Goal: Task Accomplishment & Management: Manage account settings

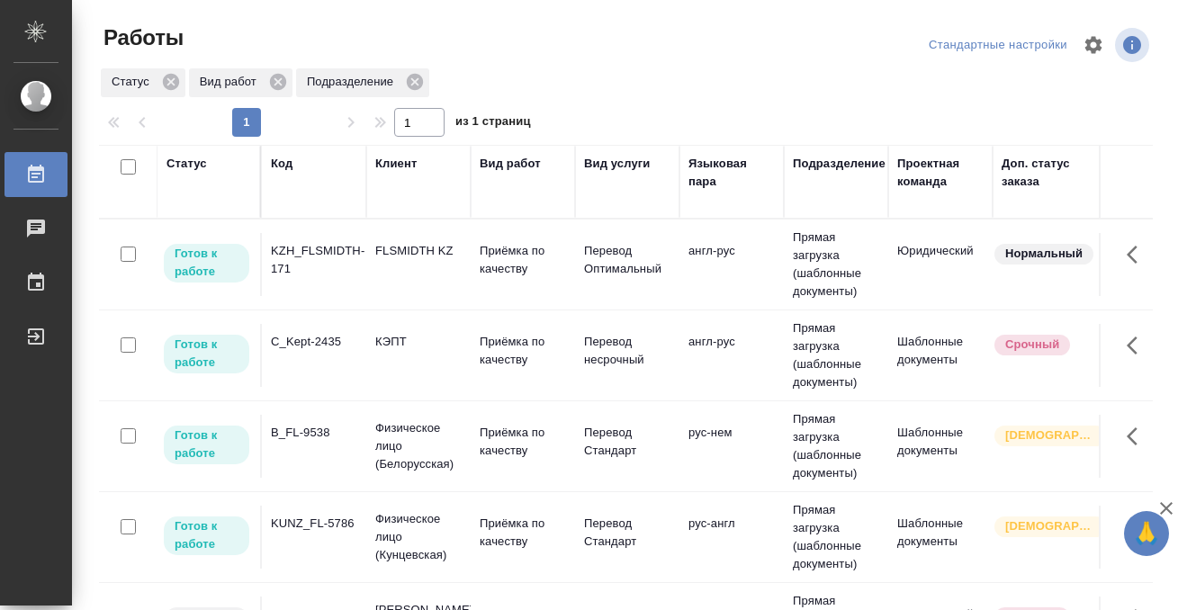
click at [293, 258] on div "KZH_FLSMIDTH-171" at bounding box center [314, 260] width 86 height 36
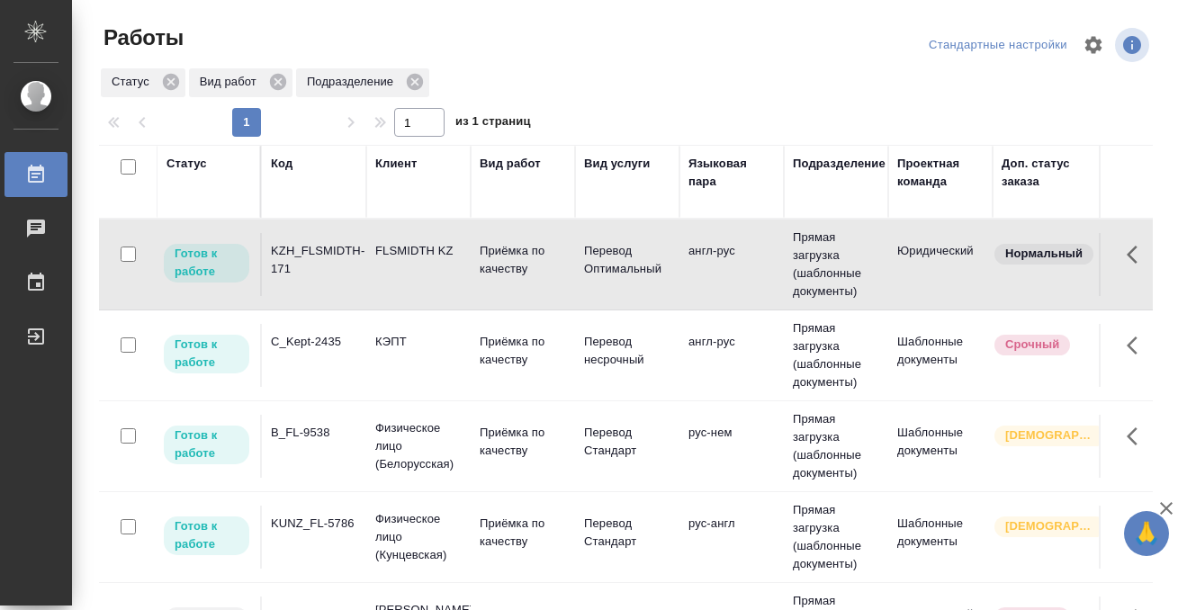
click at [293, 258] on div "KZH_FLSMIDTH-171" at bounding box center [314, 260] width 86 height 36
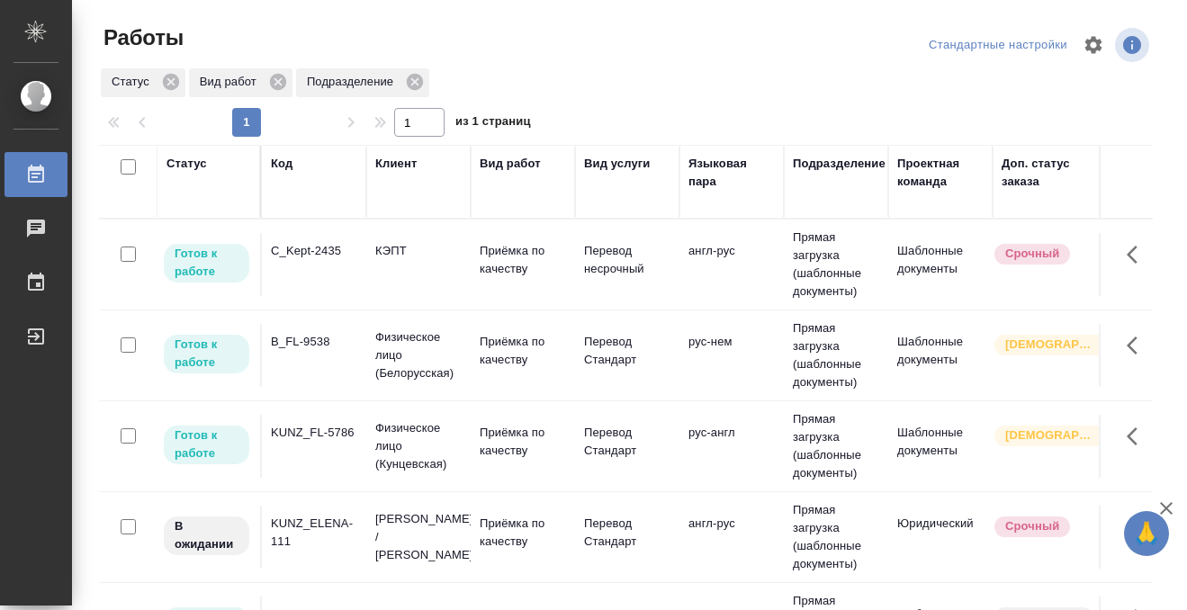
click at [335, 273] on td "C_Kept-2435" at bounding box center [314, 264] width 104 height 63
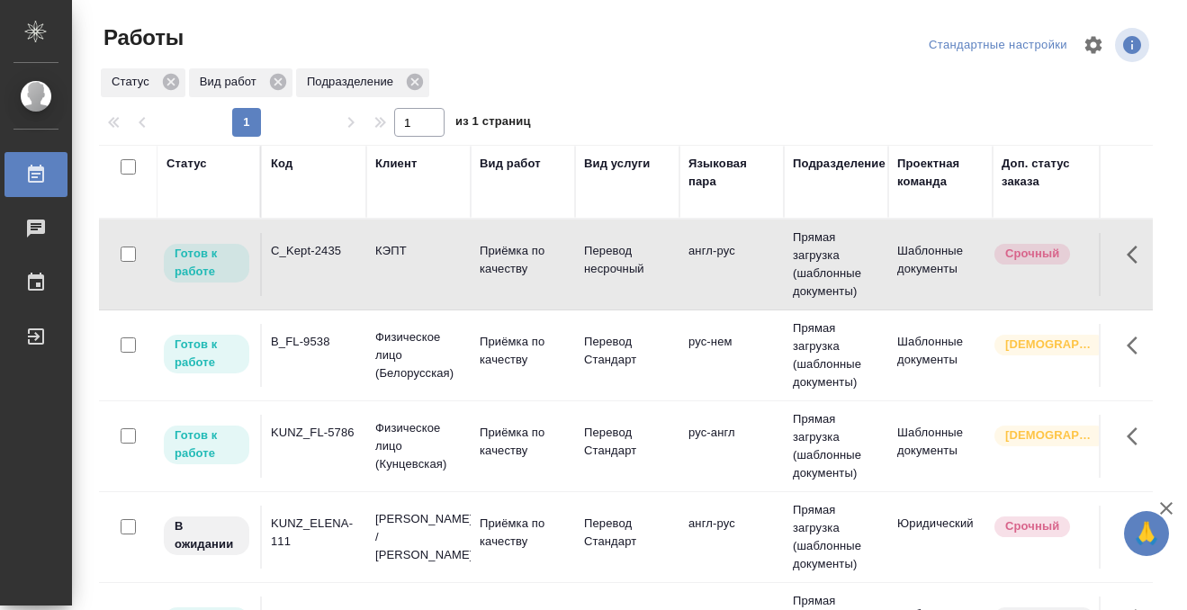
click at [335, 273] on td "C_Kept-2435" at bounding box center [314, 264] width 104 height 63
click at [200, 165] on div "Статус" at bounding box center [187, 164] width 41 height 18
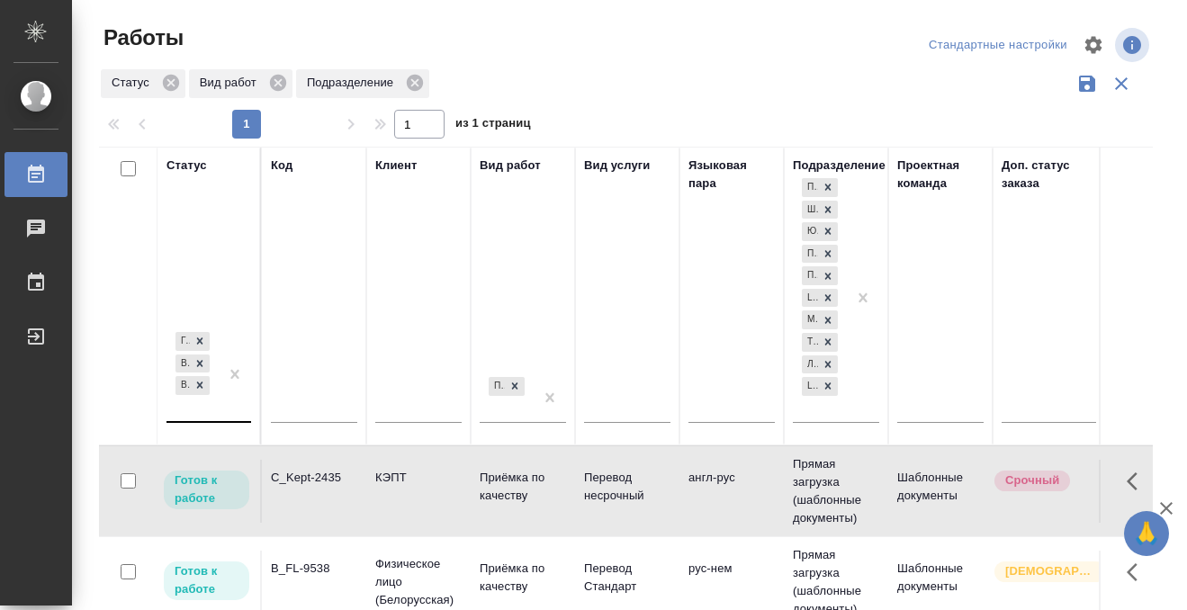
click at [203, 404] on div "Готов к работе В работе В ожидании" at bounding box center [193, 375] width 52 height 93
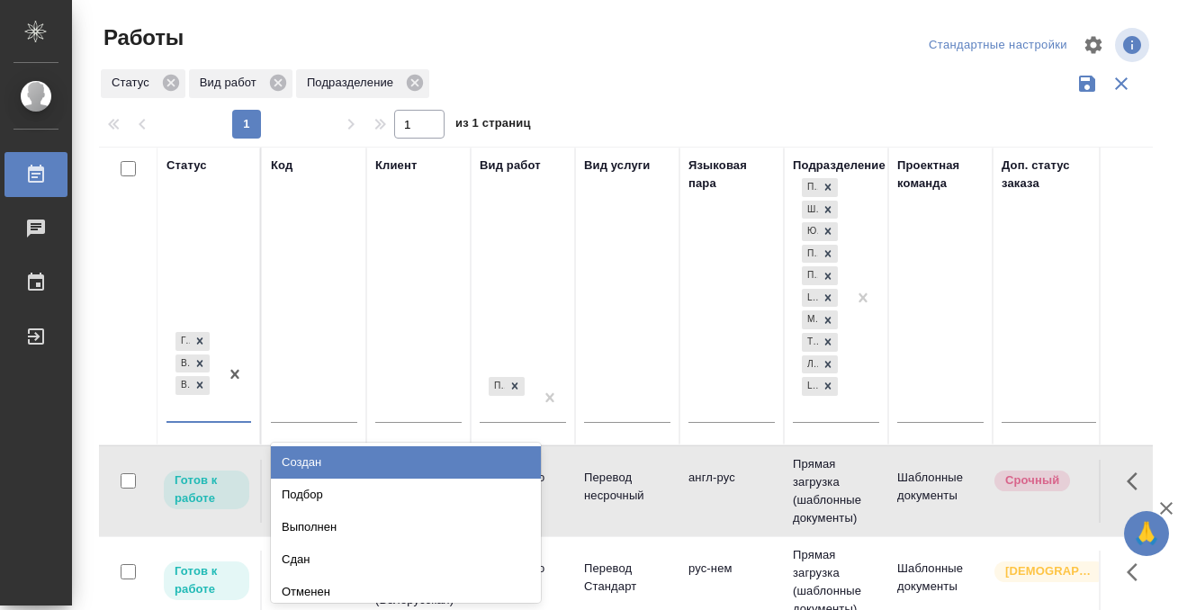
click at [319, 480] on div "Подбор" at bounding box center [406, 495] width 270 height 32
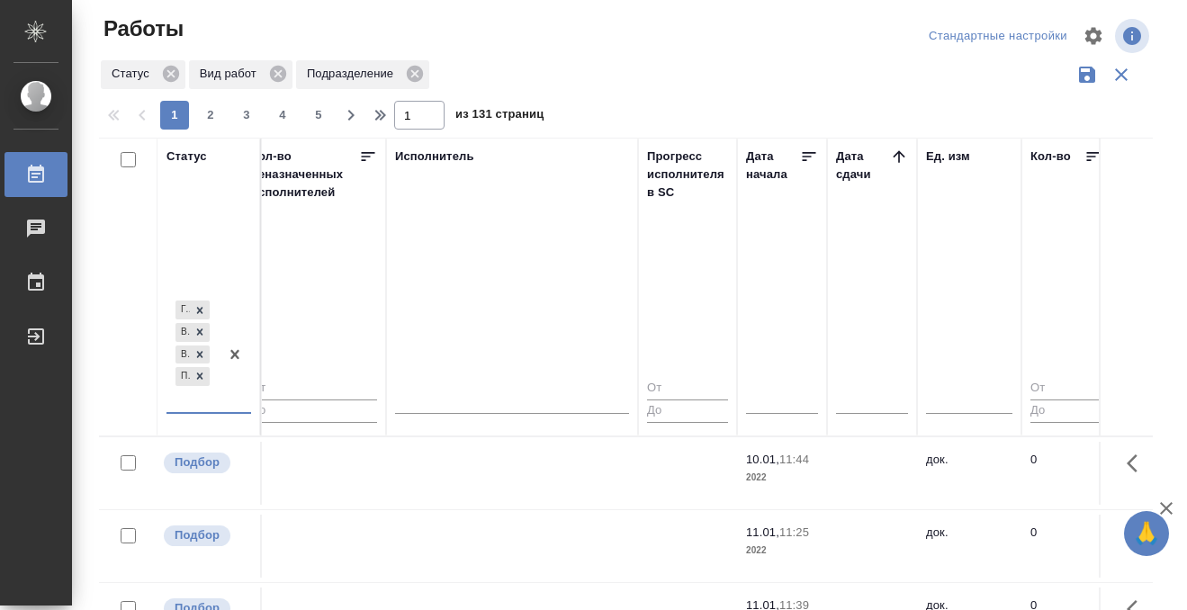
scroll to position [0, 1102]
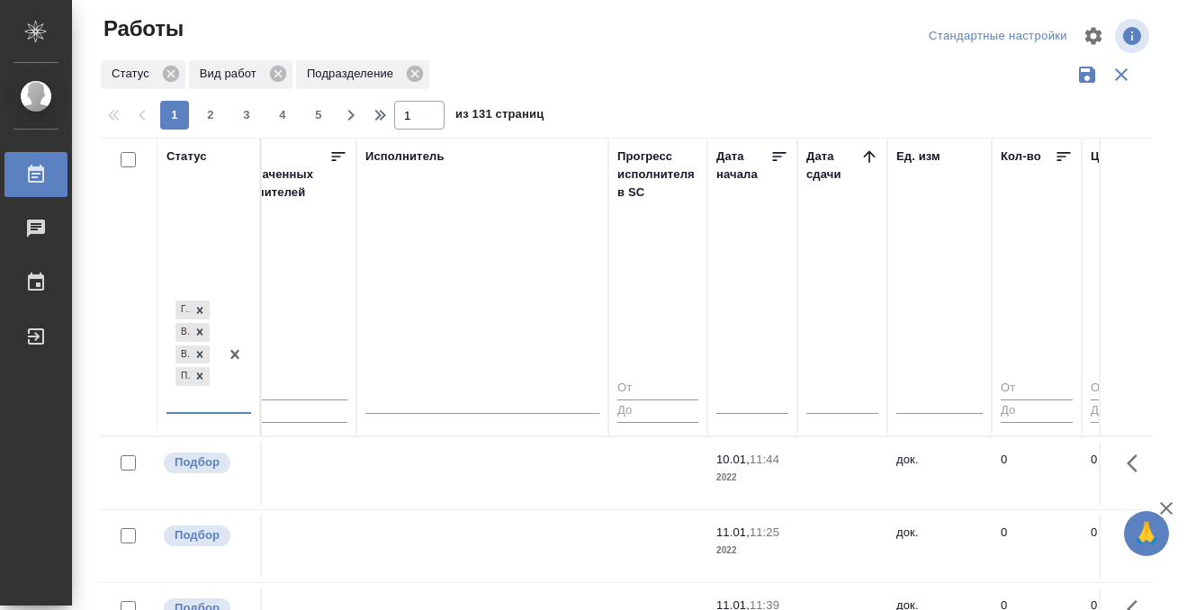
click at [871, 149] on icon at bounding box center [870, 157] width 18 height 18
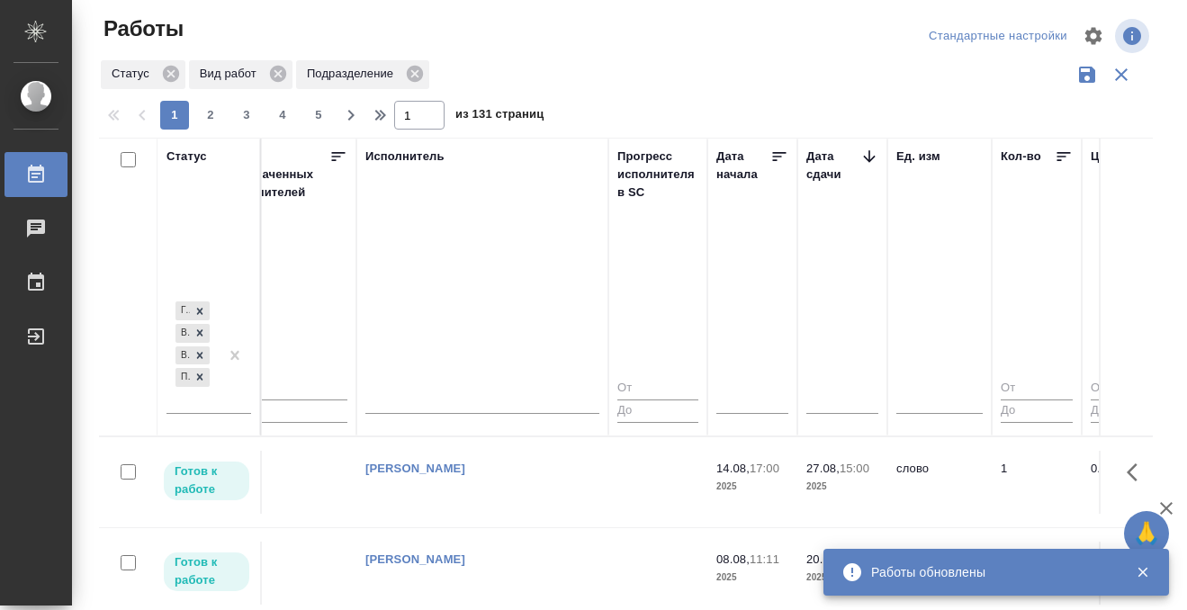
click at [448, 475] on link "[PERSON_NAME]" at bounding box center [415, 469] width 100 height 14
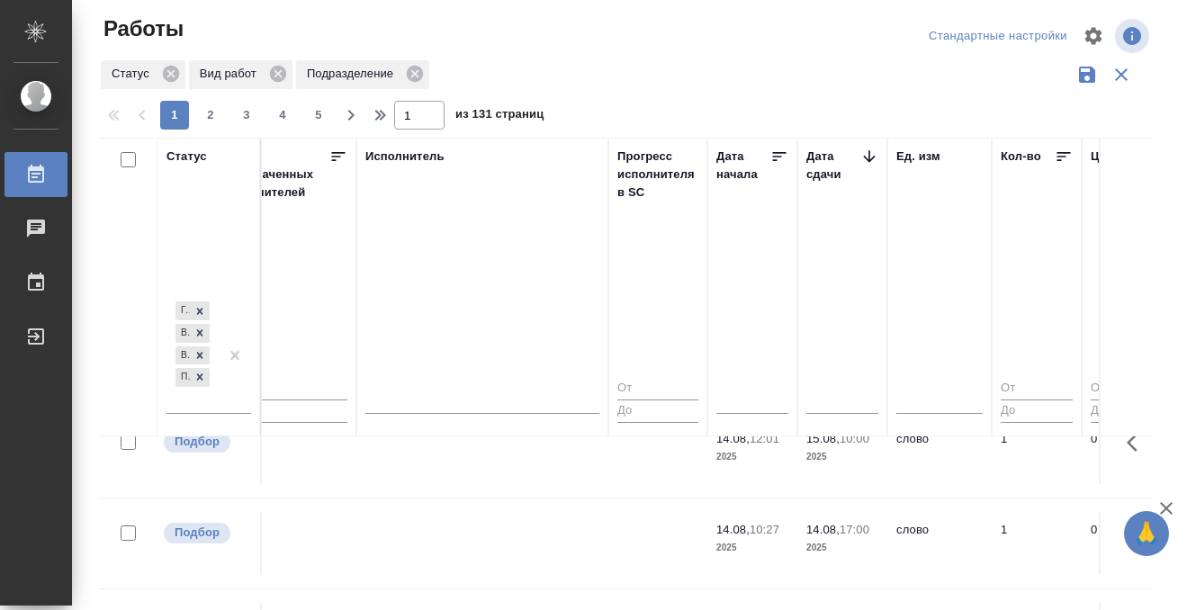
scroll to position [479, 1102]
click at [454, 35] on td at bounding box center [482, 3] width 252 height 63
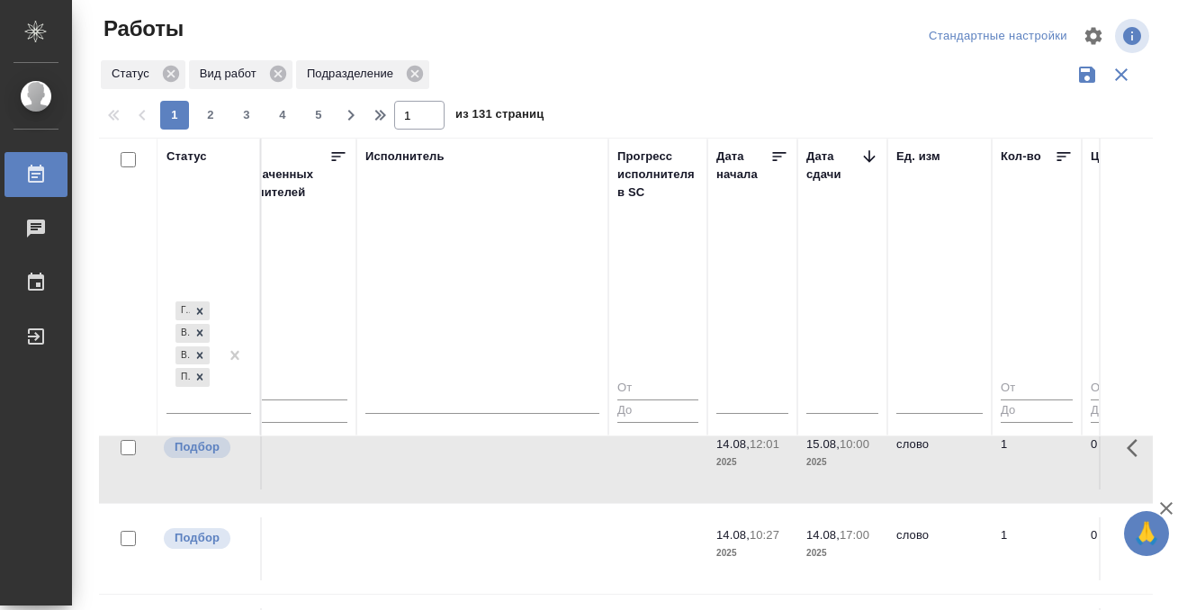
click at [454, 35] on td at bounding box center [482, 3] width 252 height 63
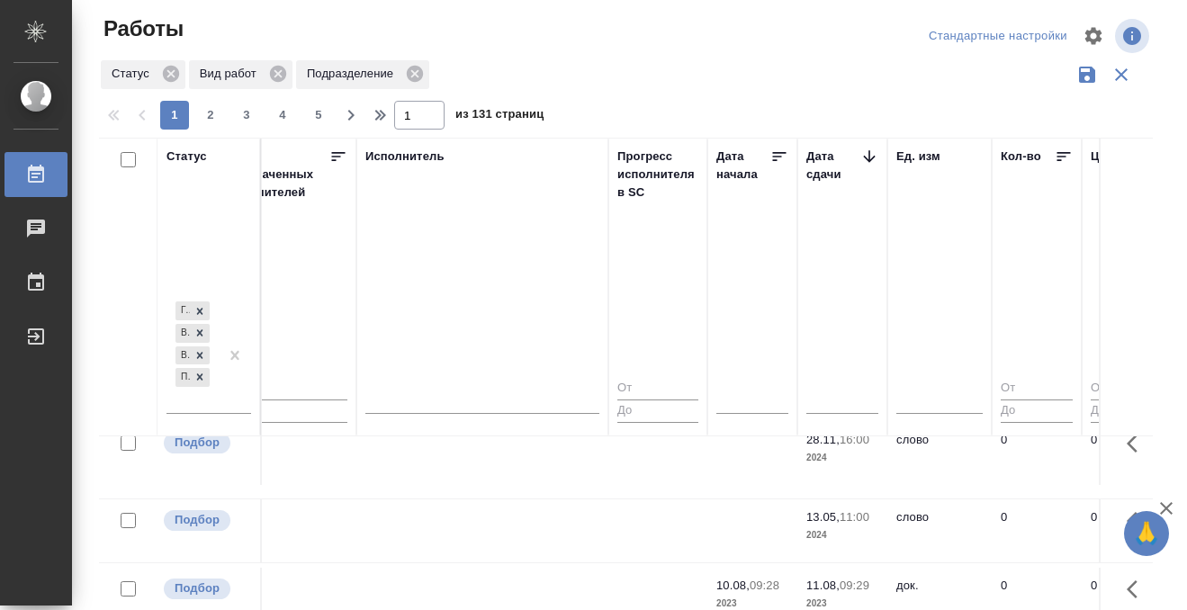
click at [35, 167] on div "Работы" at bounding box center [13, 174] width 45 height 27
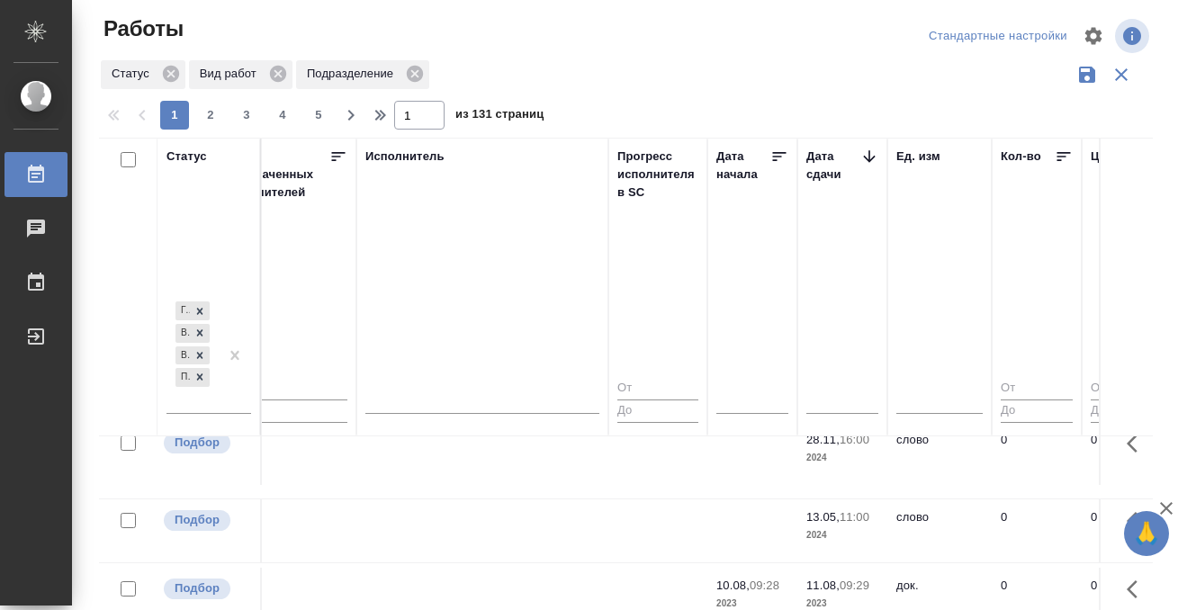
click at [35, 167] on div "Работы" at bounding box center [13, 174] width 45 height 27
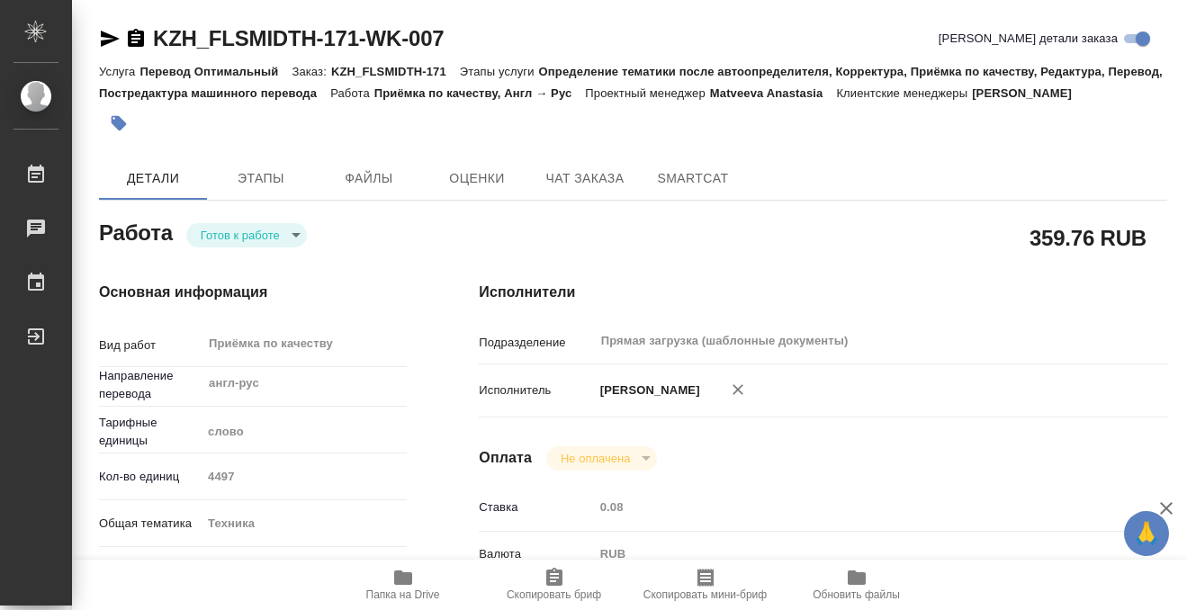
type textarea "x"
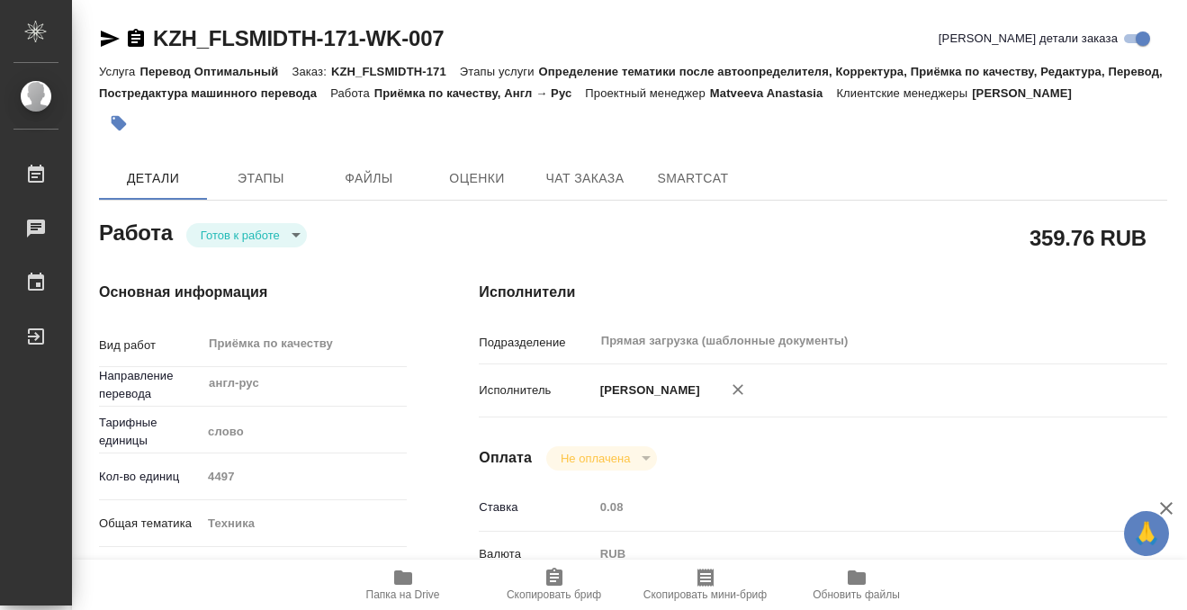
type textarea "x"
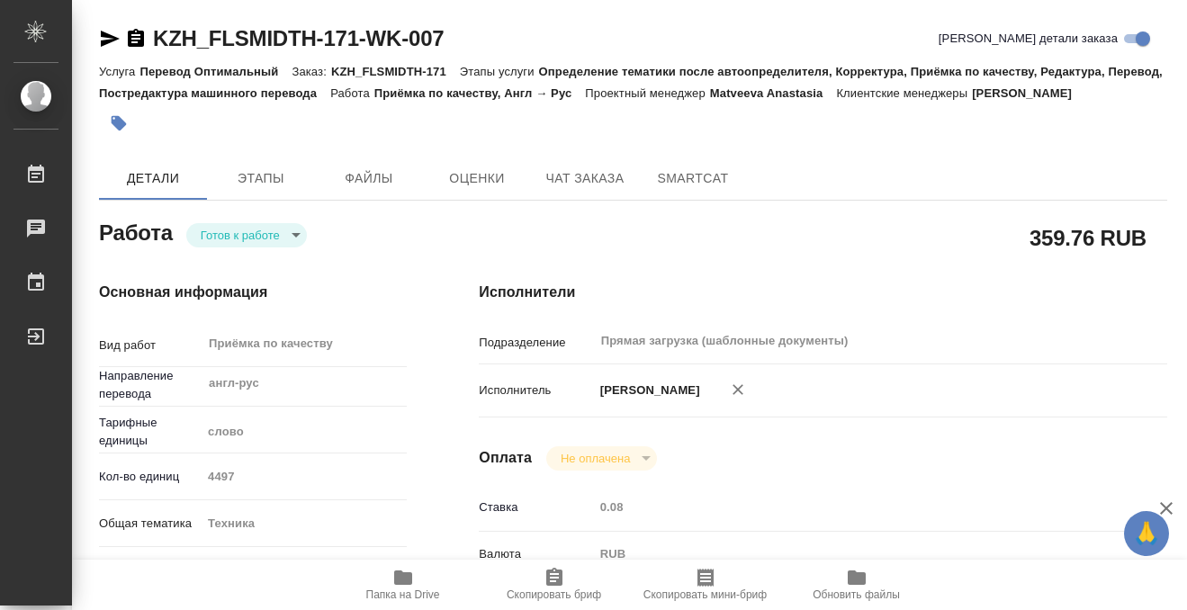
type textarea "x"
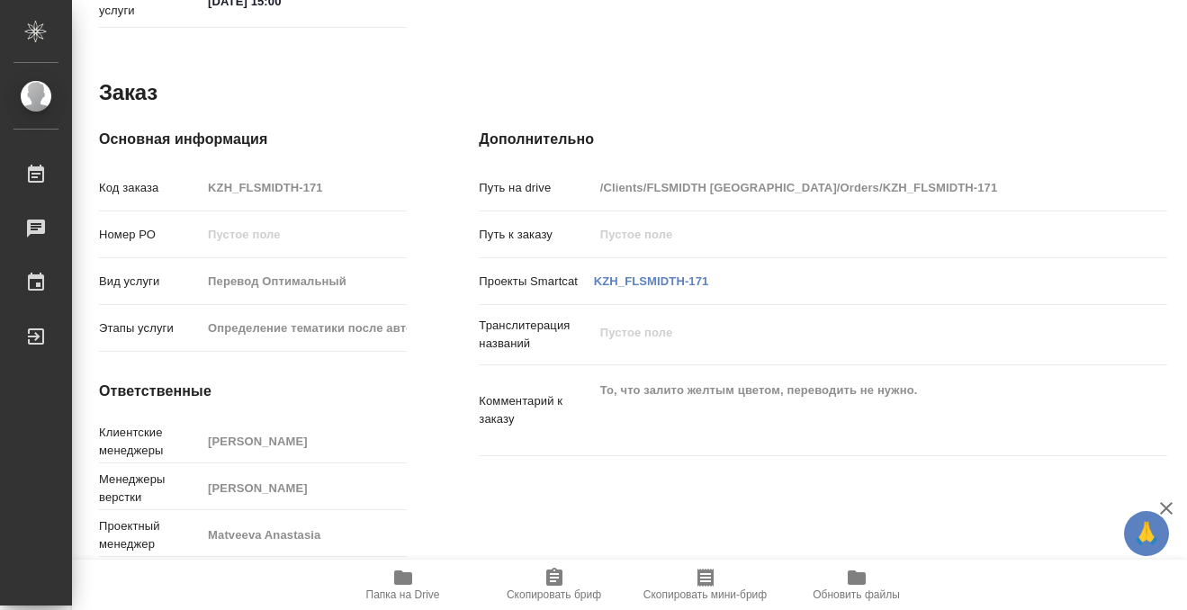
scroll to position [961, 0]
click at [397, 582] on icon "button" at bounding box center [403, 578] width 18 height 14
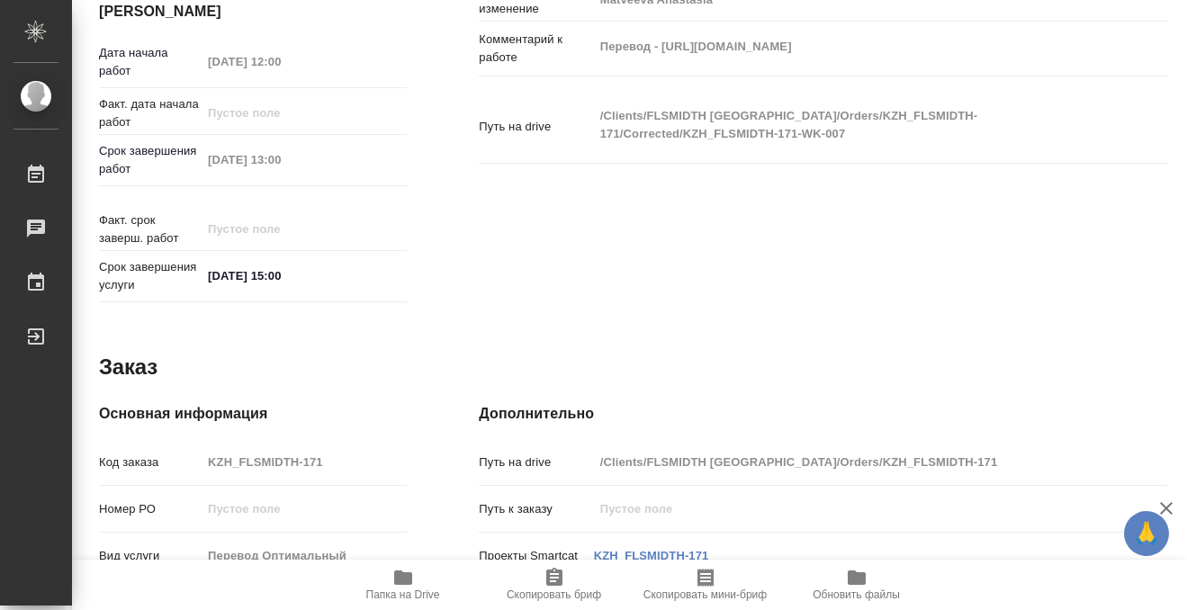
scroll to position [0, 0]
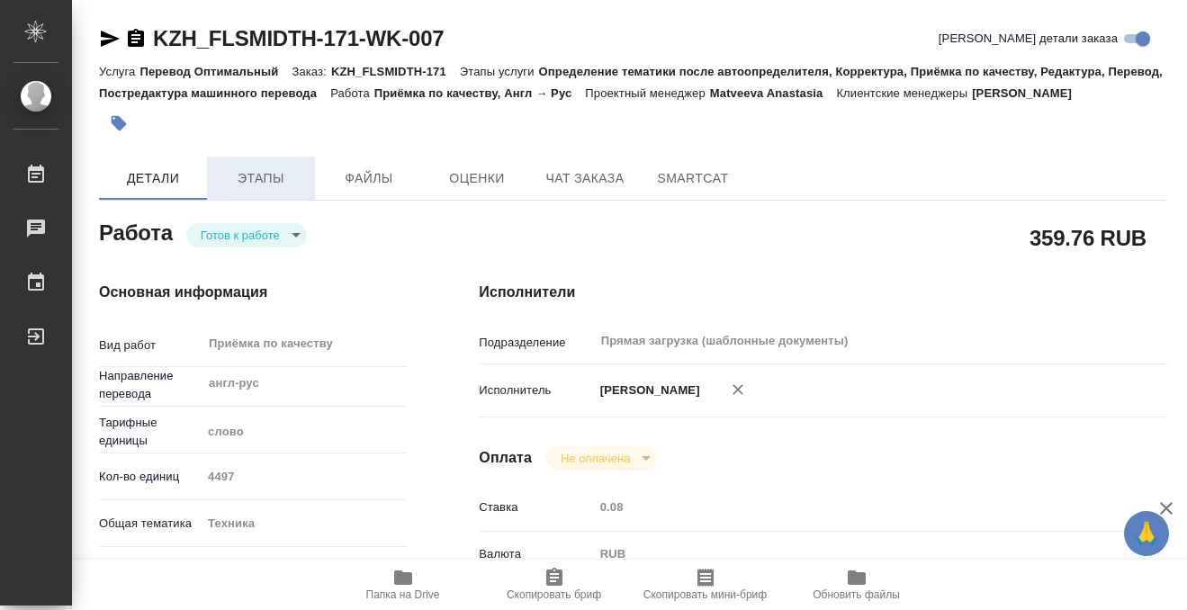
click at [252, 175] on span "Этапы" at bounding box center [261, 178] width 86 height 23
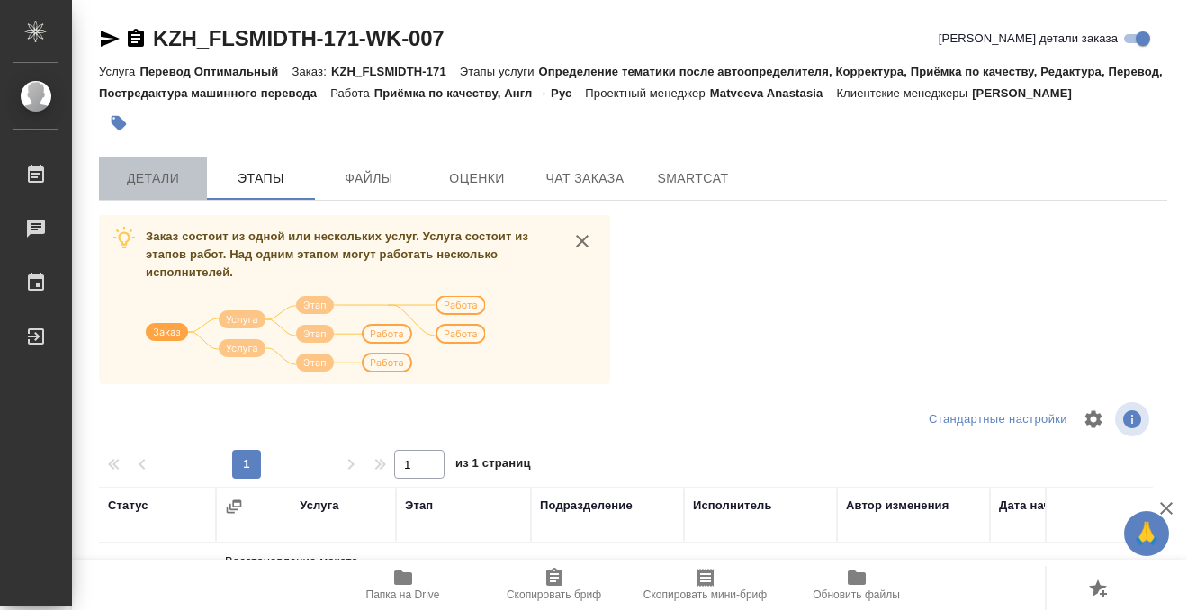
click at [155, 178] on span "Детали" at bounding box center [153, 178] width 86 height 23
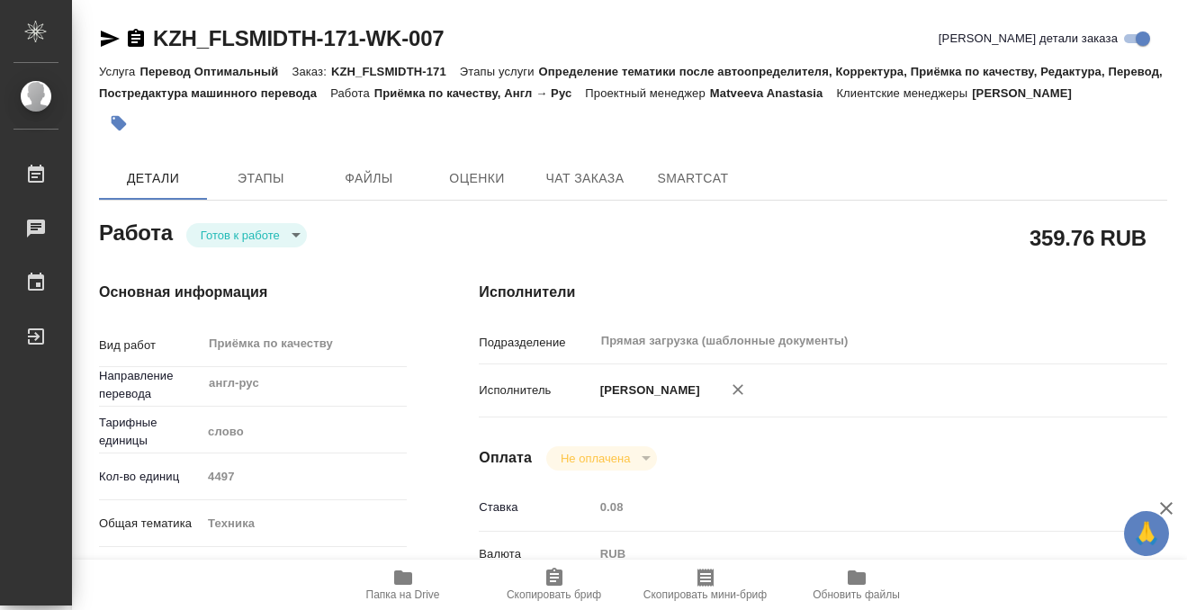
type textarea "x"
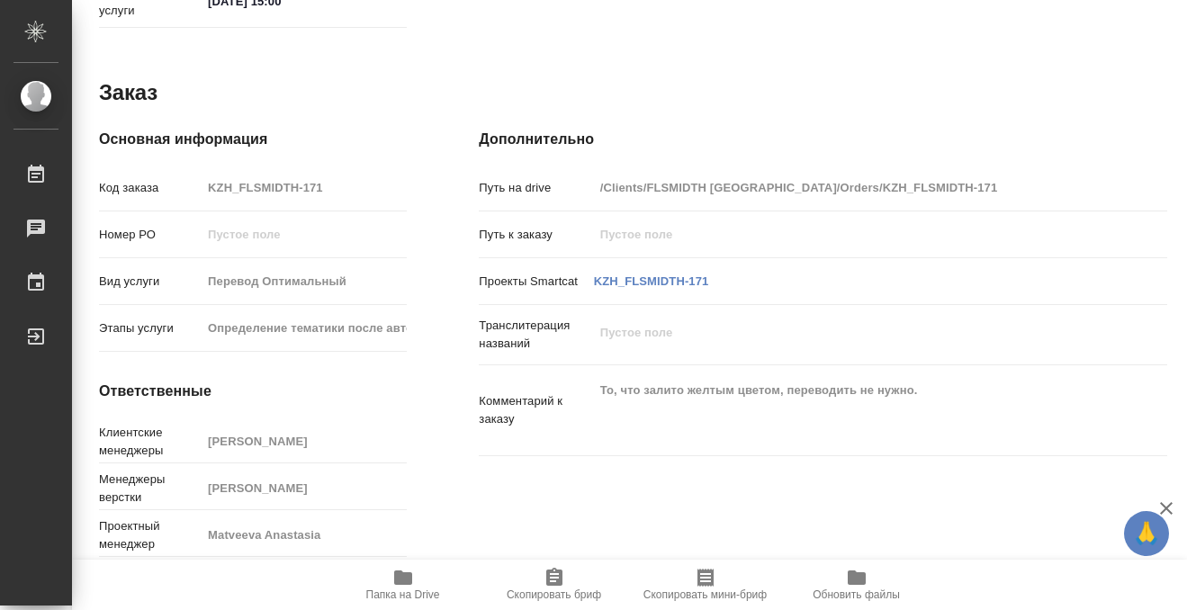
scroll to position [961, 0]
click at [401, 584] on icon "button" at bounding box center [403, 578] width 18 height 14
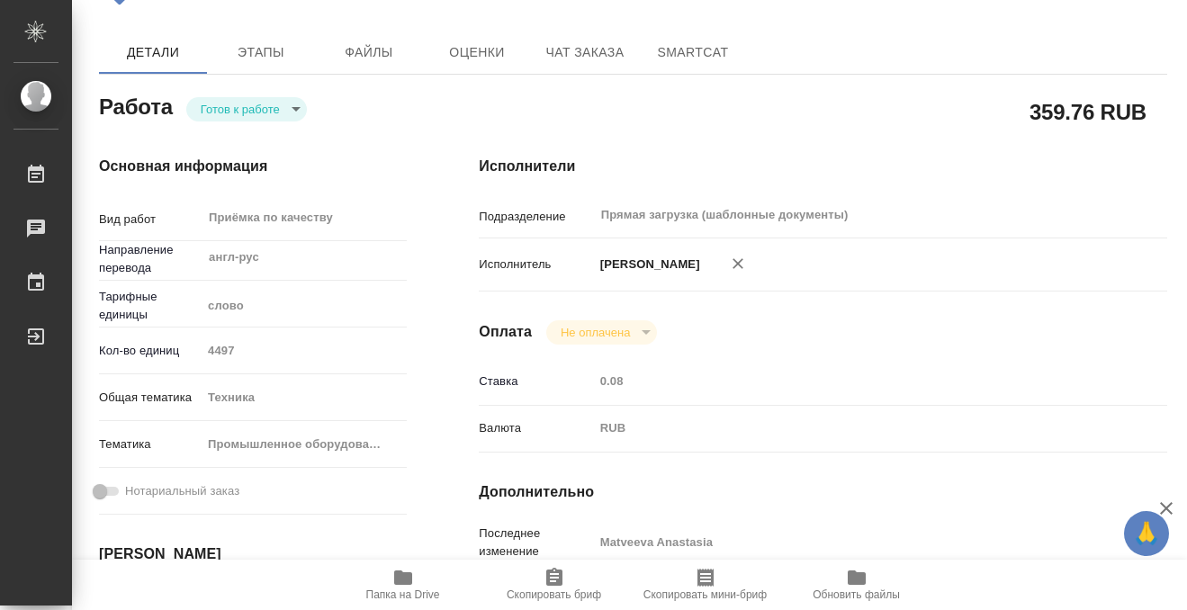
scroll to position [0, 0]
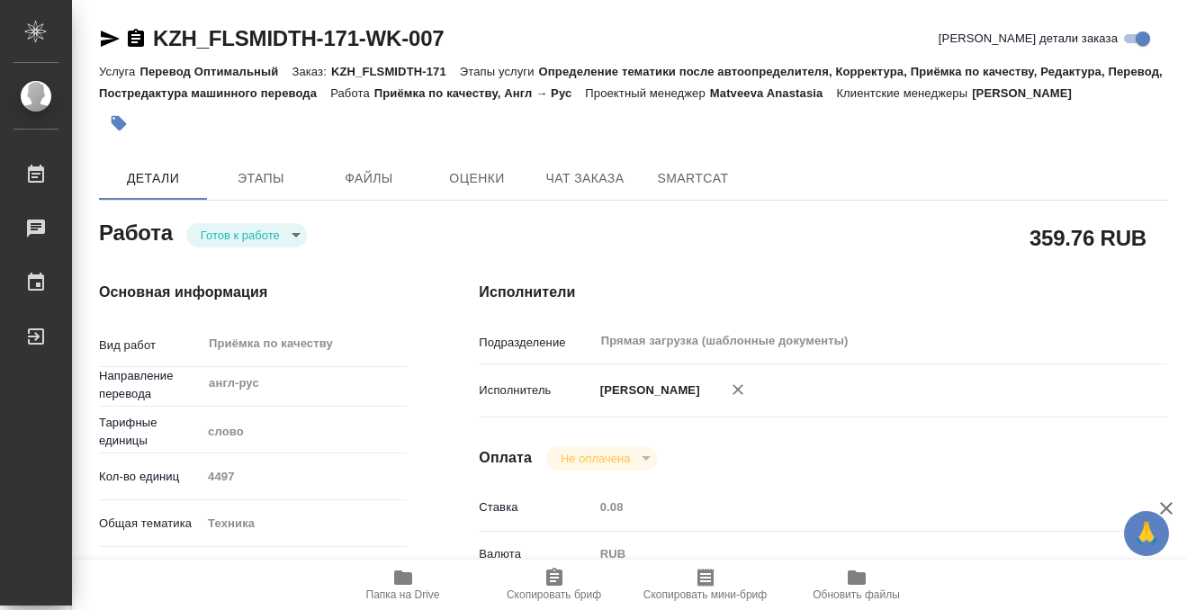
click at [124, 134] on button "button" at bounding box center [119, 124] width 40 height 40
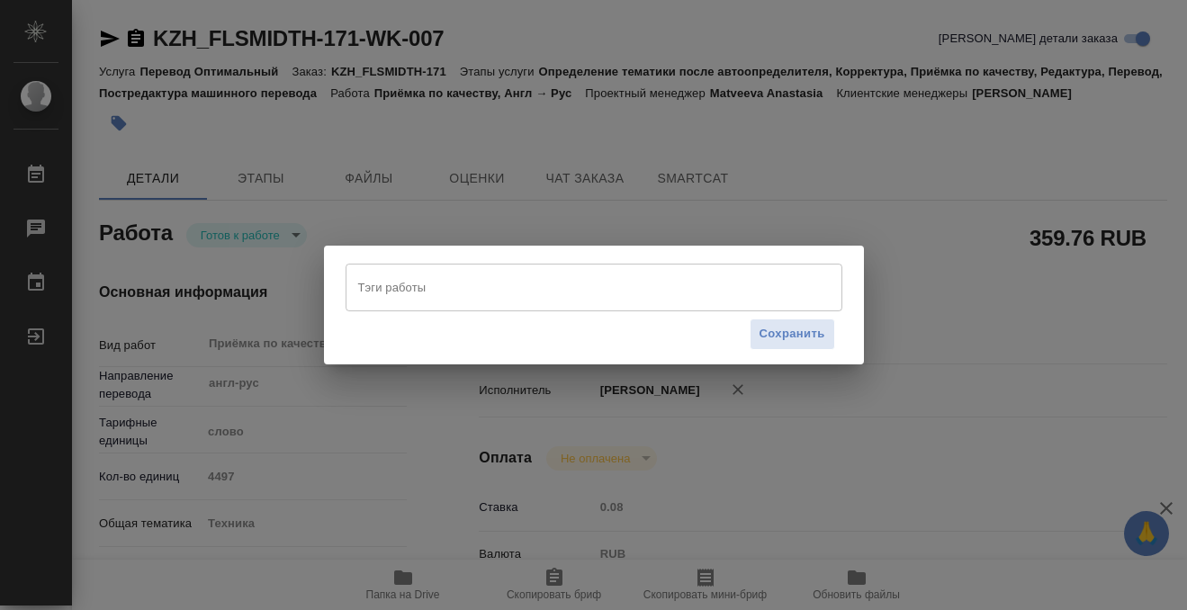
click at [423, 285] on input "Тэги работы" at bounding box center [577, 287] width 446 height 31
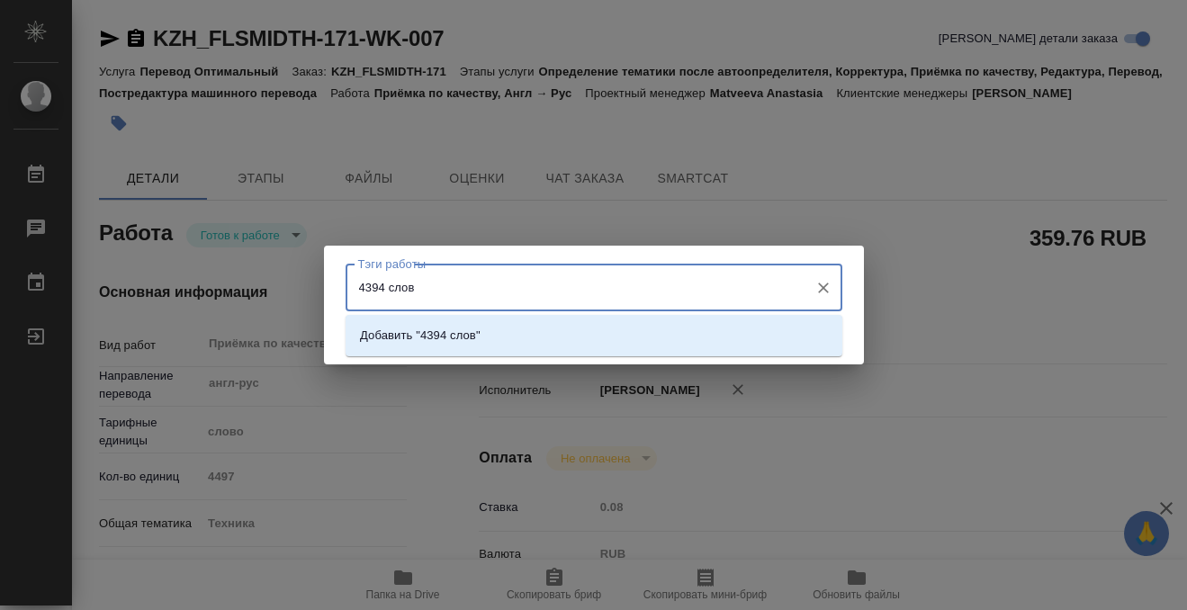
type input "4394 слова"
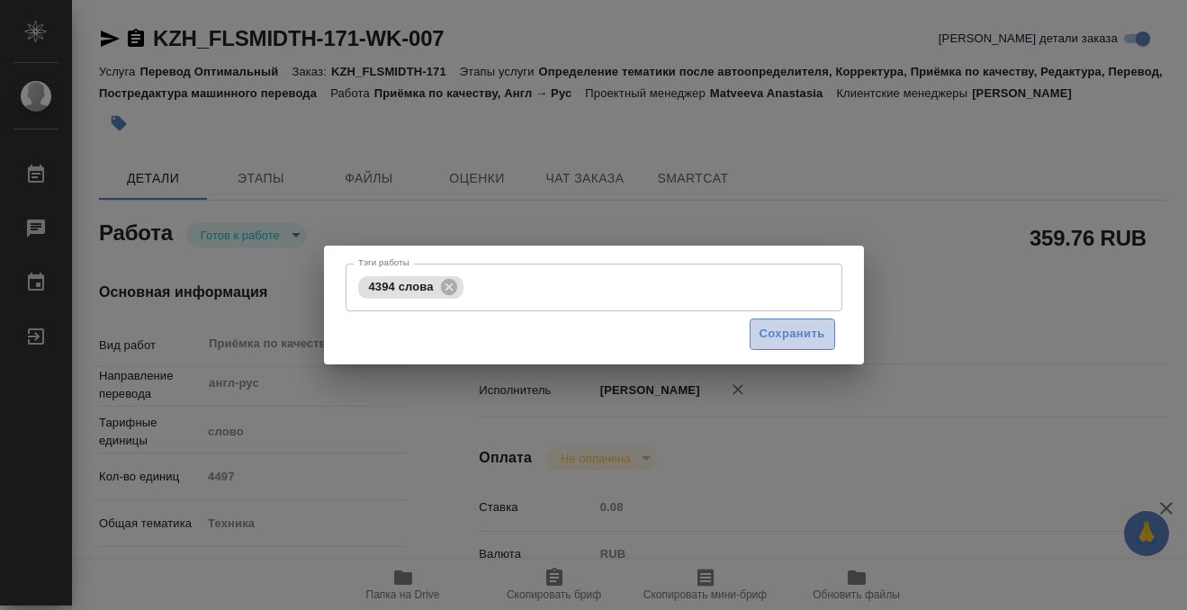
click at [811, 332] on span "Сохранить" at bounding box center [793, 334] width 66 height 21
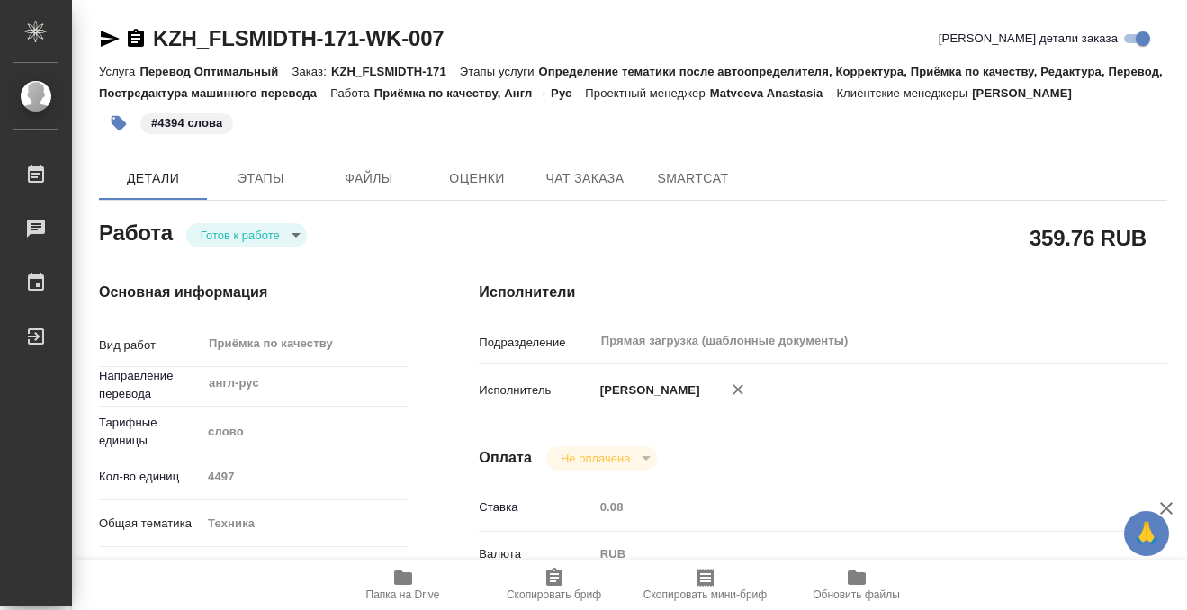
type input "readyForWork"
type textarea "Приёмка по качеству"
type textarea "x"
type input "англ-рус"
type input "5a8b1489cc6b4906c91bfd90"
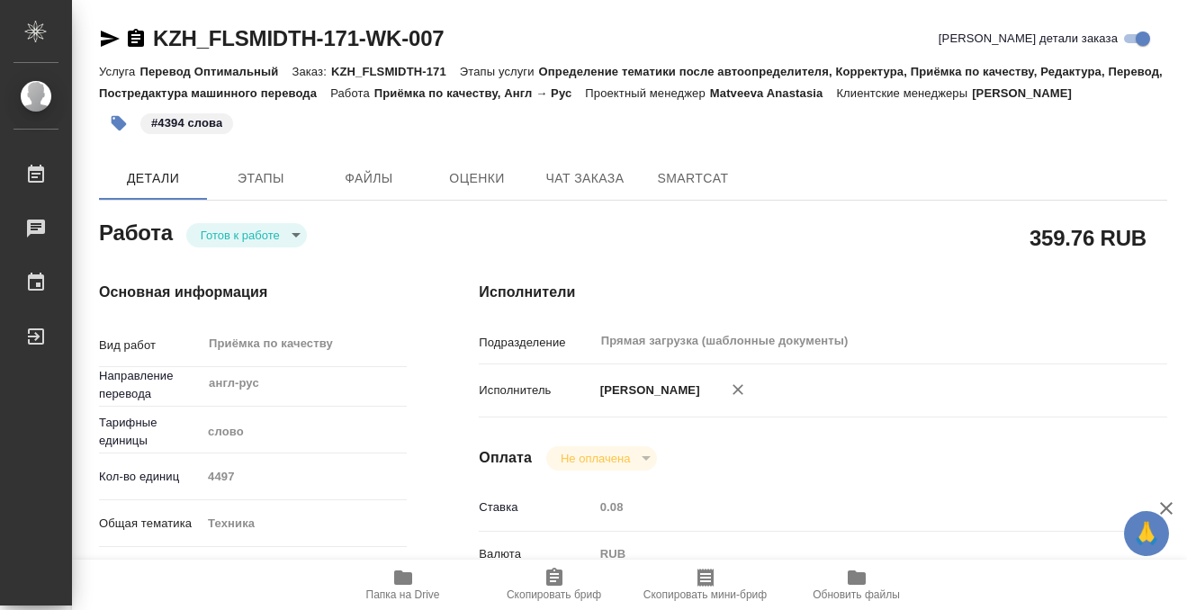
type input "4497"
type input "tech"
type input "5f647205b73bc97568ca66bc"
type input "14.08.2025 12:00"
type input "14.08.2025 13:00"
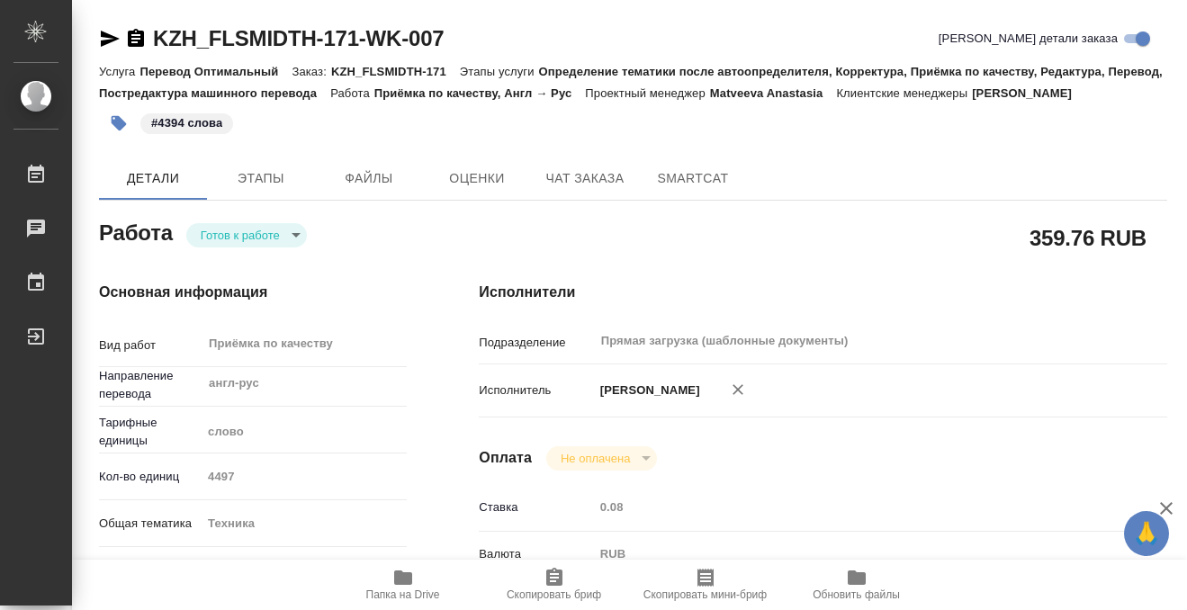
type input "14.08.2025 15:00"
type input "Прямая загрузка (шаблонные документы)"
type input "notPayed"
type input "0.08"
type input "RUB"
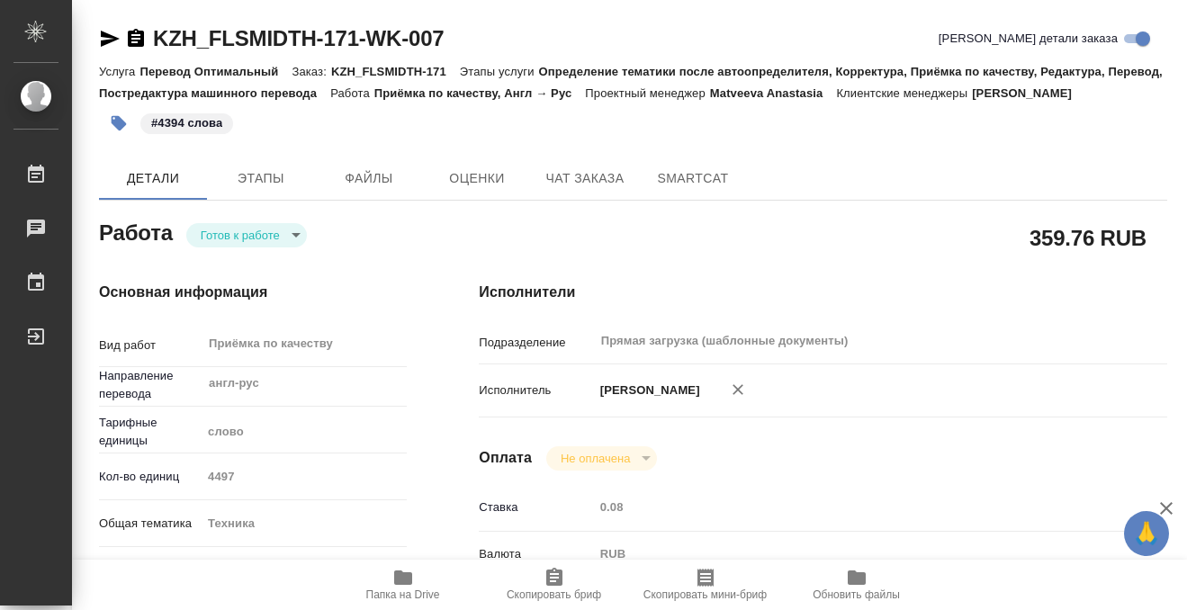
type input "Matveeva Anastasia"
type textarea "Перевод - https://drive.awatera.com/s/GrcH3jLFFme9cH5"
type textarea "x"
type textarea "/Clients/FLSMIDTH Kazakhstan/Orders/KZH_FLSMIDTH-171/Corrected/KZH_FLSMIDTH-171…"
type textarea "x"
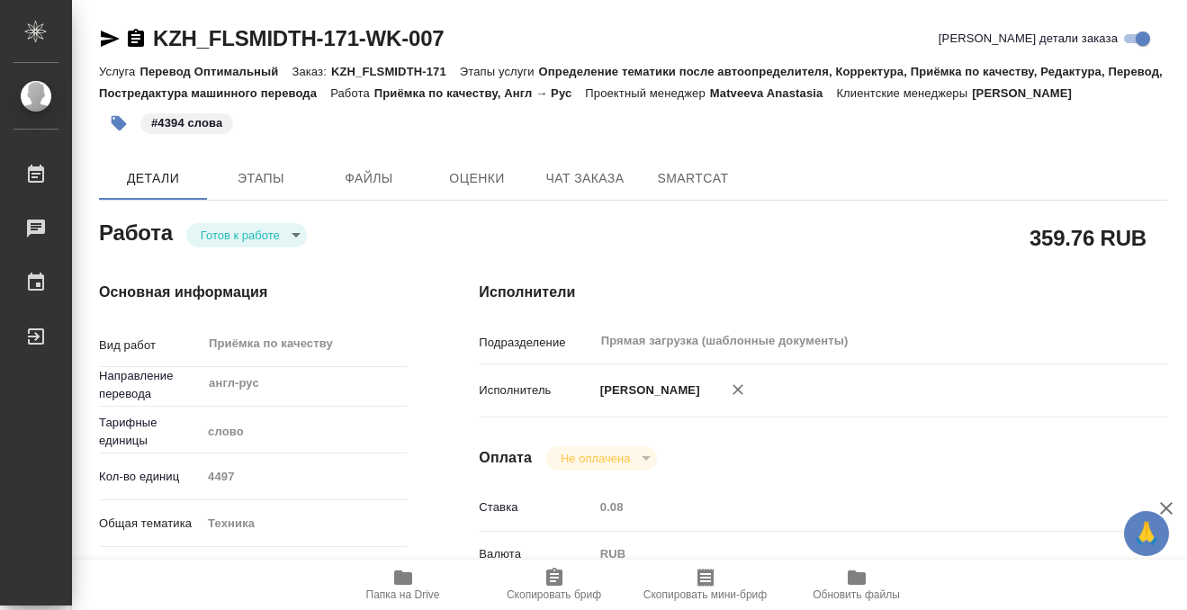
type input "KZH_FLSMIDTH-171"
type input "Перевод Оптимальный"
type input "Определение тематики после автоопределителя, Корректура, Приёмка по качеству, Р…"
type input "Асланукова Сати"
type input "Петрова Валерия"
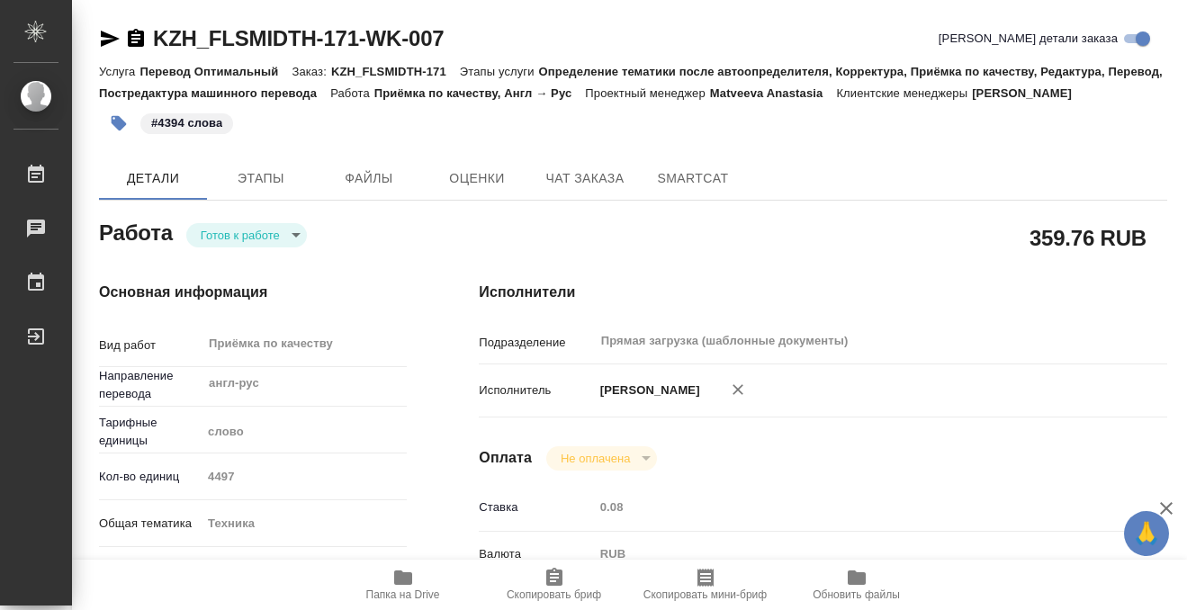
type input "/Clients/FLSMIDTH Kazakhstan/Orders/KZH_FLSMIDTH-171"
type textarea "x"
type textarea "То, что залито желтым цветом, переводить не нужно."
type textarea "x"
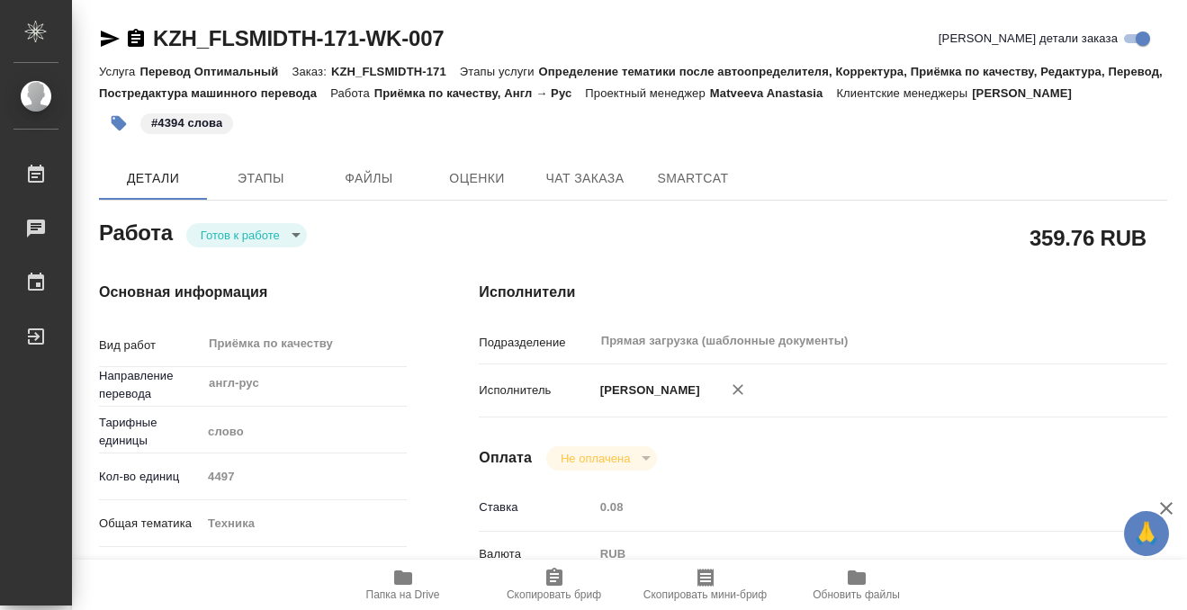
type textarea "x"
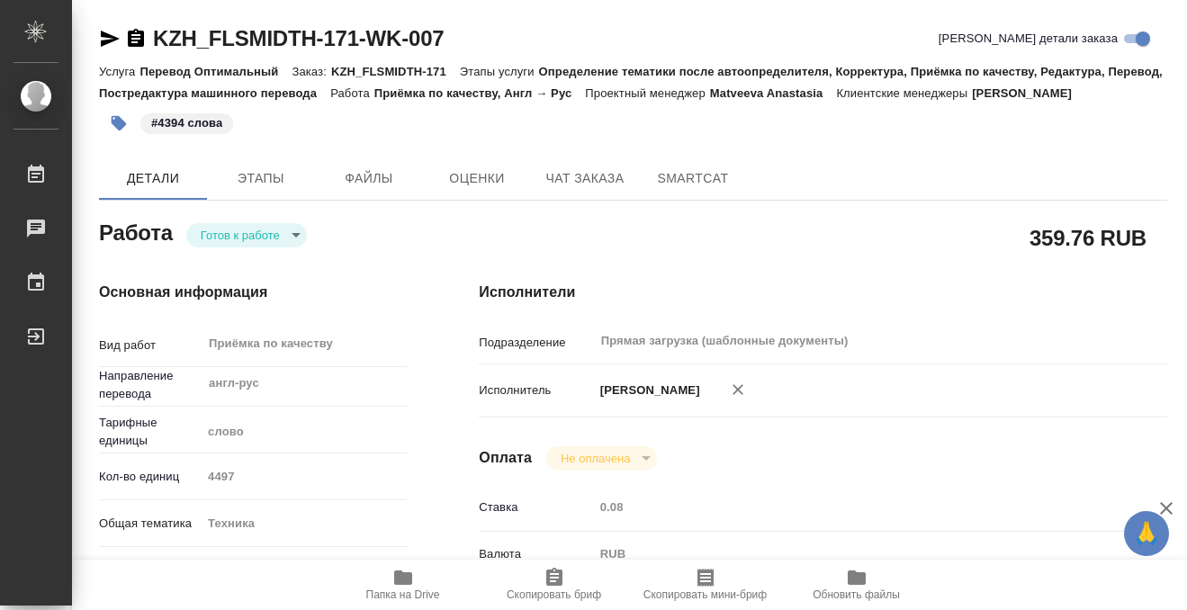
type textarea "x"
click at [274, 239] on body "🙏 .cls-1 fill:#fff; AWATERA Kobzeva Elizaveta Работы 0 Чаты График Выйти KZH_FL…" at bounding box center [593, 305] width 1187 height 610
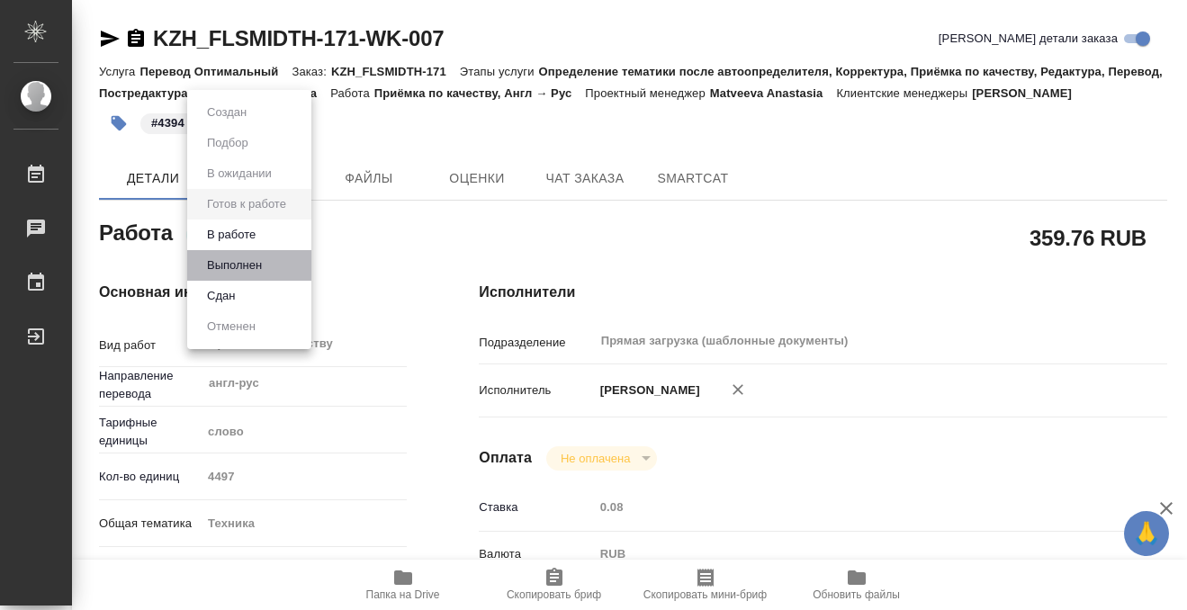
click at [270, 269] on li "Выполнен" at bounding box center [249, 265] width 124 height 31
type textarea "x"
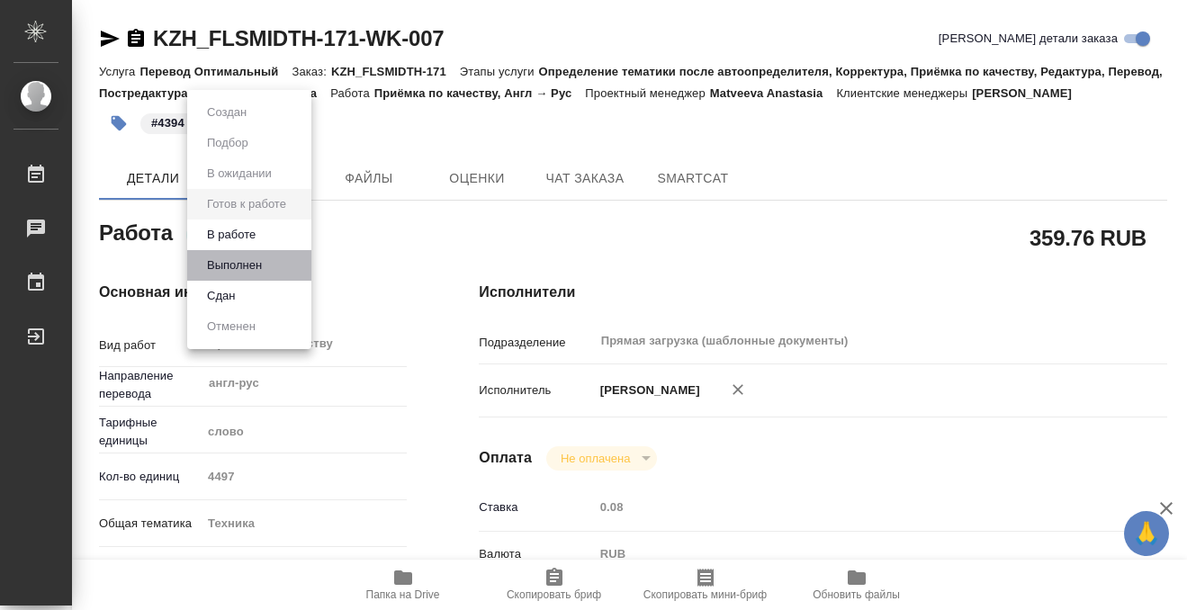
type textarea "x"
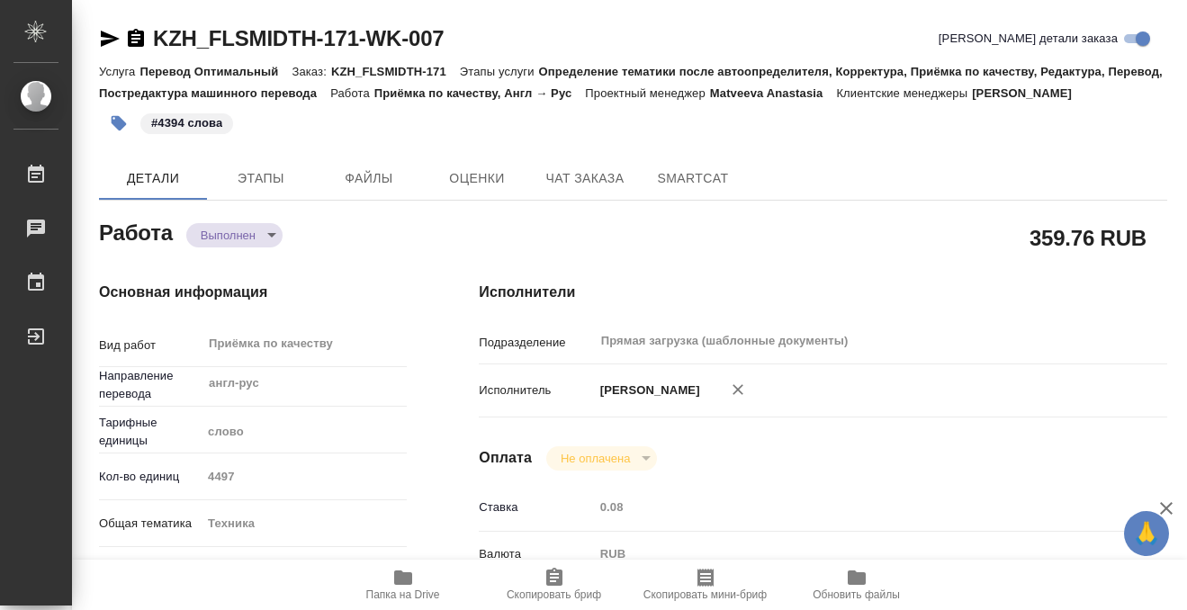
type textarea "x"
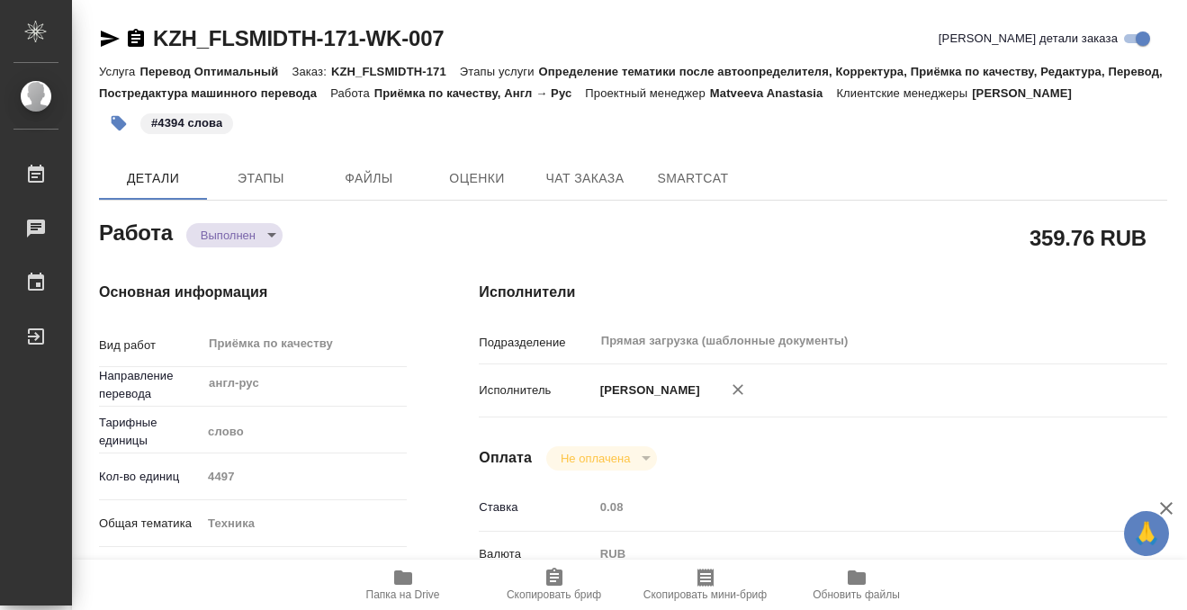
type textarea "x"
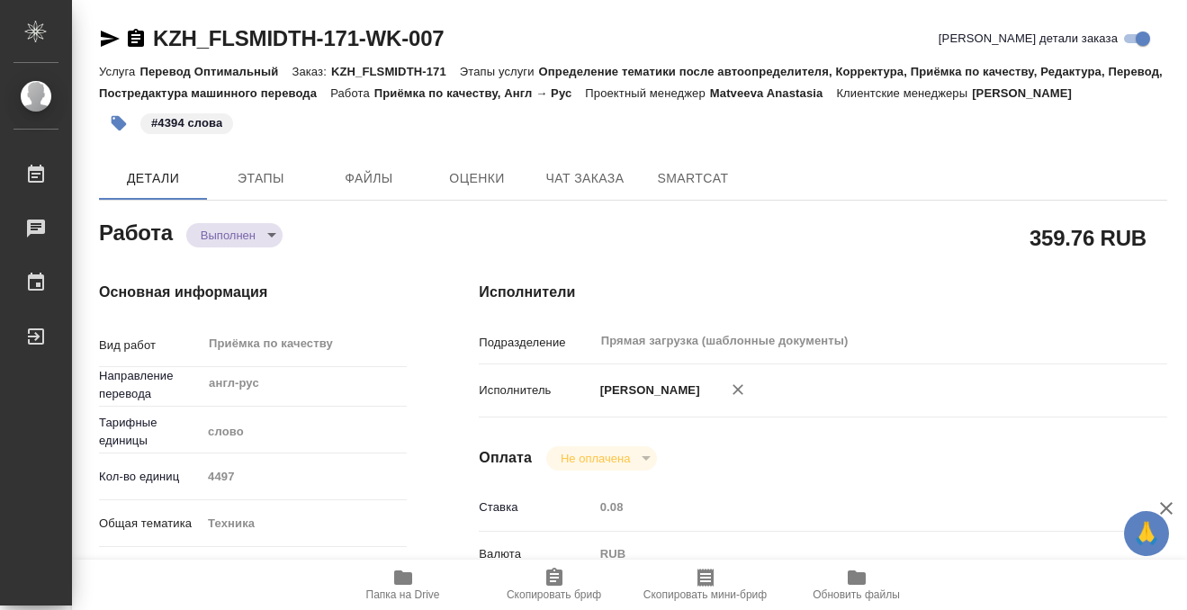
type textarea "x"
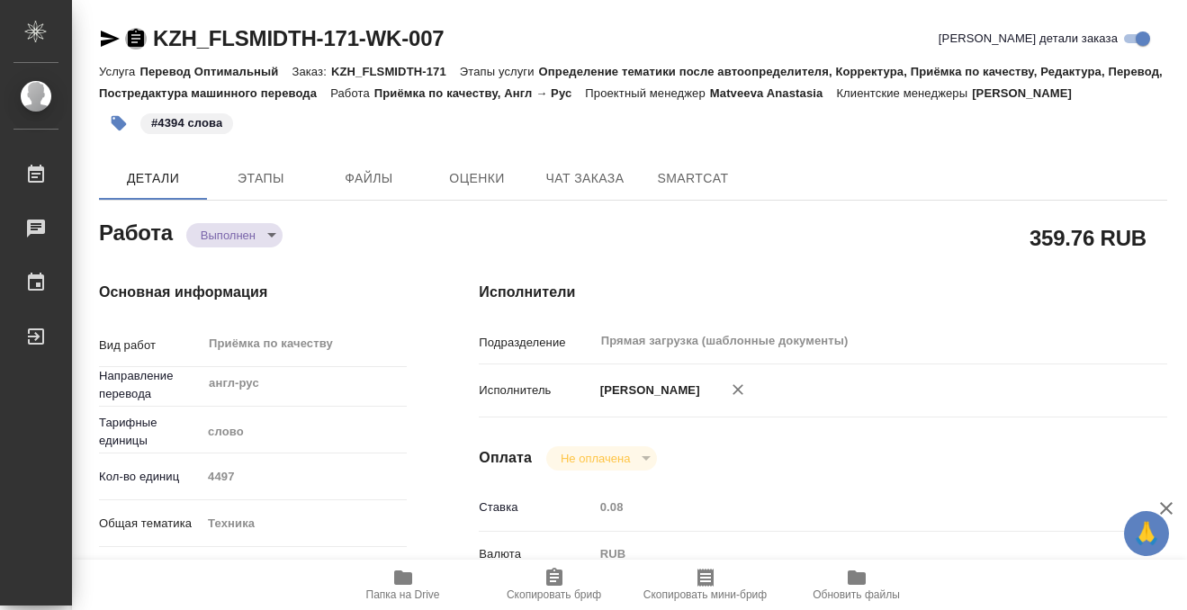
click at [142, 39] on icon "button" at bounding box center [136, 38] width 16 height 18
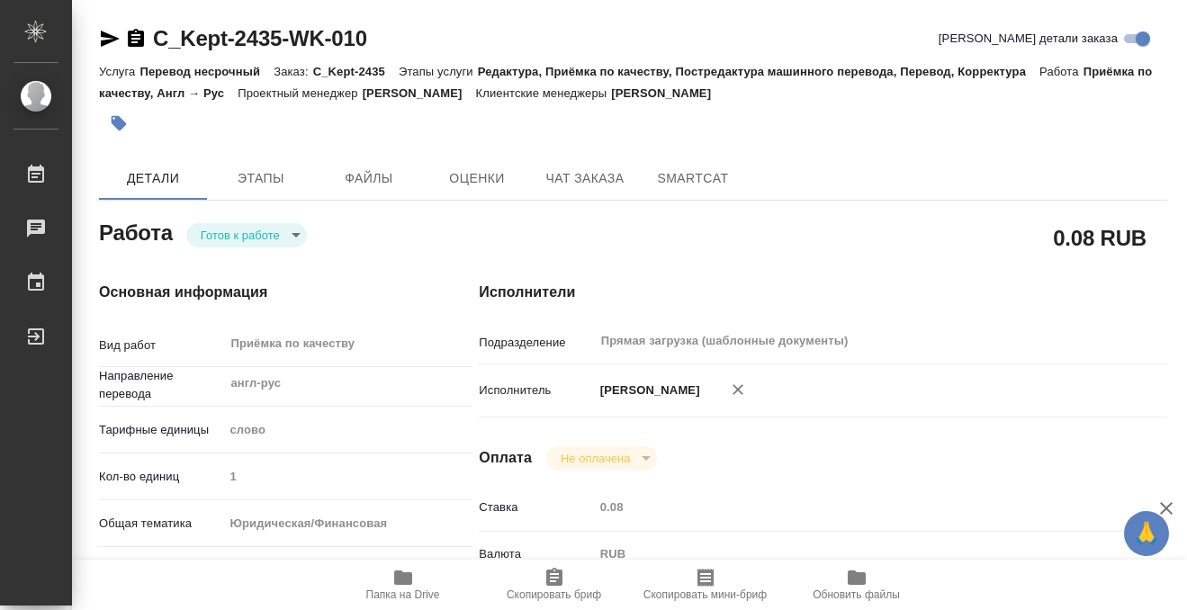
scroll to position [642, 0]
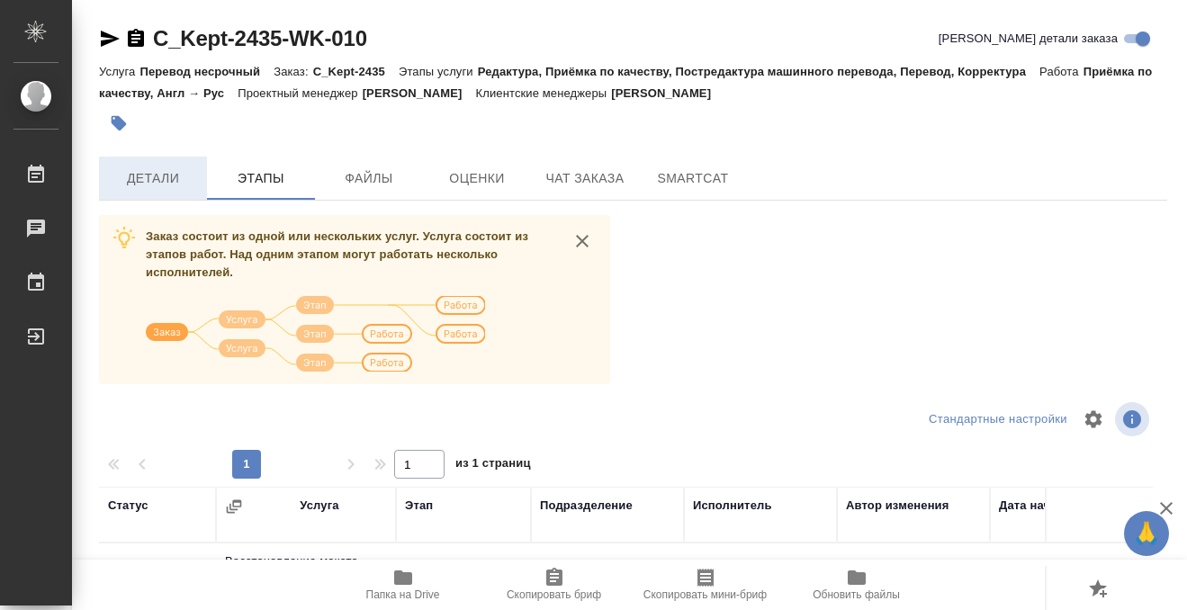
click at [170, 175] on span "Детали" at bounding box center [153, 178] width 86 height 23
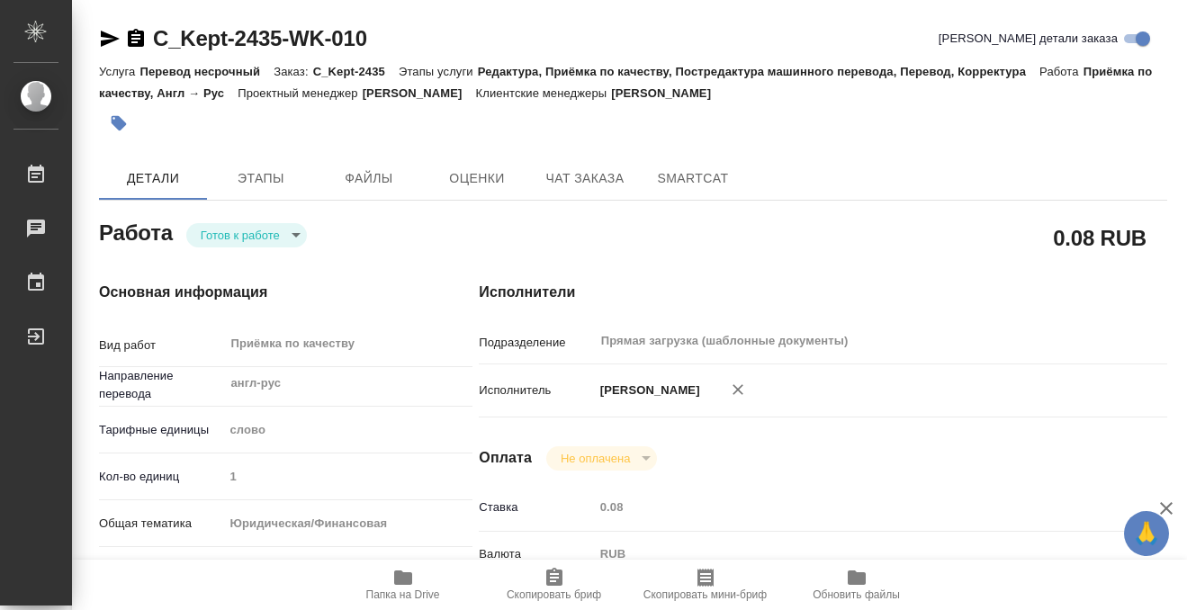
type textarea "x"
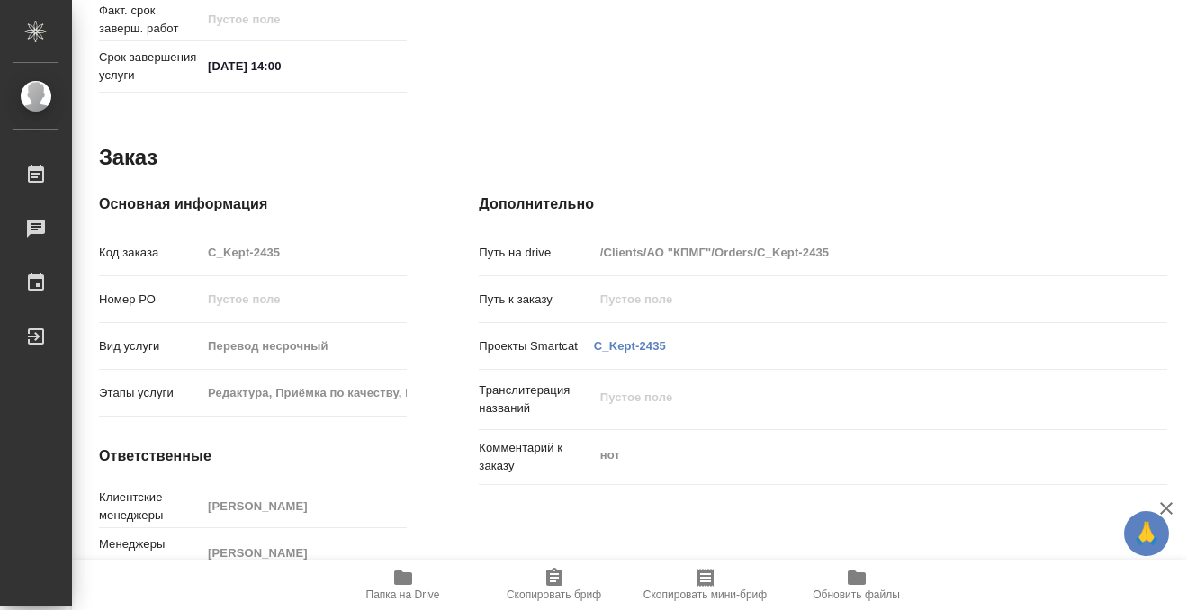
scroll to position [961, 0]
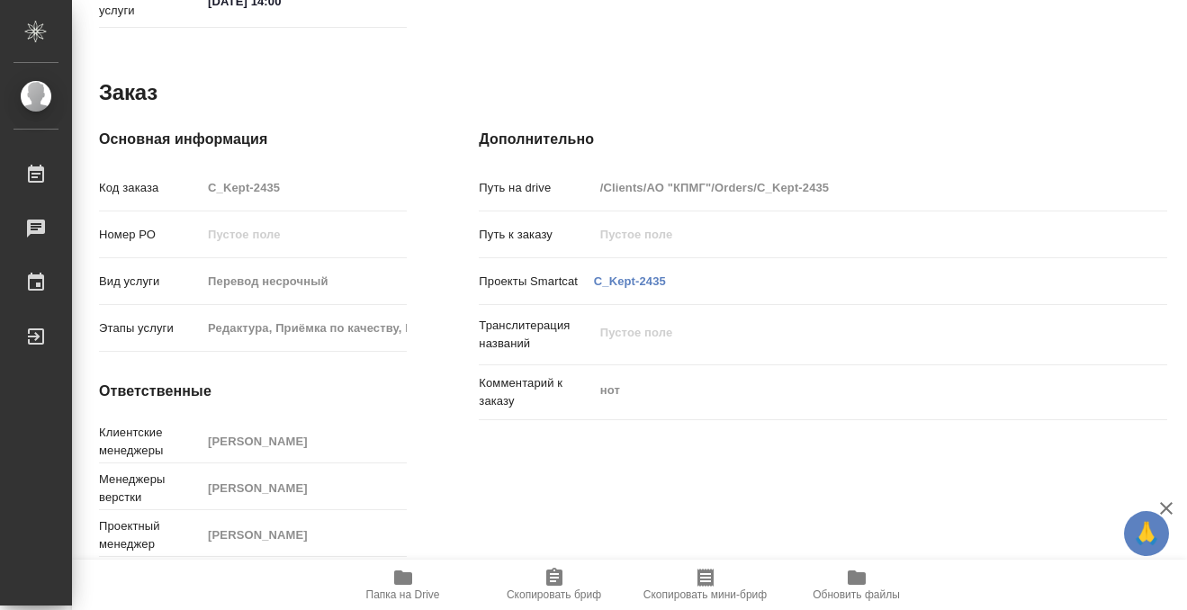
type textarea "x"
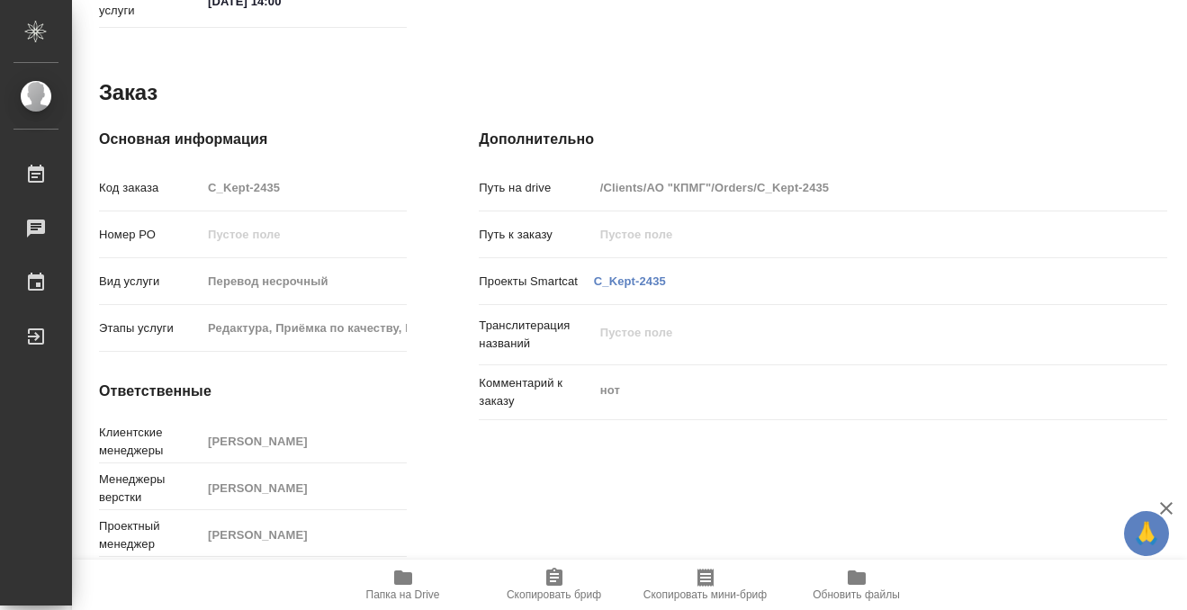
click at [407, 581] on icon "button" at bounding box center [403, 578] width 18 height 14
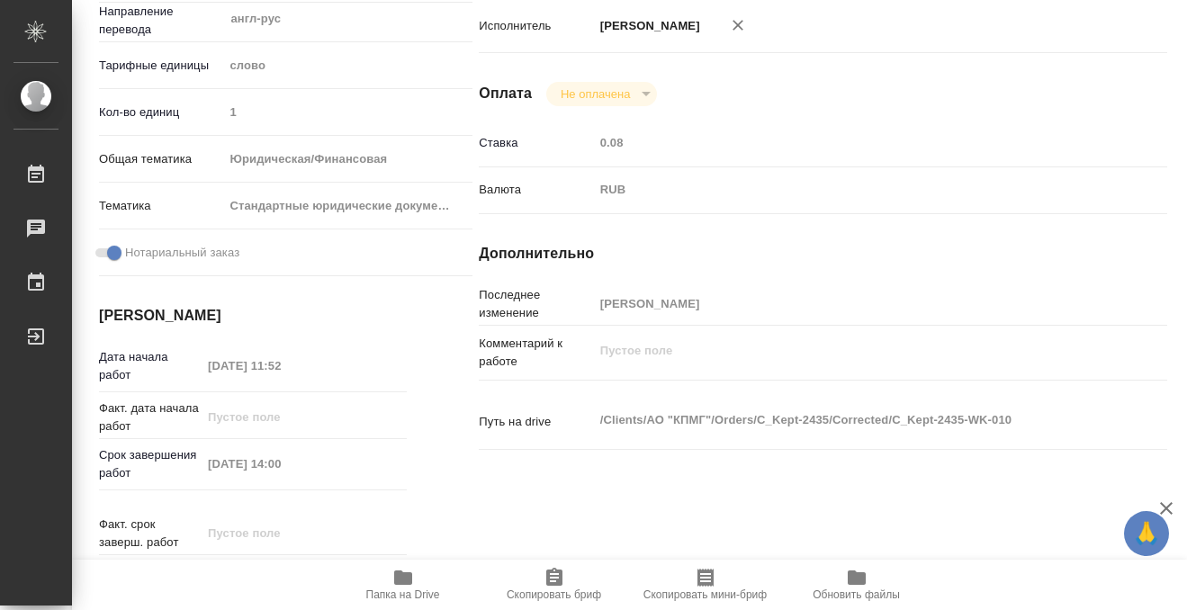
scroll to position [0, 0]
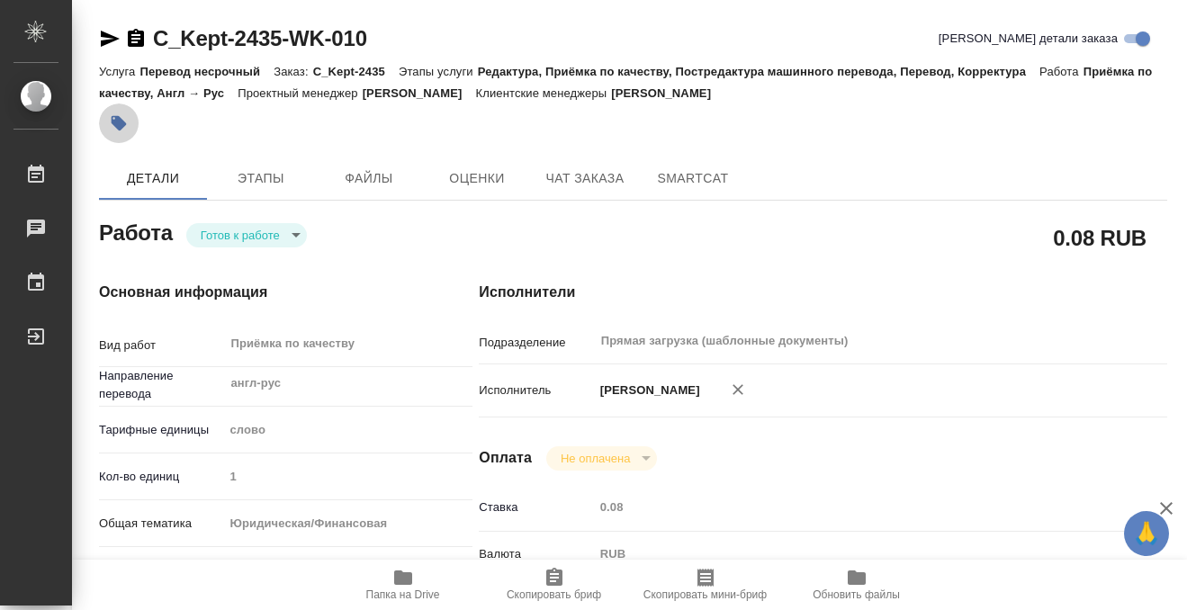
click at [129, 121] on button "button" at bounding box center [119, 124] width 40 height 40
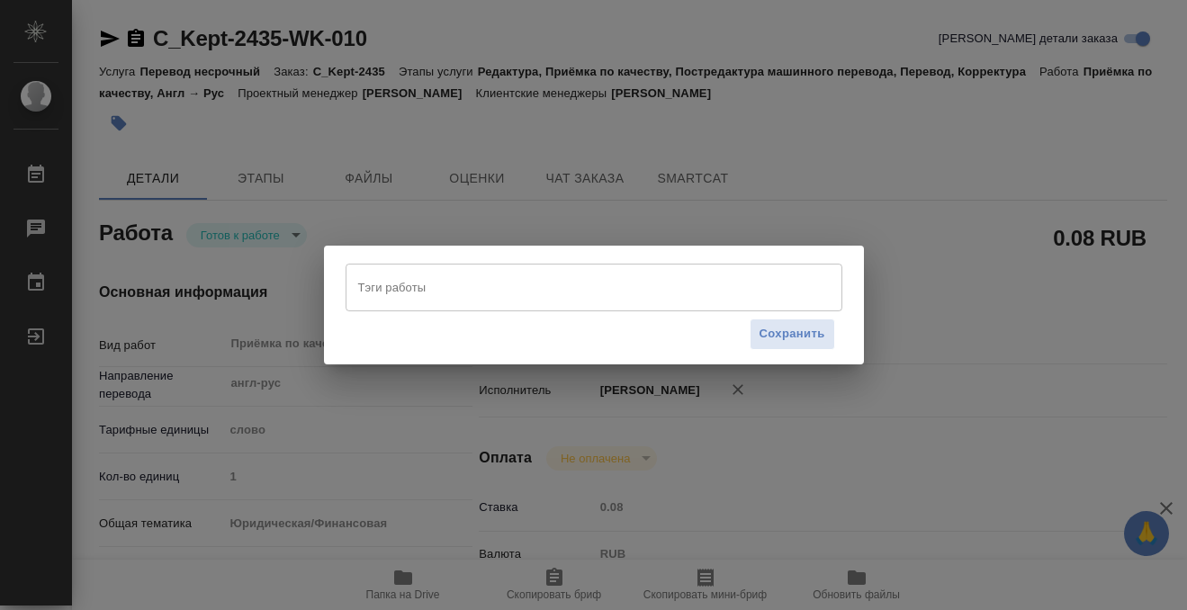
click at [442, 283] on input "Тэги работы" at bounding box center [577, 287] width 446 height 31
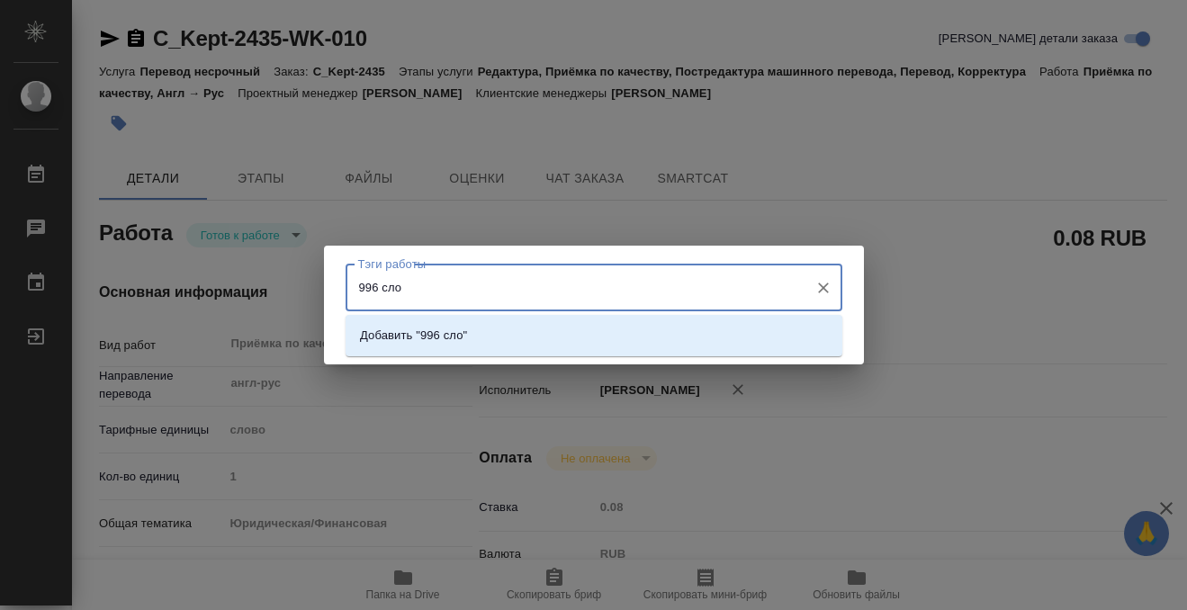
type input "996 слов"
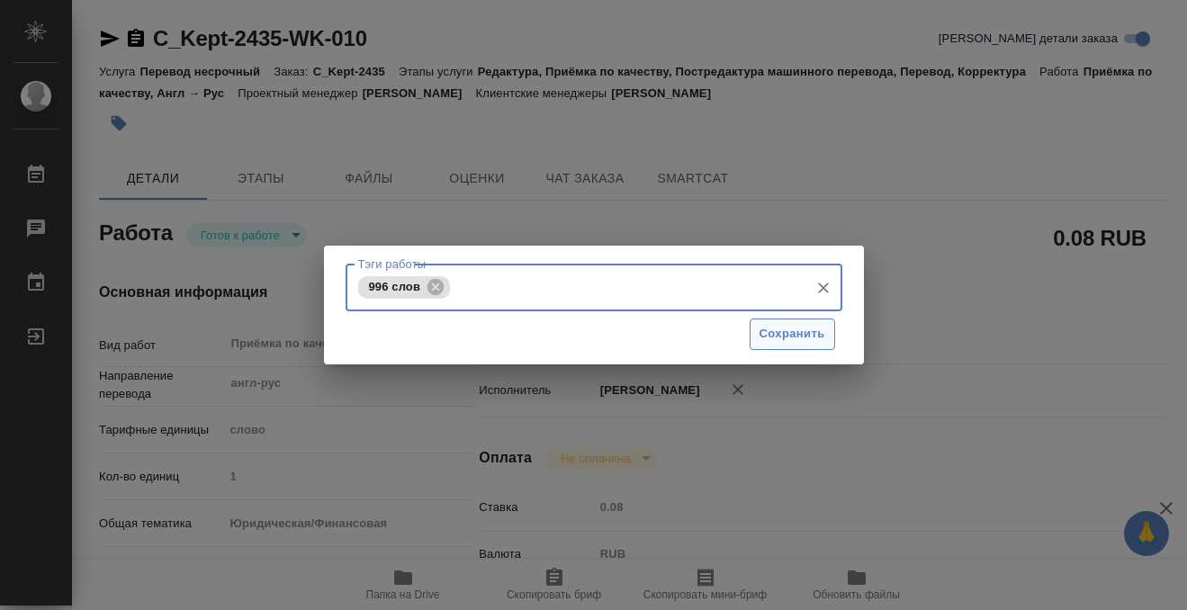
click at [789, 330] on span "Сохранить" at bounding box center [793, 334] width 66 height 21
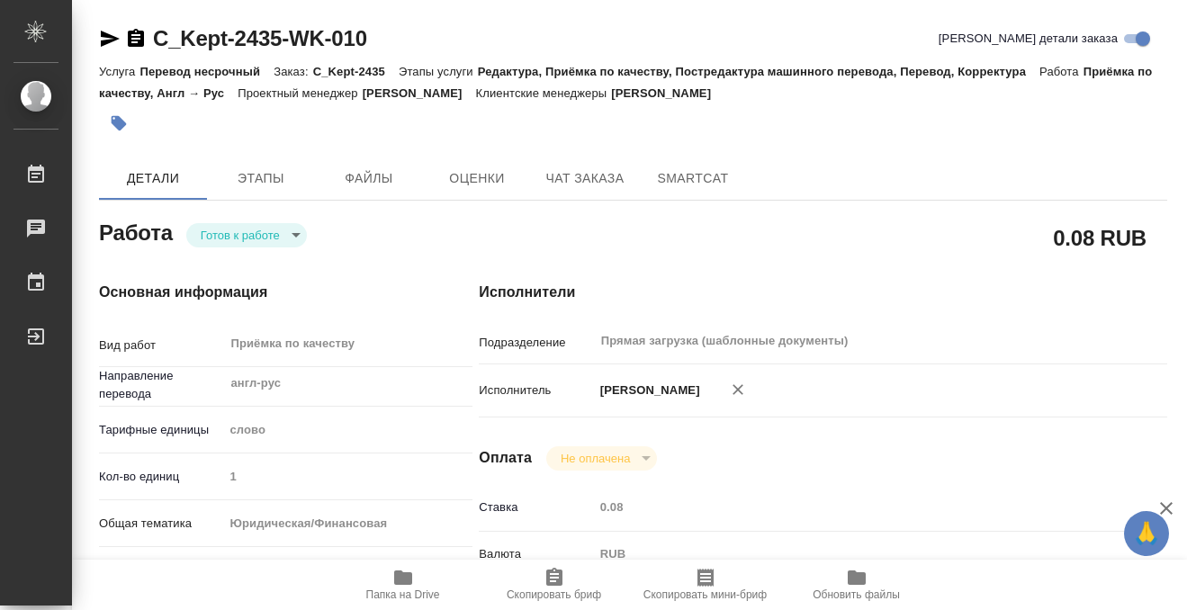
click at [252, 237] on div "Тэги работы 996 слов Тэги работы Сохранить" at bounding box center [593, 305] width 1187 height 610
type input "readyForWork"
type textarea "Приёмка по качеству"
type textarea "x"
type input "англ-рус"
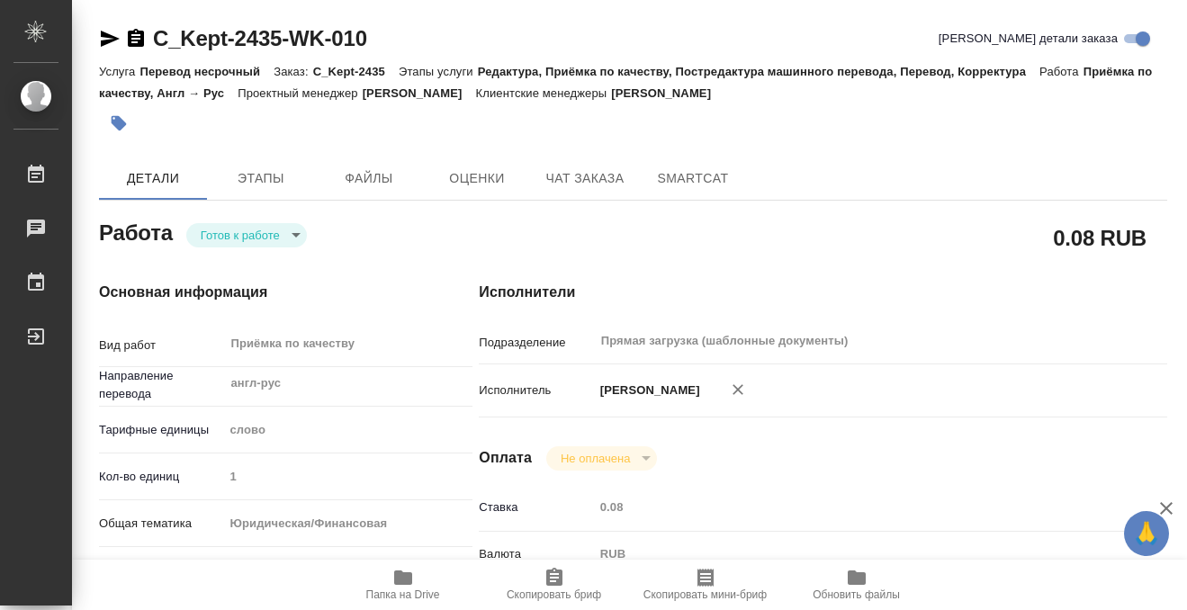
type input "5a8b1489cc6b4906c91bfd90"
type input "1"
type input "yr-fn"
type input "5f647205b73bc97568ca66bf"
checkbox input "true"
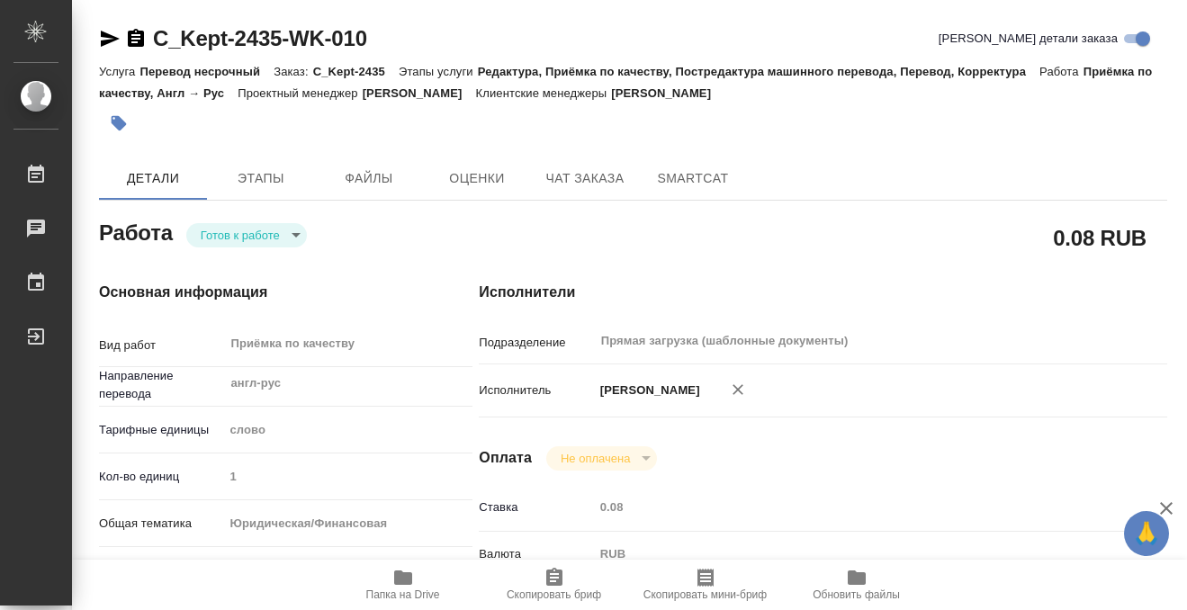
type input "13.08.2025 11:52"
type input "14.08.2025 14:00"
type input "Прямая загрузка (шаблонные документы)"
type input "notPayed"
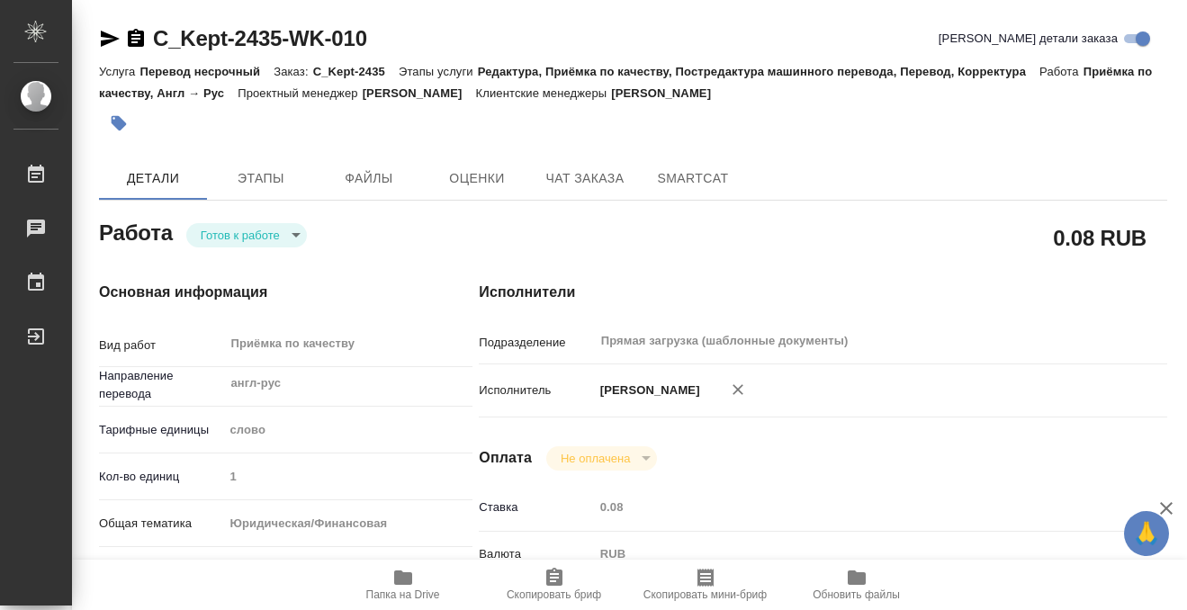
type input "0.08"
type input "RUB"
type input "Кобзева Елизавета"
type textarea "x"
type textarea "/Clients/АО "КПМГ"/Orders/C_Kept-2435/Corrected/C_Kept-2435-WK-010"
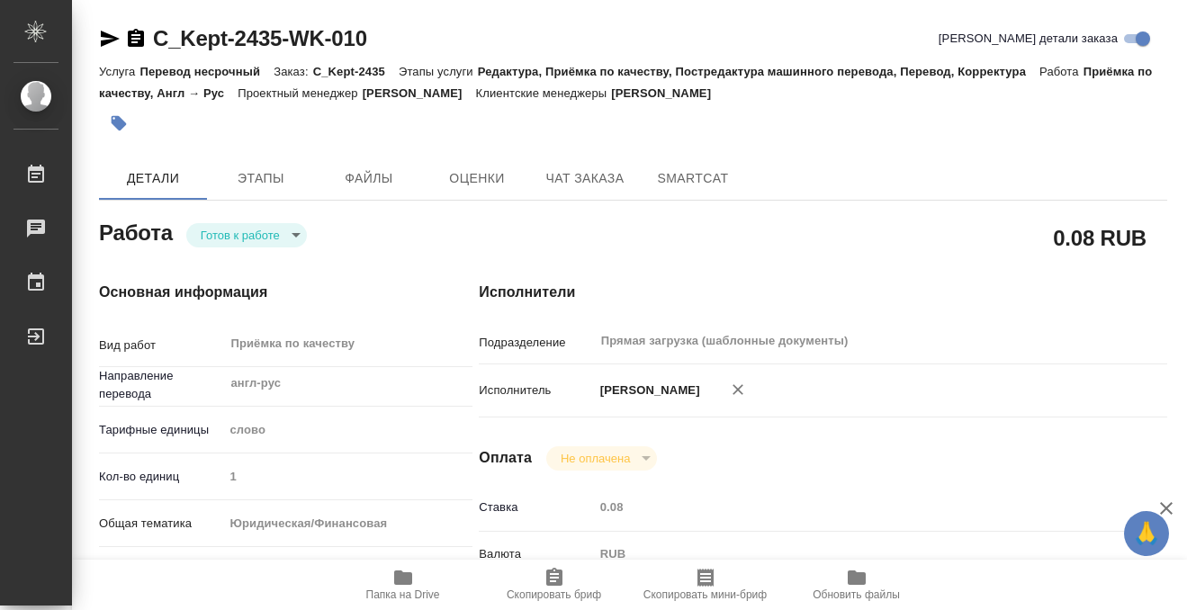
type textarea "x"
type input "C_Kept-2435"
type input "Перевод несрочный"
type input "Редактура, Приёмка по качеству, Постредактура машинного перевода, Перевод, Корр…"
type input "Лямина Надежда"
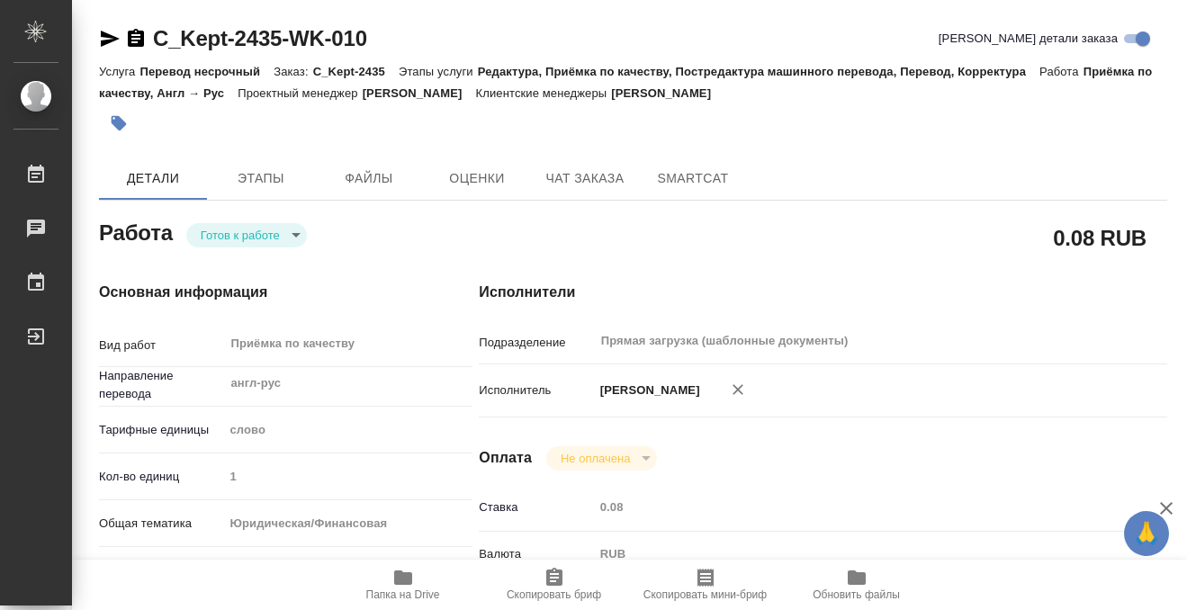
type input "[PERSON_NAME]"
type input "/Clients/АО "КПМГ"/Orders/C_Kept-2435"
type textarea "x"
type textarea "нот"
type textarea "x"
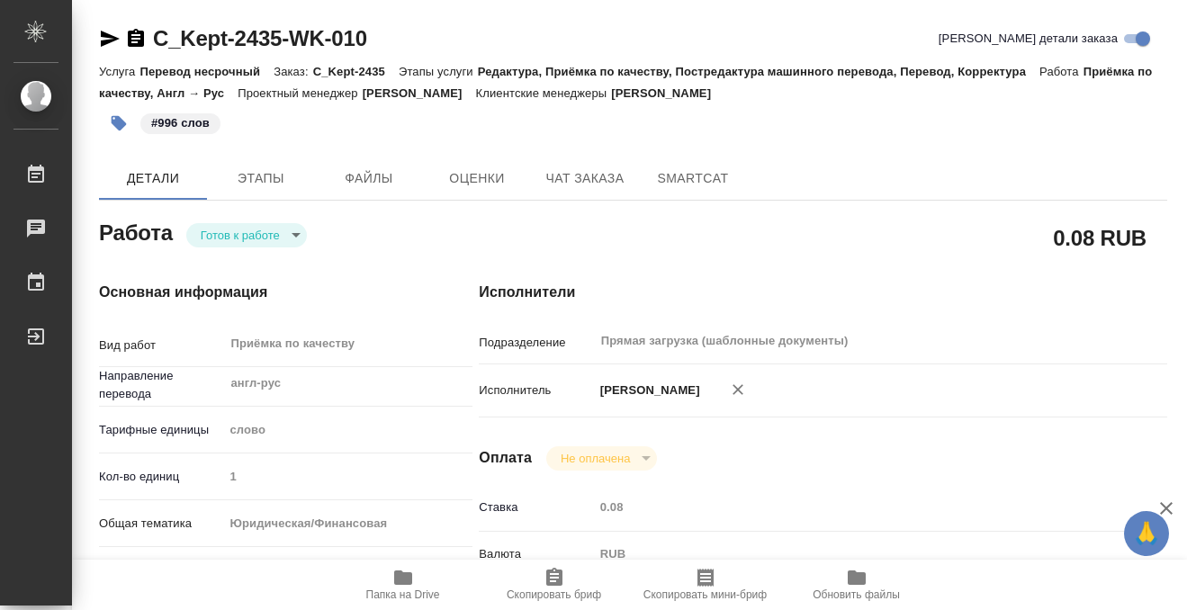
type textarea "x"
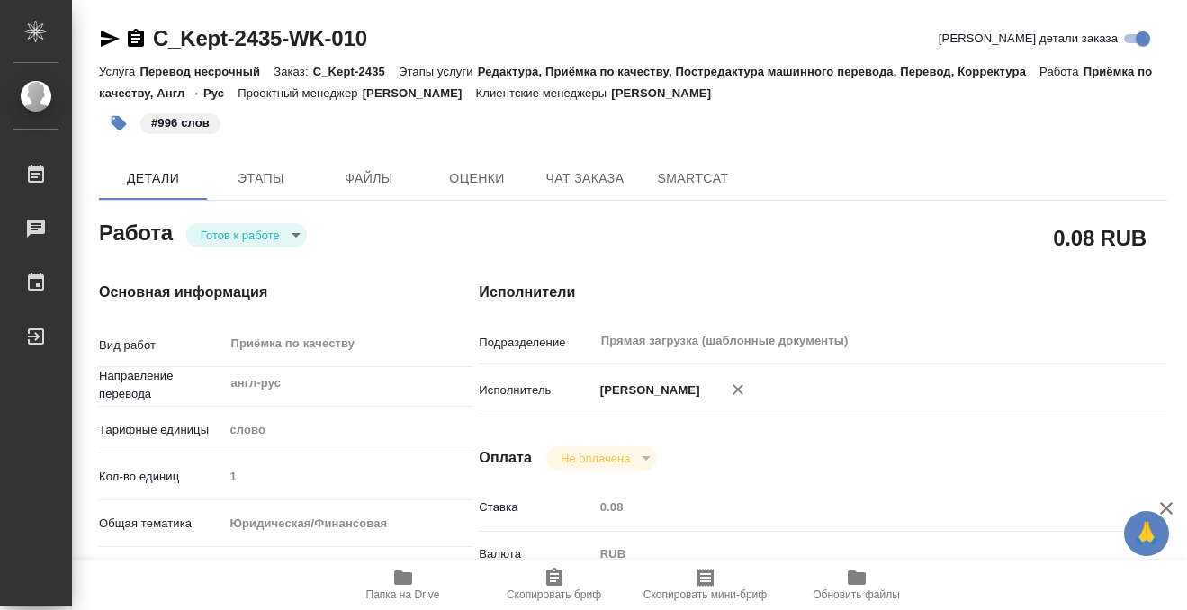
type textarea "x"
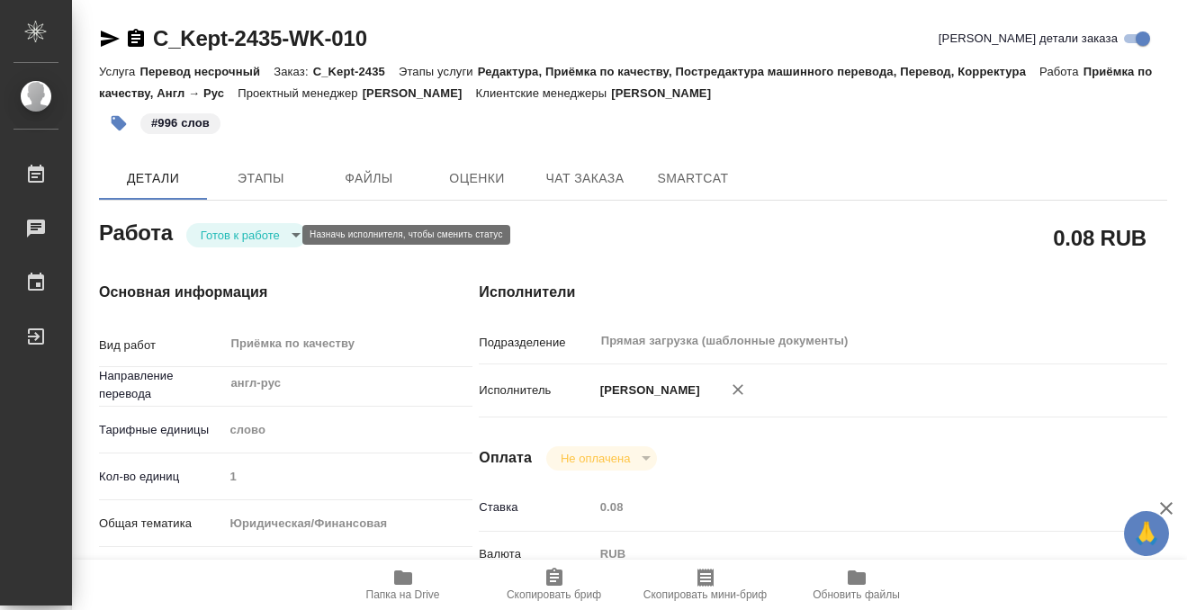
type textarea "x"
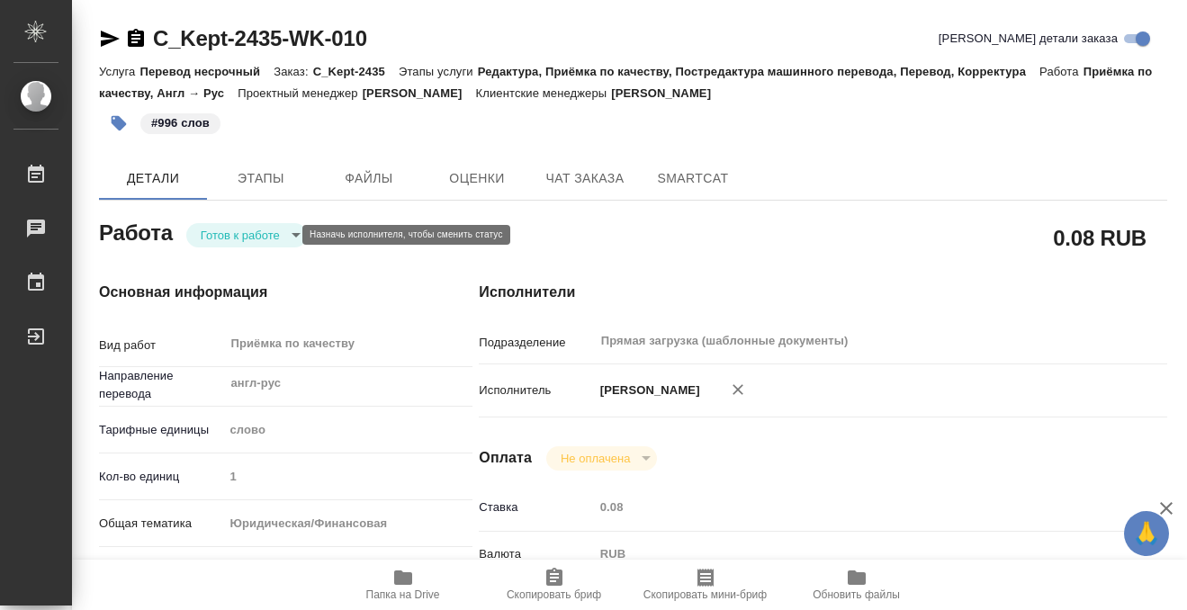
click at [260, 233] on body "🙏 .cls-1 fill:#fff; AWATERA Kobzeva Elizaveta Работы 0 Чаты График Выйти C_Kept…" at bounding box center [593, 305] width 1187 height 610
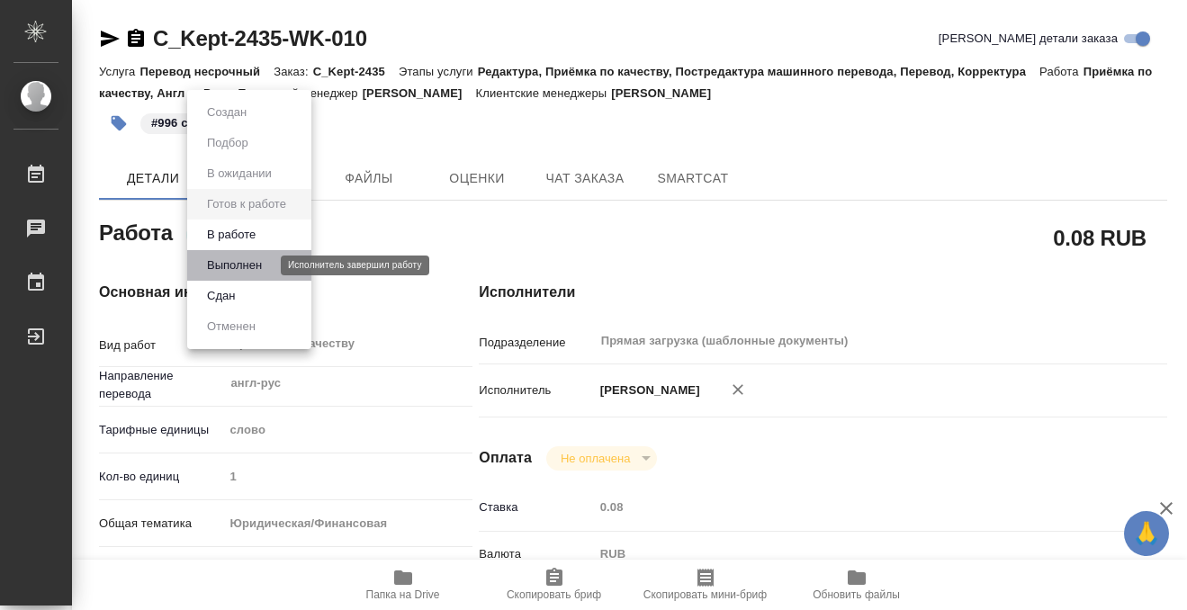
click at [256, 265] on button "Выполнен" at bounding box center [235, 266] width 66 height 20
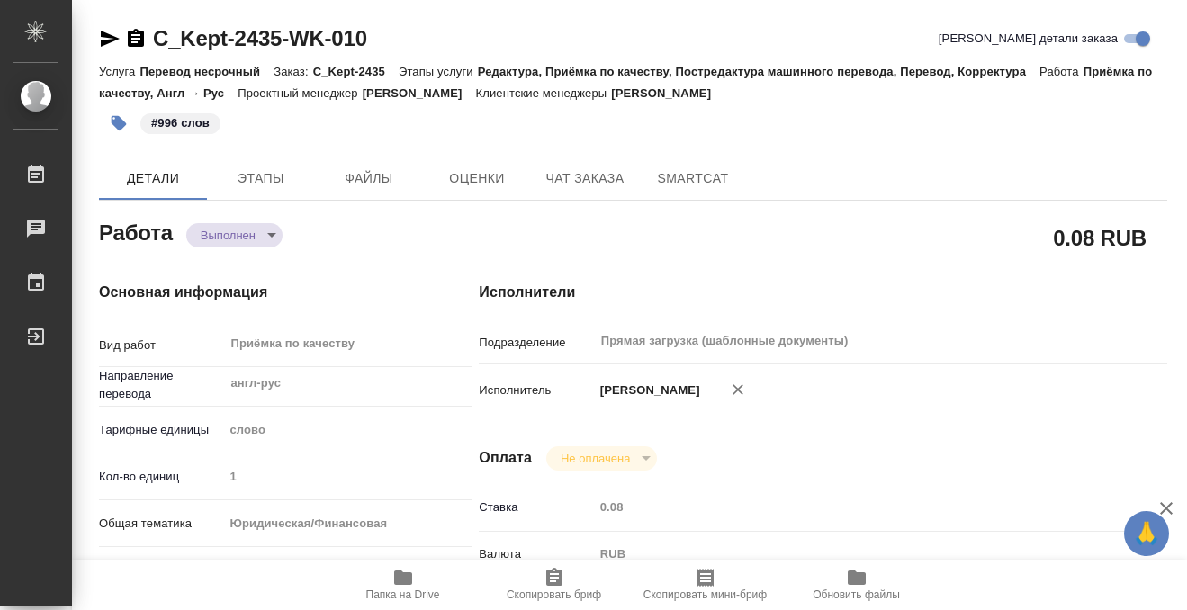
type textarea "x"
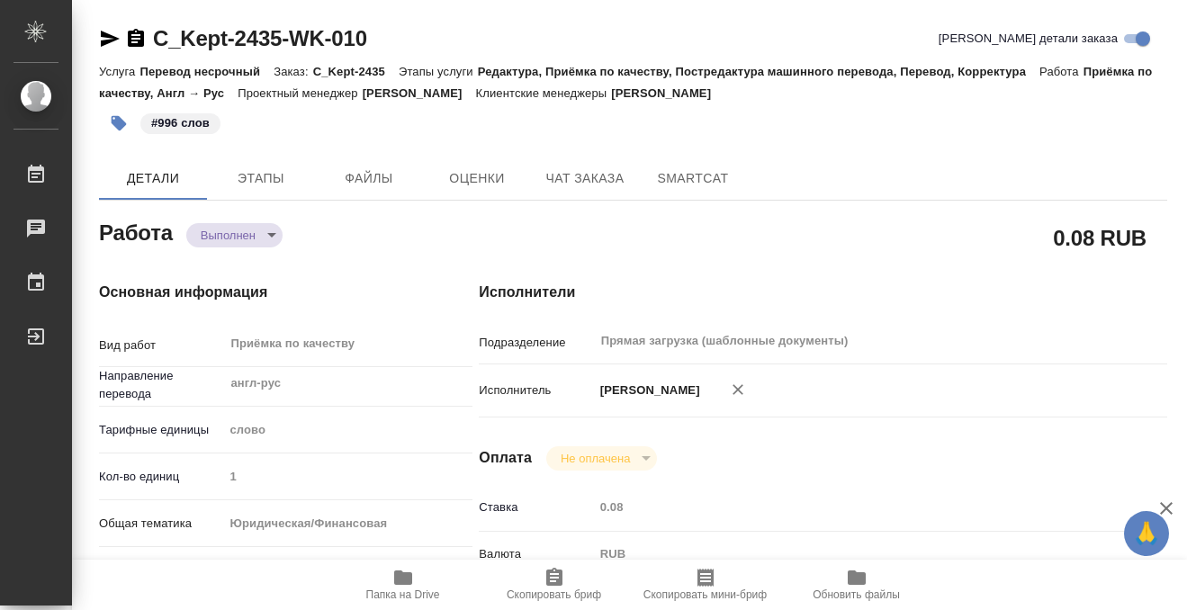
type textarea "x"
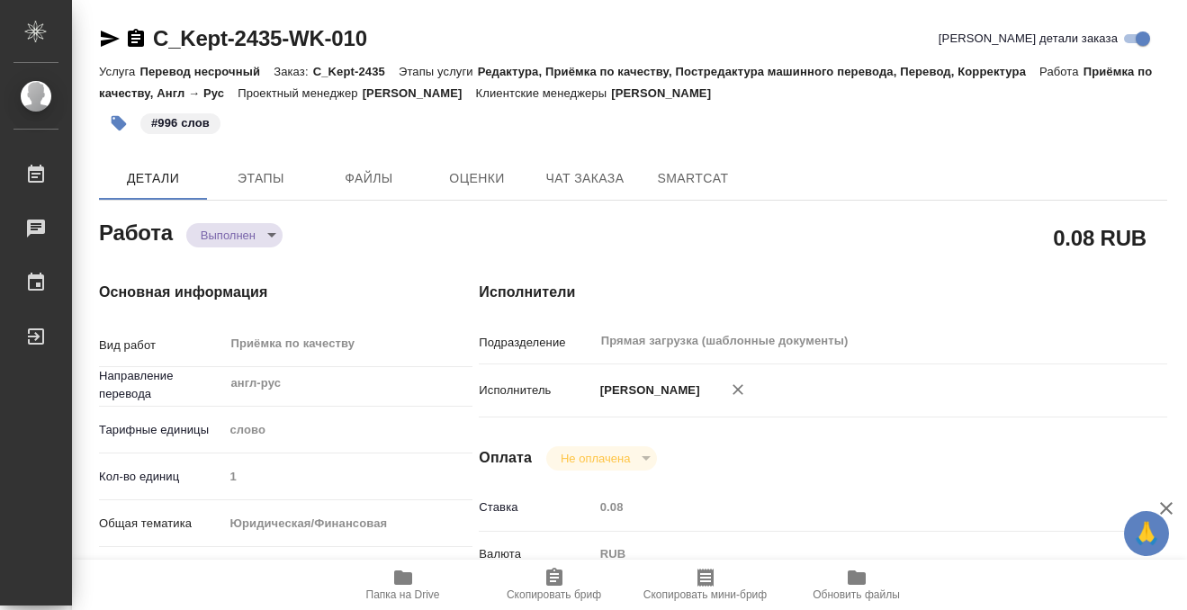
click at [134, 37] on icon "button" at bounding box center [136, 38] width 16 height 18
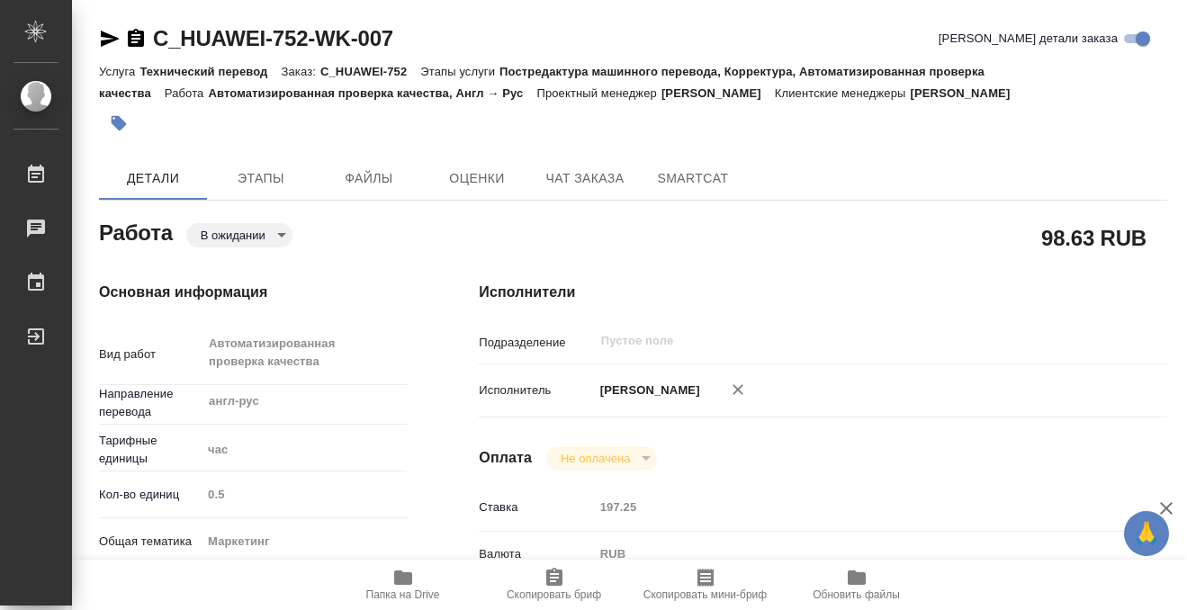
click at [264, 218] on div "Работа В ожидании pending" at bounding box center [253, 231] width 308 height 32
click at [264, 168] on span "Этапы" at bounding box center [261, 178] width 86 height 23
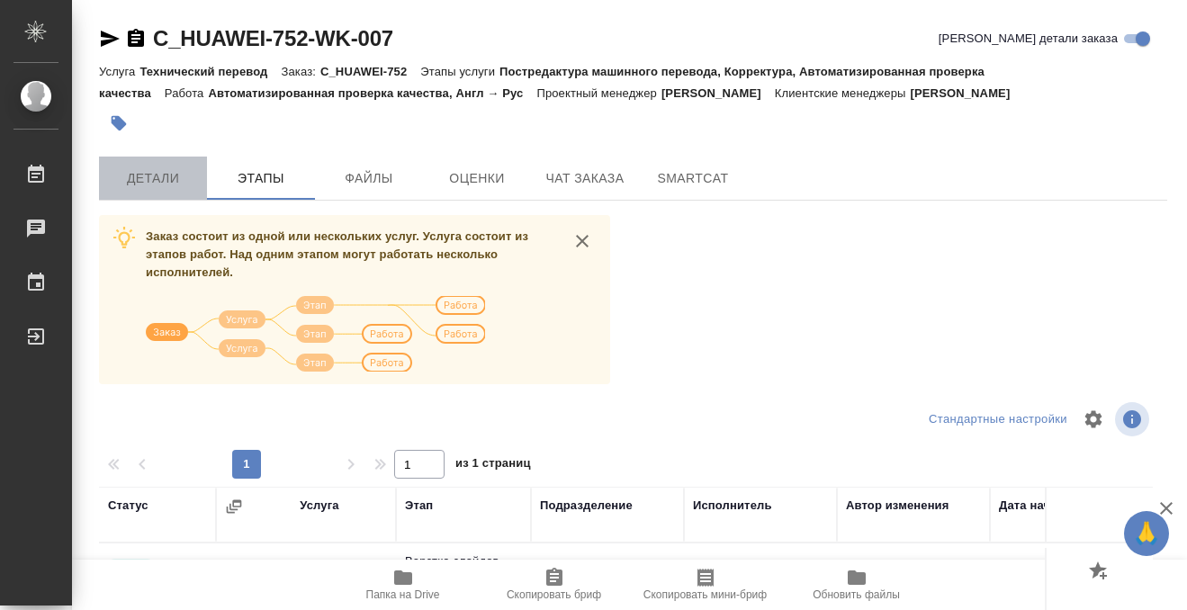
click at [175, 182] on span "Детали" at bounding box center [153, 178] width 86 height 23
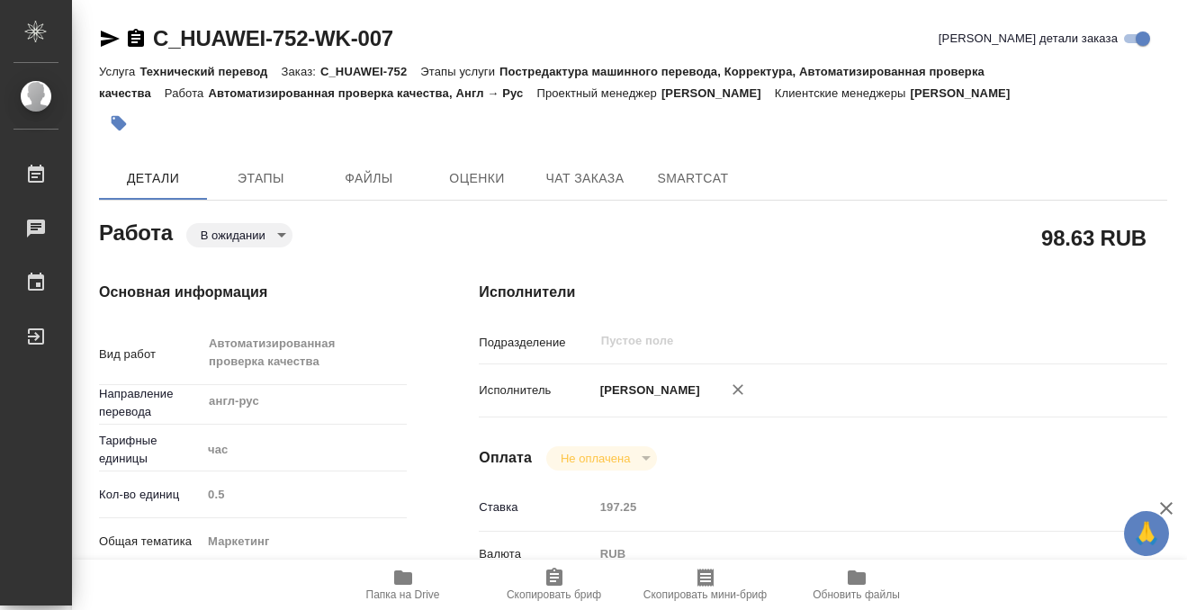
type textarea "x"
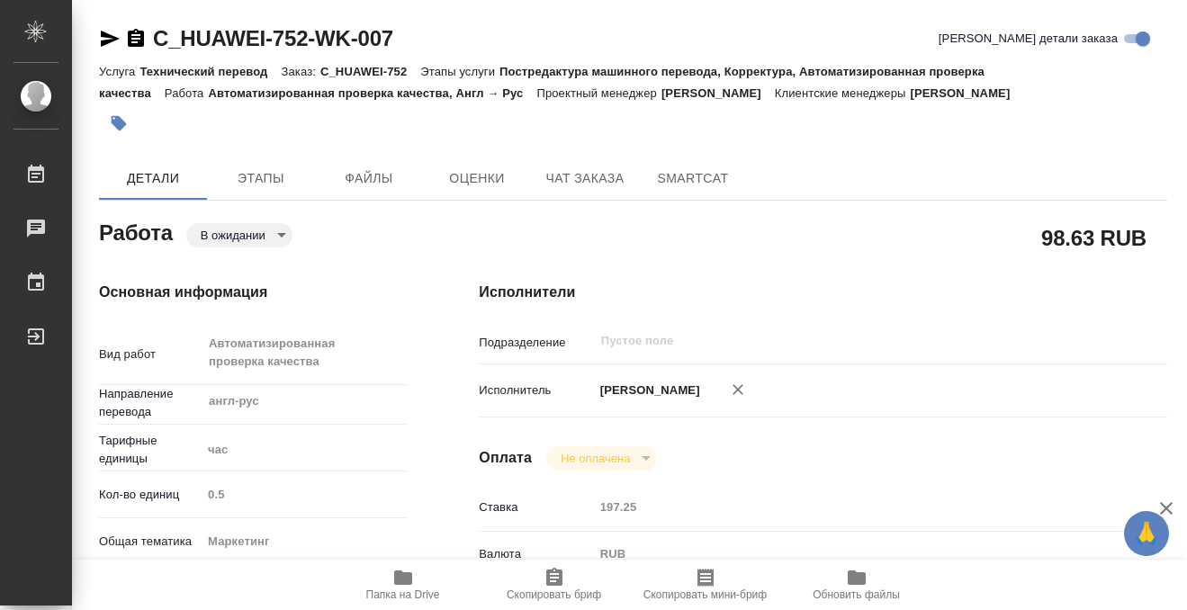
type textarea "x"
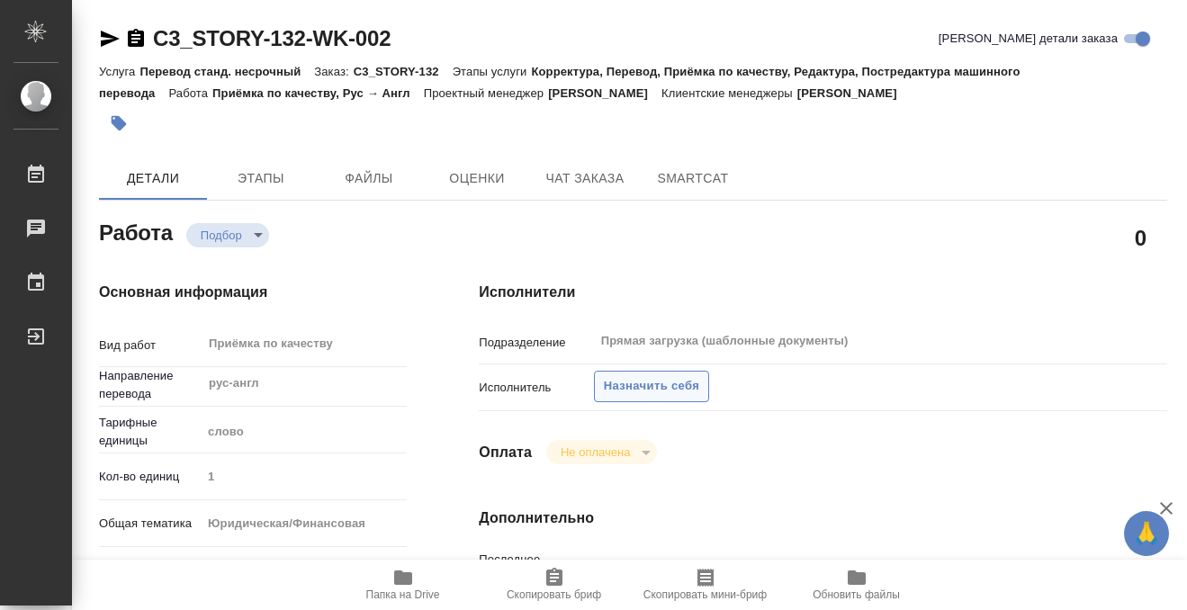
click at [628, 384] on span "Назначить себя" at bounding box center [651, 386] width 95 height 21
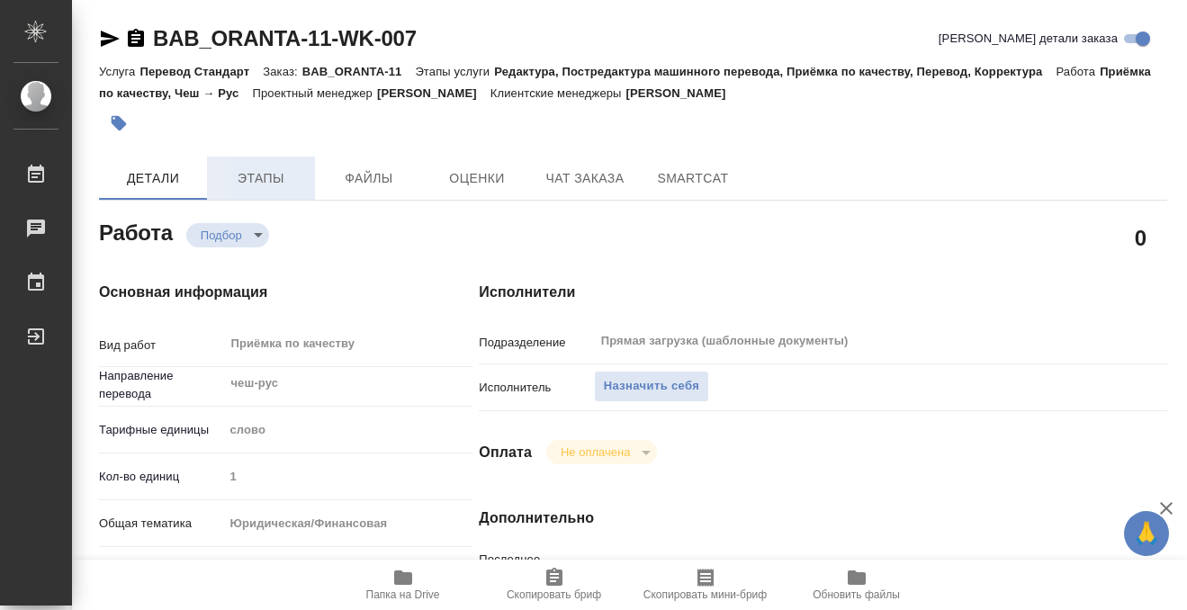
click at [272, 172] on span "Этапы" at bounding box center [261, 178] width 86 height 23
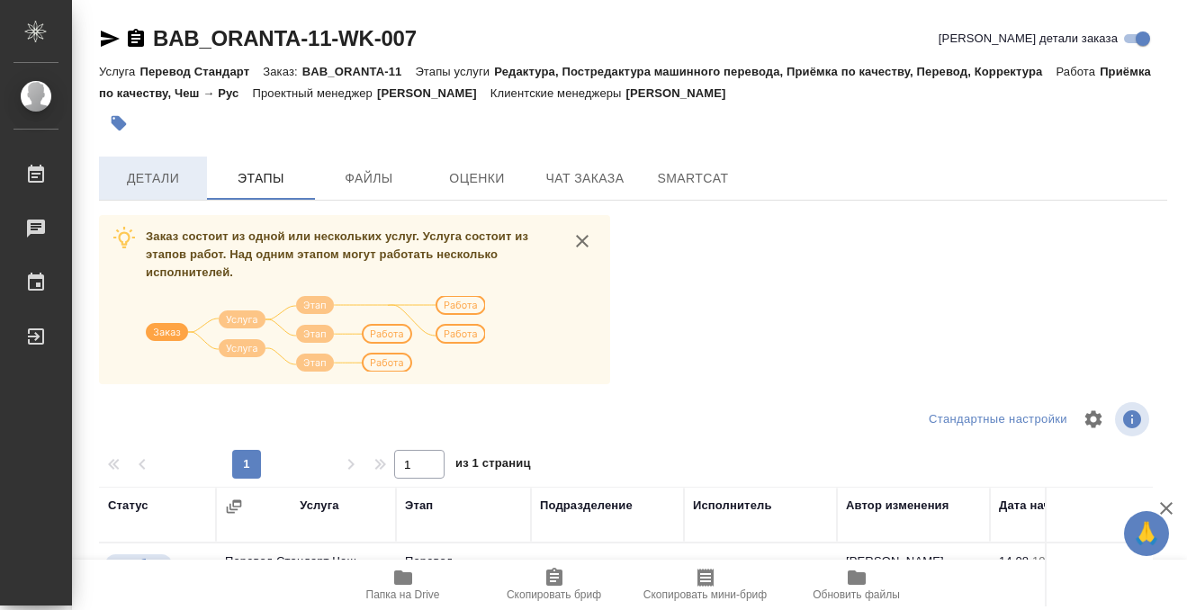
click at [156, 163] on button "Детали" at bounding box center [153, 178] width 108 height 43
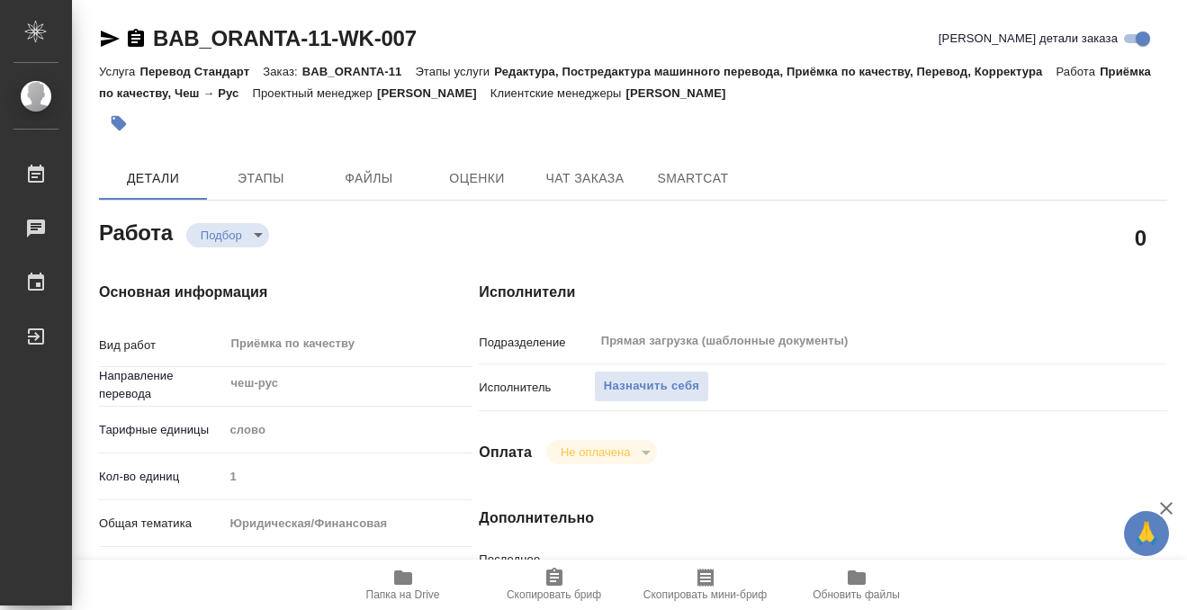
type textarea "x"
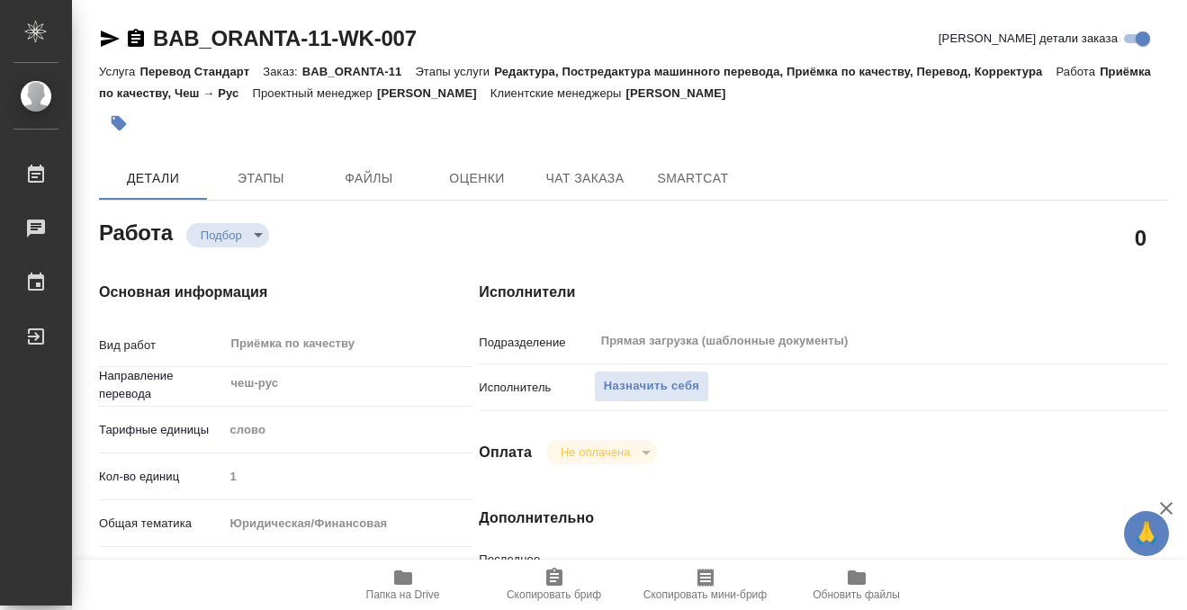
type textarea "x"
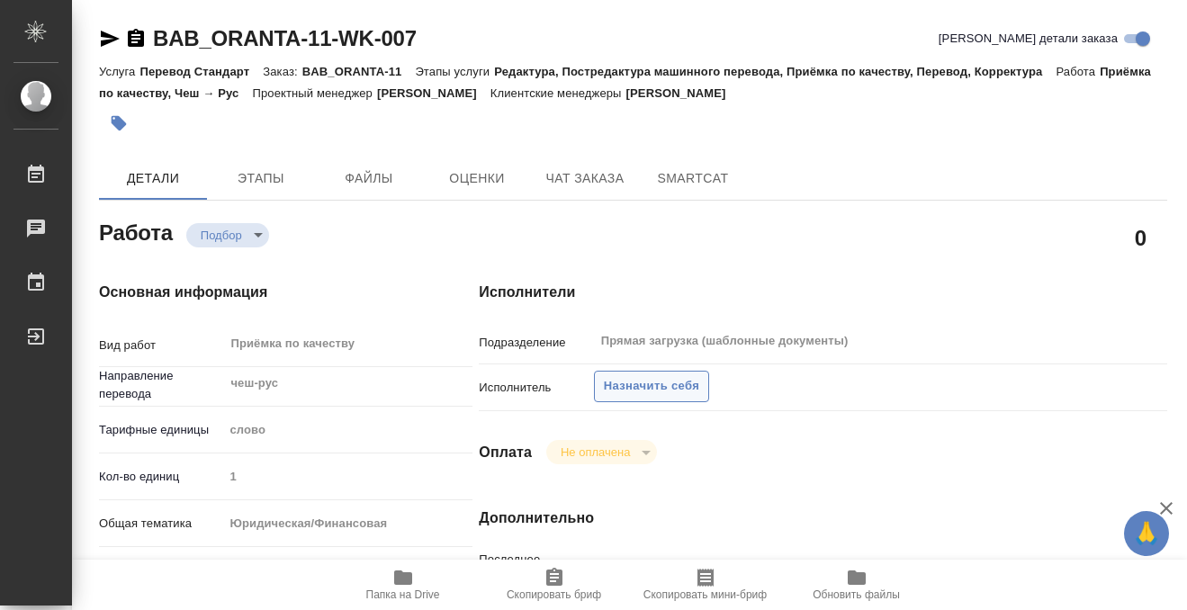
click at [687, 376] on span "Назначить себя" at bounding box center [651, 386] width 95 height 21
type textarea "x"
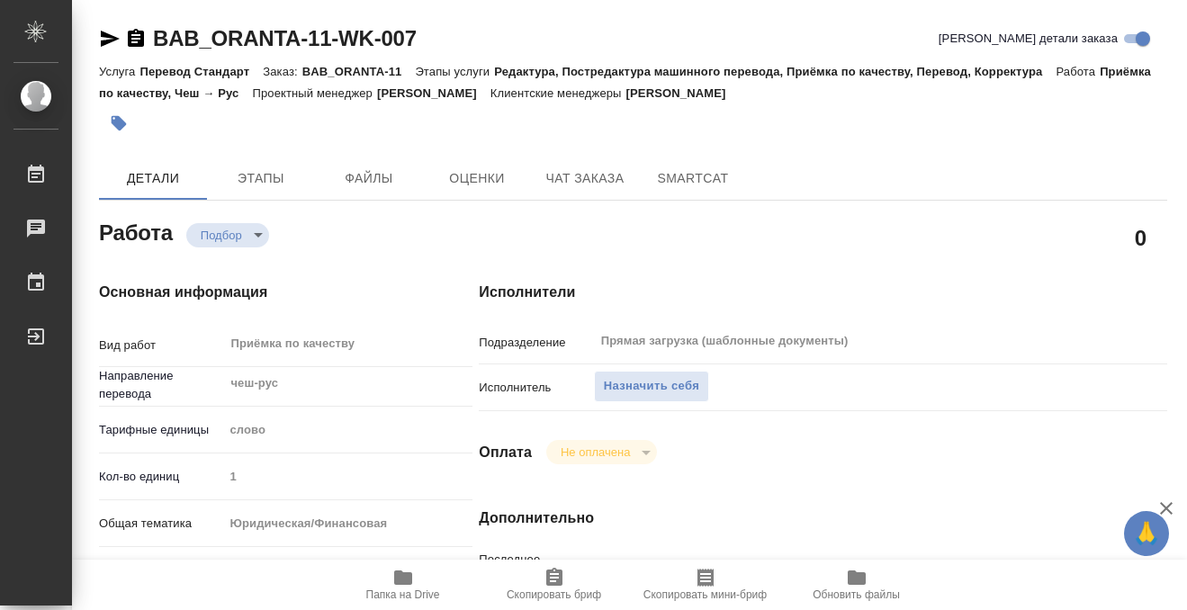
type textarea "x"
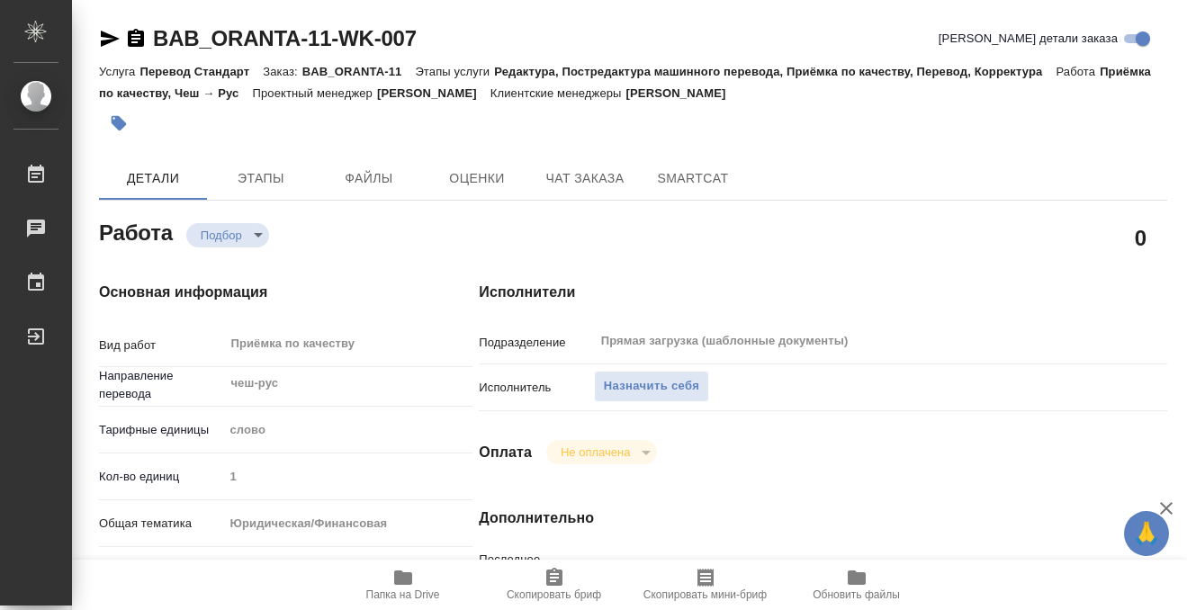
type textarea "x"
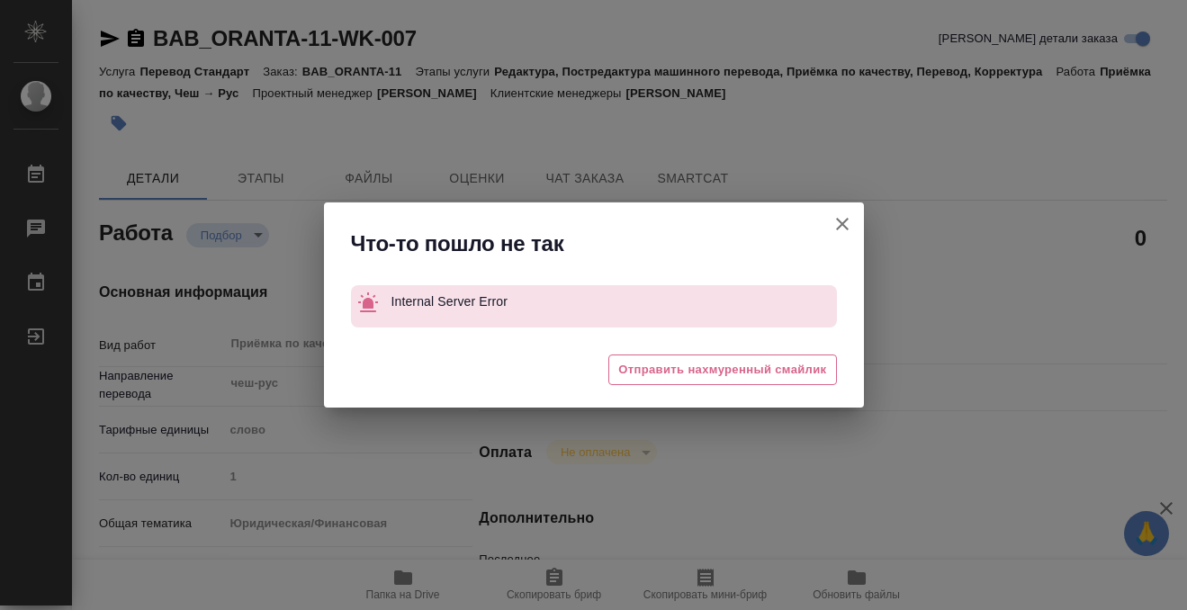
click at [849, 221] on icon "button" at bounding box center [843, 224] width 22 height 22
type textarea "x"
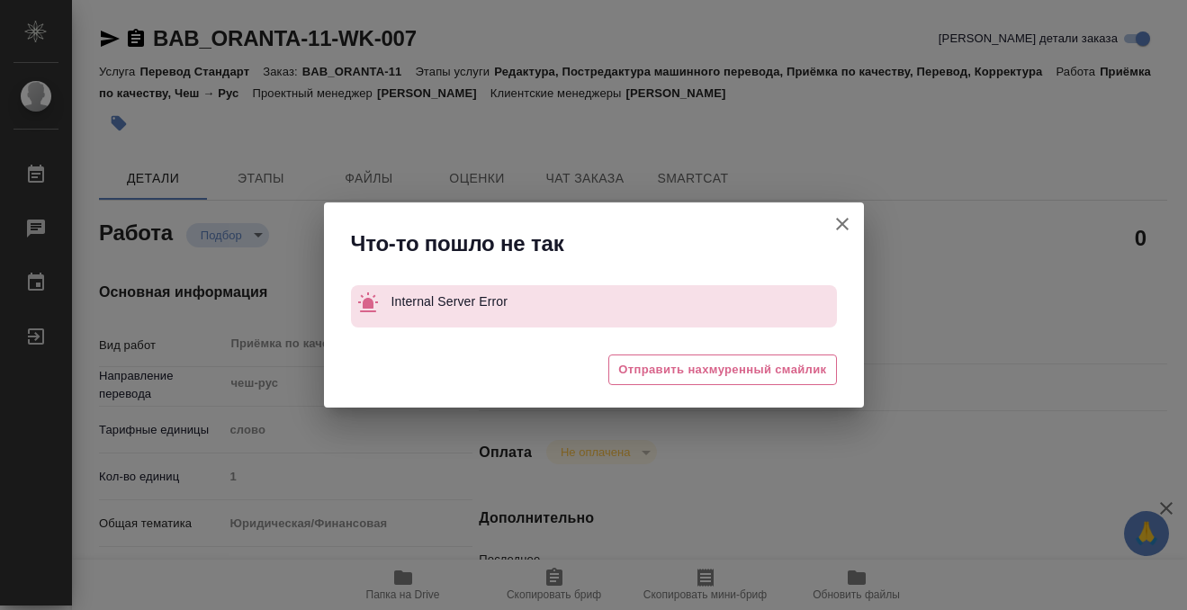
type textarea "x"
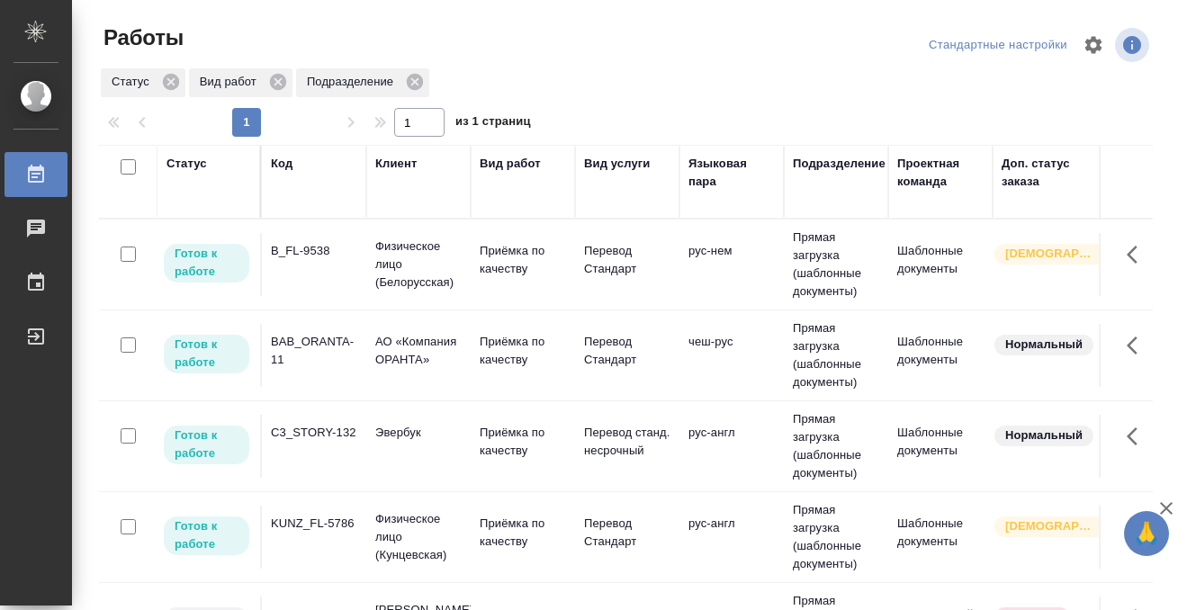
click at [311, 267] on td "B_FL-9538" at bounding box center [314, 264] width 104 height 63
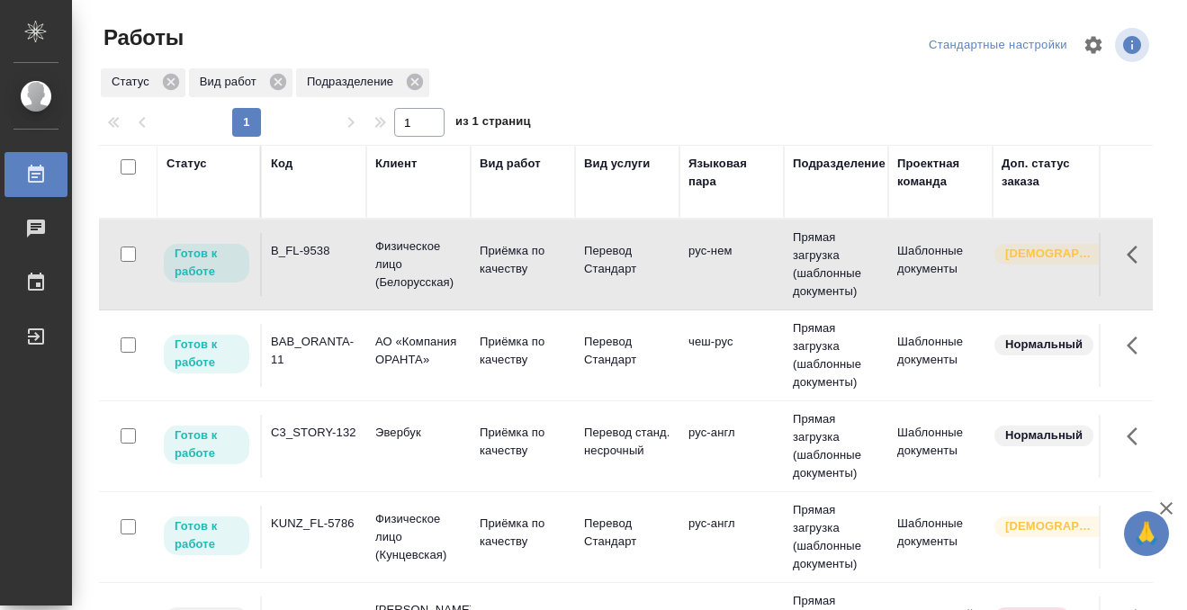
click at [311, 267] on td "B_FL-9538" at bounding box center [314, 264] width 104 height 63
click at [334, 260] on div "BAB_ORANTA-11" at bounding box center [314, 251] width 86 height 18
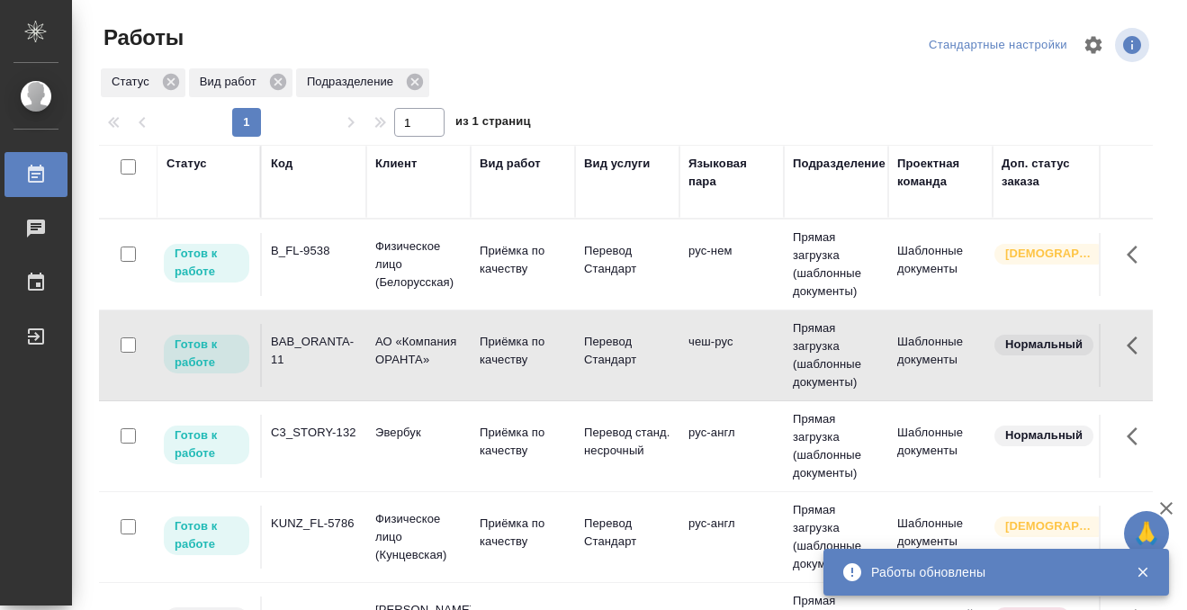
click at [334, 260] on div "BAB_ORANTA-11" at bounding box center [314, 251] width 86 height 18
click at [192, 161] on div "Статус" at bounding box center [187, 164] width 41 height 18
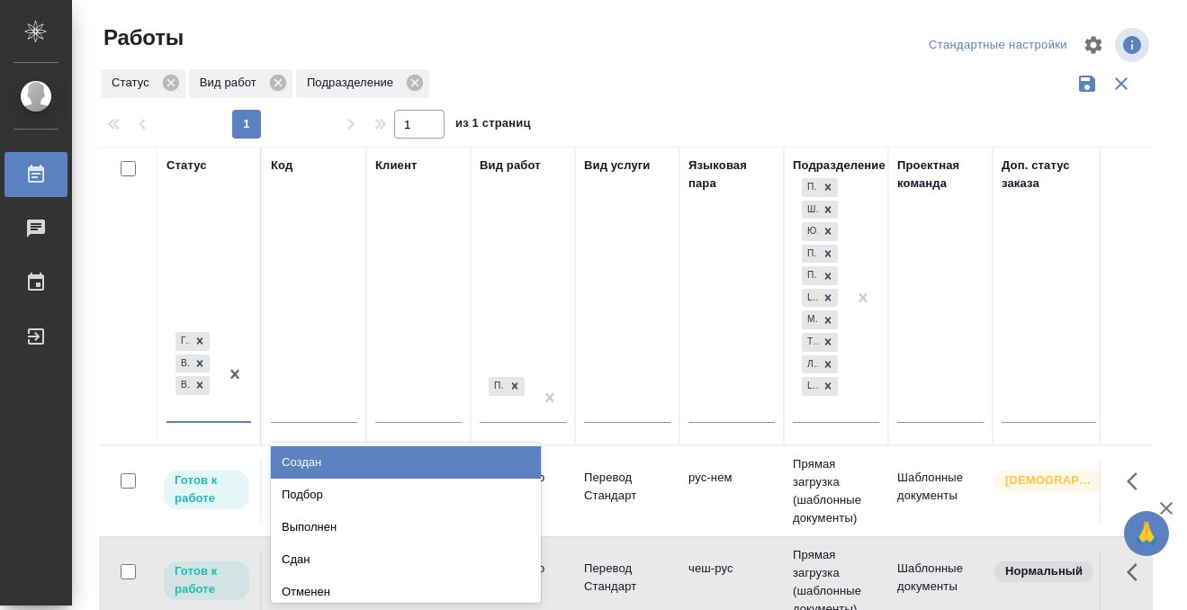
click at [211, 410] on div "Готов к работе В работе В ожидании" at bounding box center [193, 375] width 52 height 93
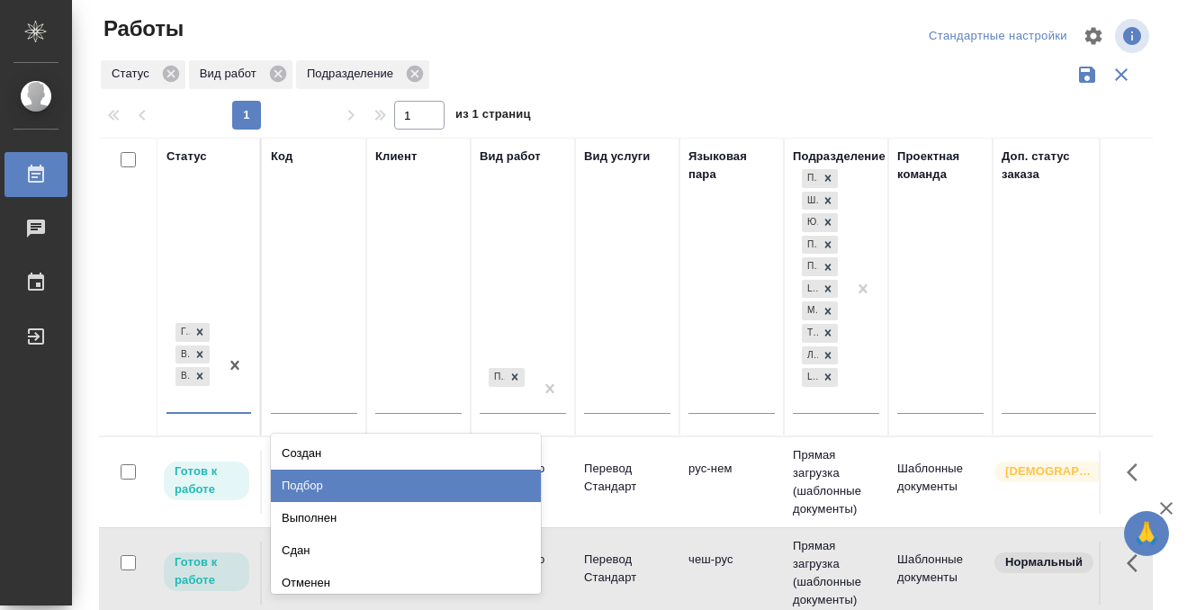
click at [329, 479] on div "Подбор" at bounding box center [406, 486] width 270 height 32
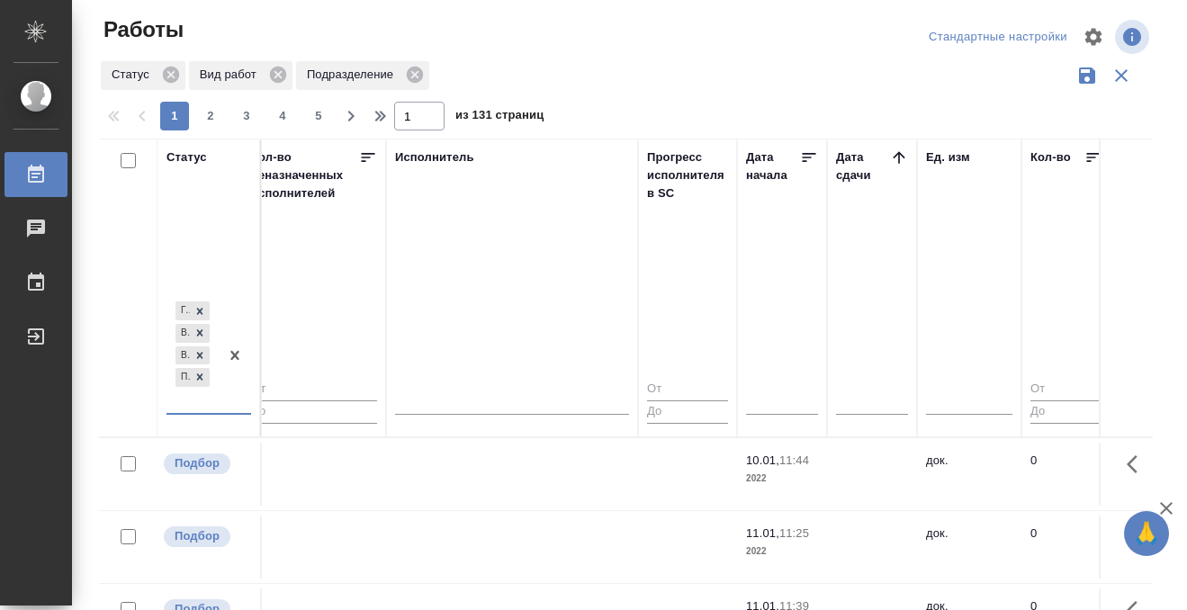
scroll to position [0, 1080]
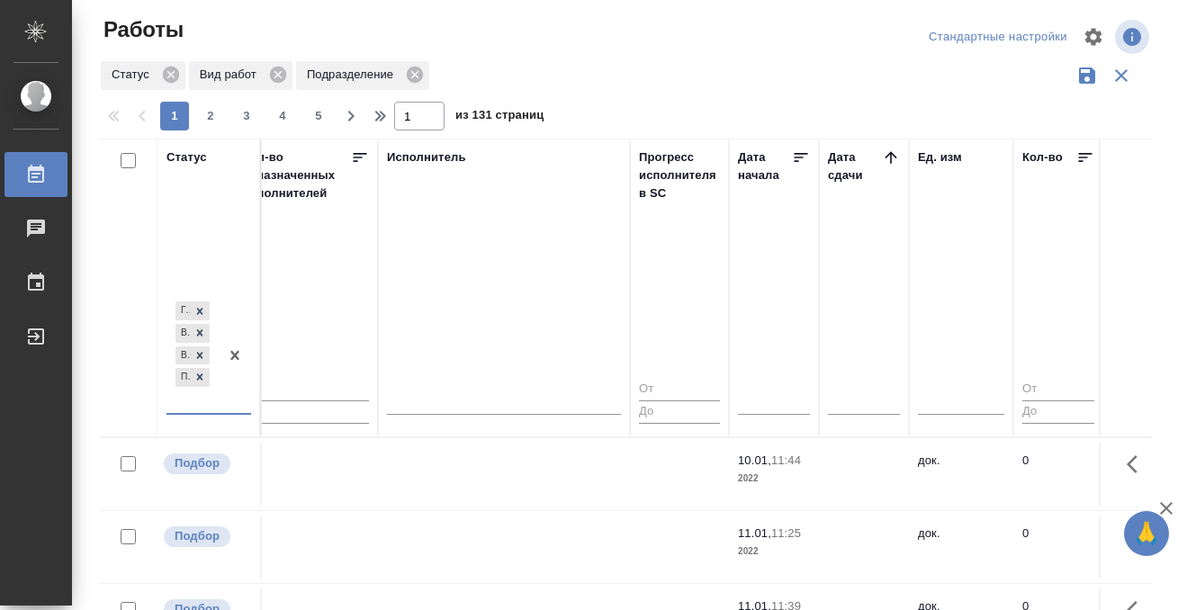
click at [891, 152] on icon at bounding box center [891, 157] width 12 height 12
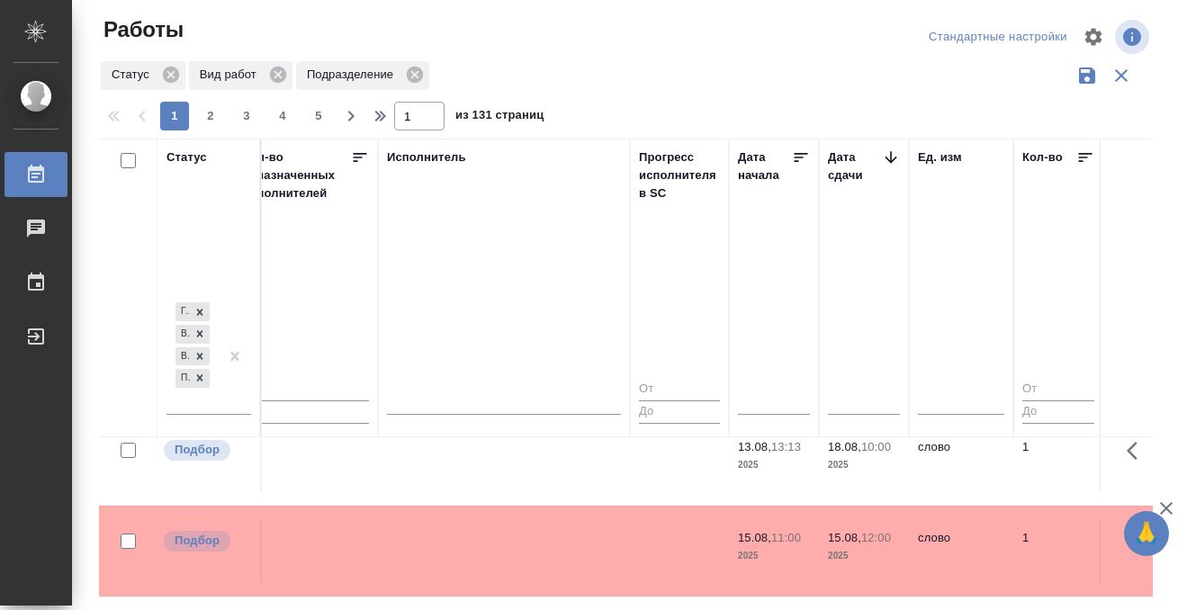
scroll to position [292, 1080]
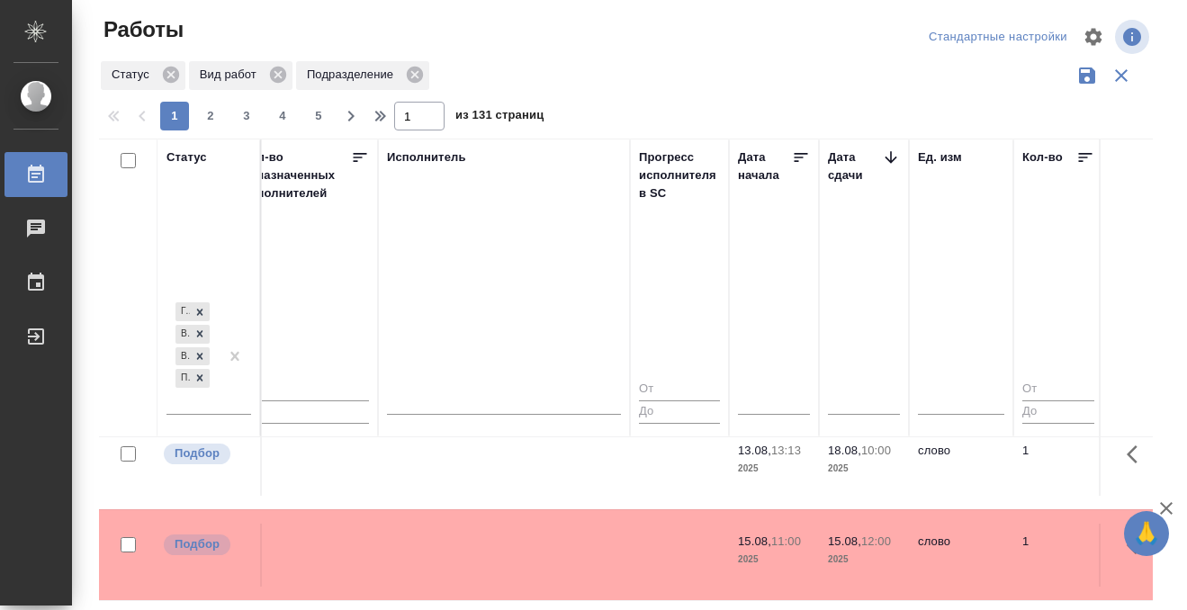
click at [511, 223] on td at bounding box center [504, 191] width 252 height 63
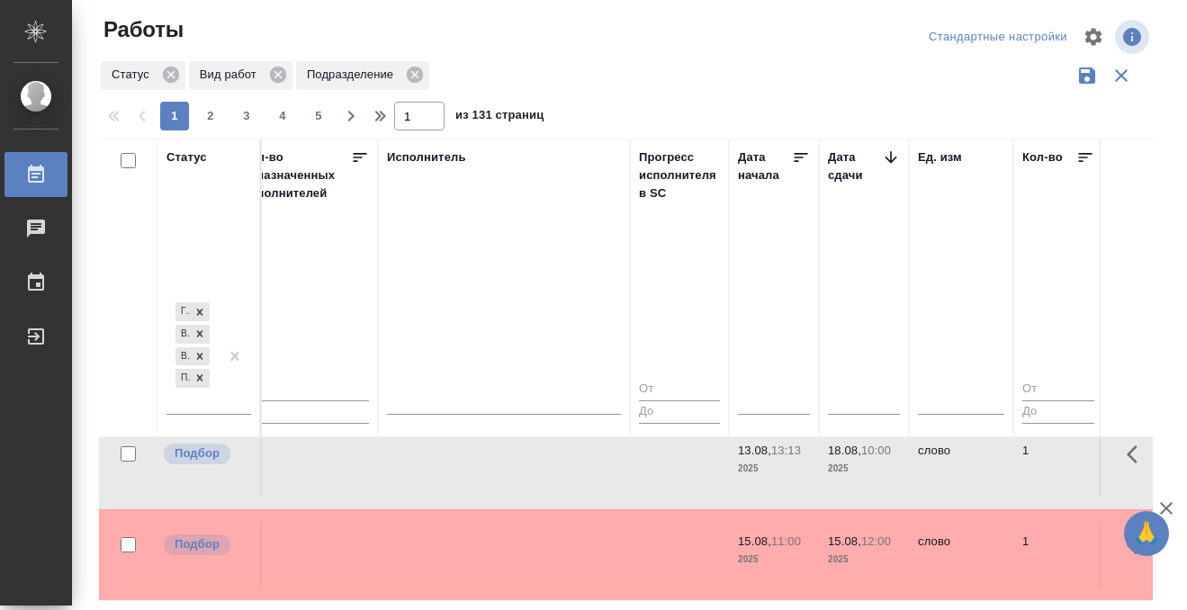
click at [511, 223] on td at bounding box center [504, 191] width 252 height 63
click at [458, 223] on td at bounding box center [504, 191] width 252 height 63
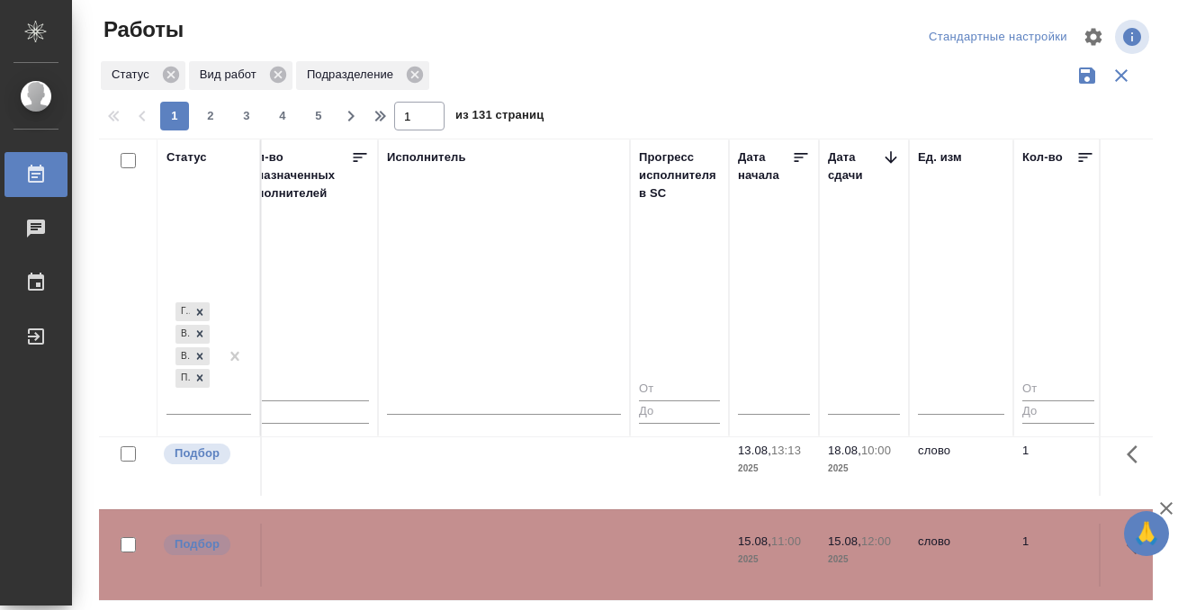
click at [458, 223] on td at bounding box center [504, 191] width 252 height 63
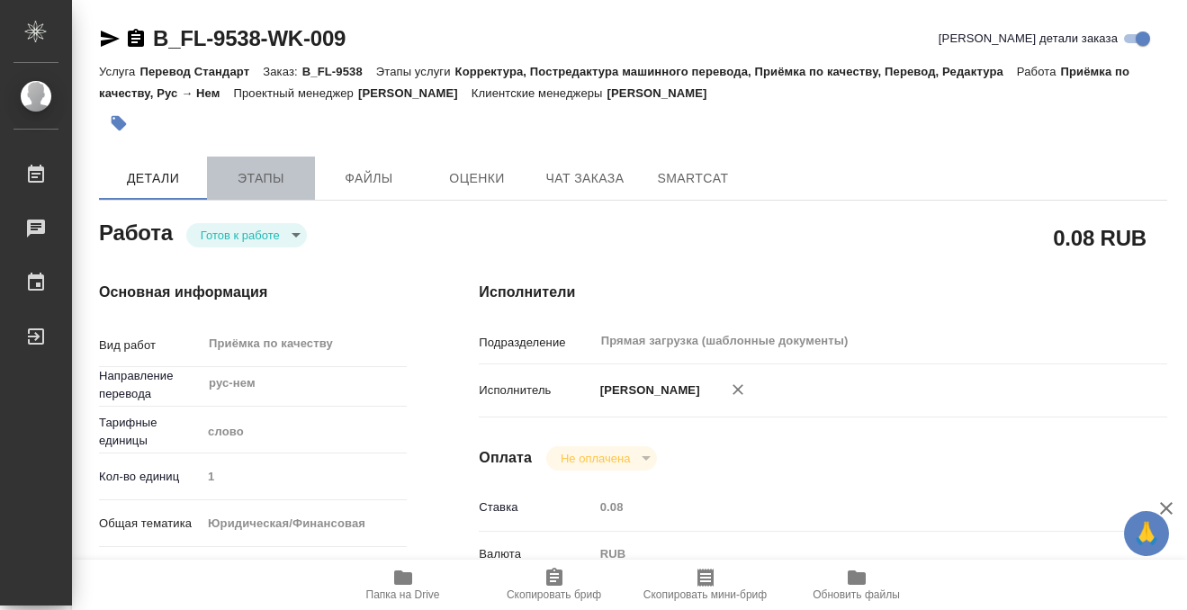
click at [265, 171] on span "Этапы" at bounding box center [261, 178] width 86 height 23
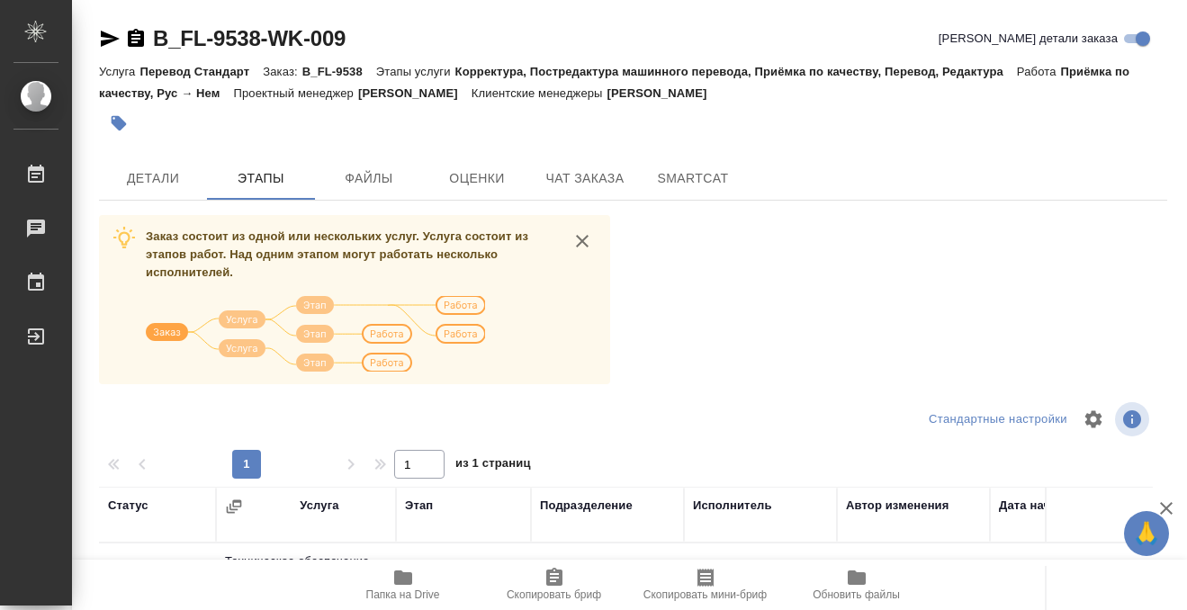
scroll to position [328, 0]
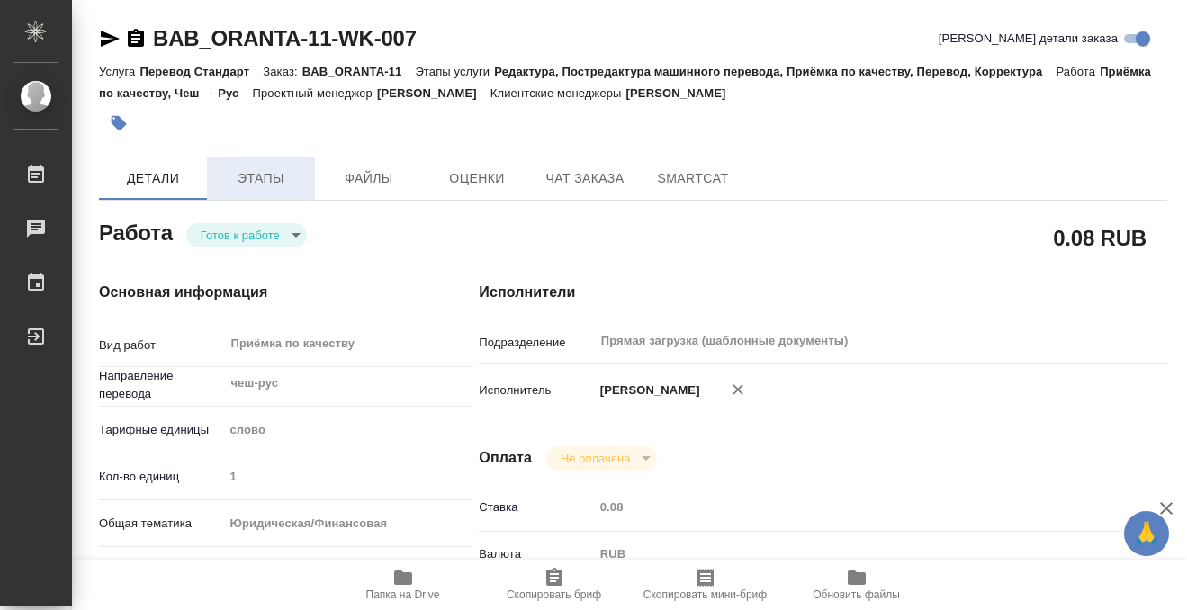
click at [283, 166] on button "Этапы" at bounding box center [261, 178] width 108 height 43
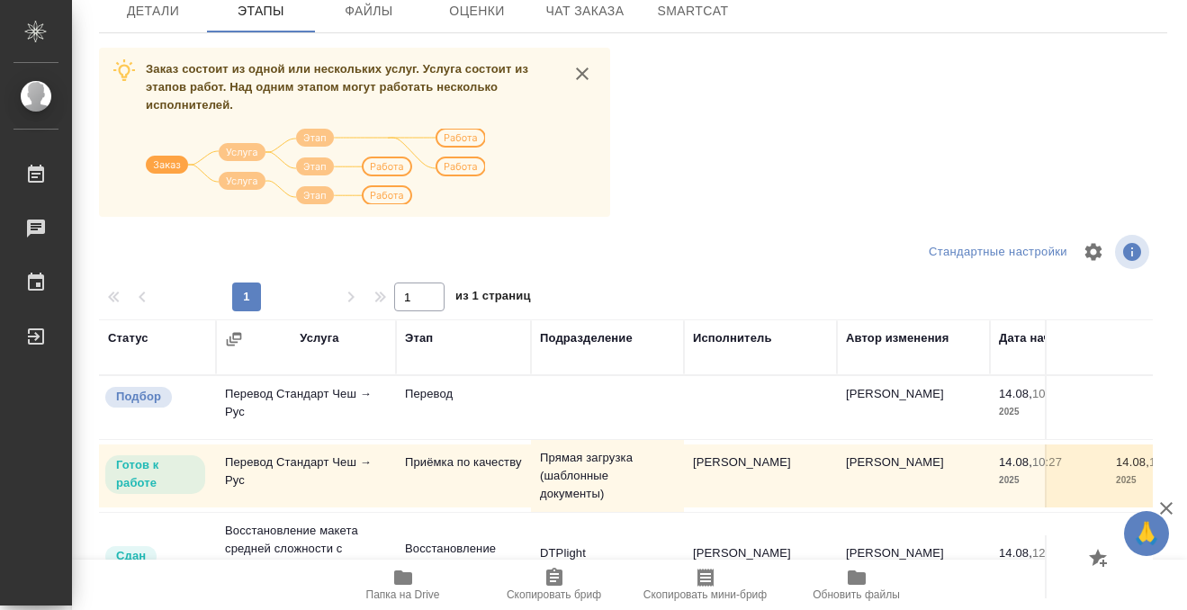
scroll to position [328, 0]
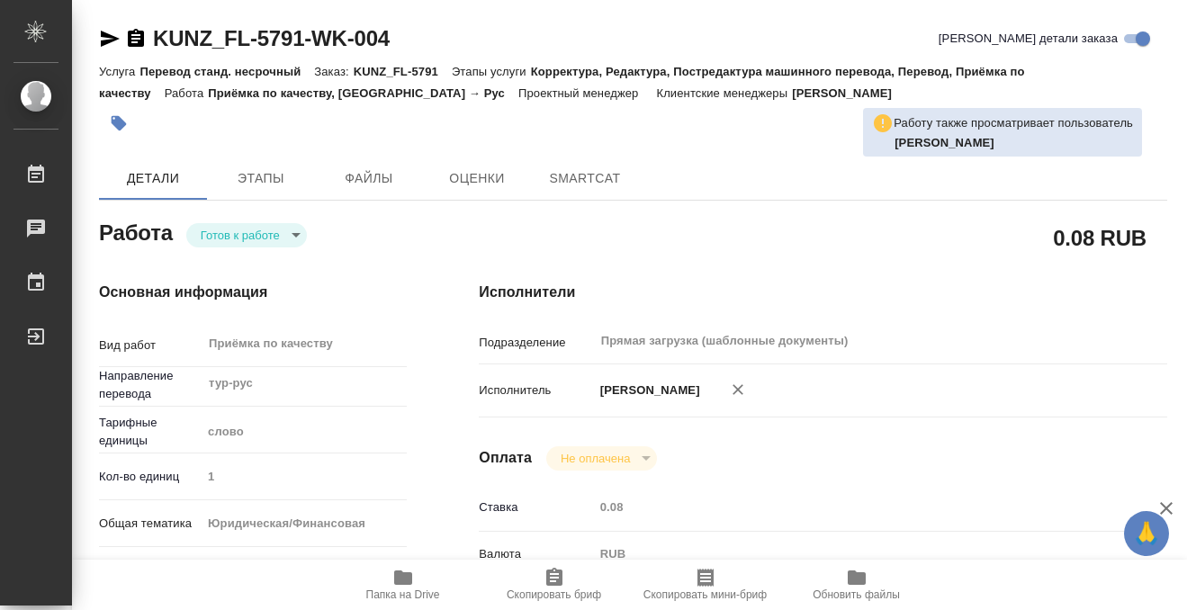
type textarea "x"
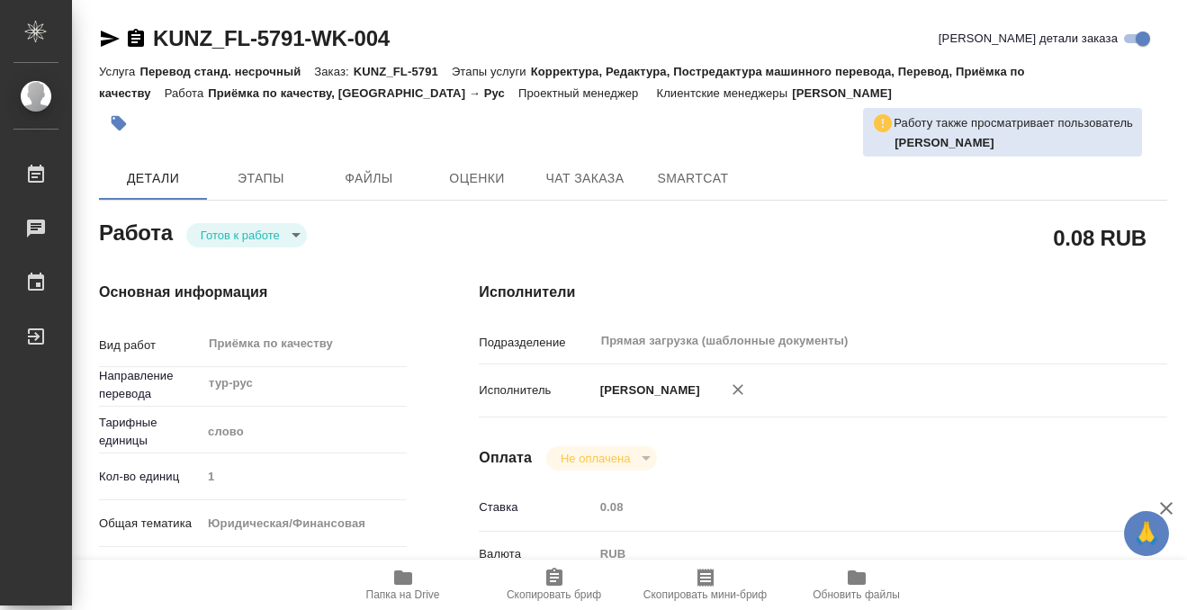
type textarea "x"
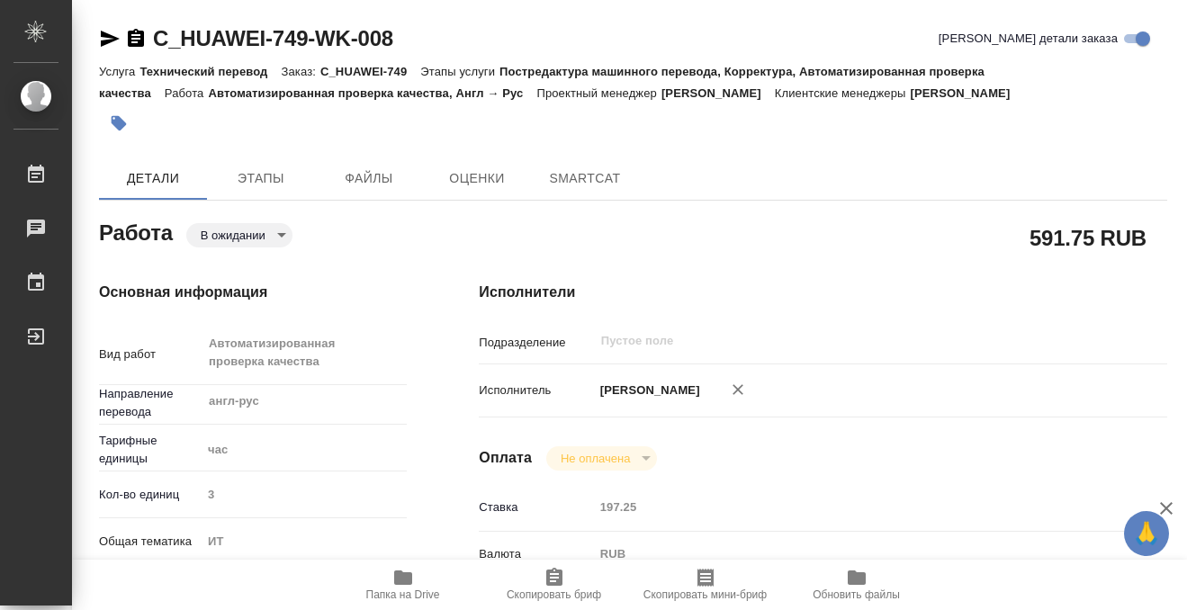
type textarea "x"
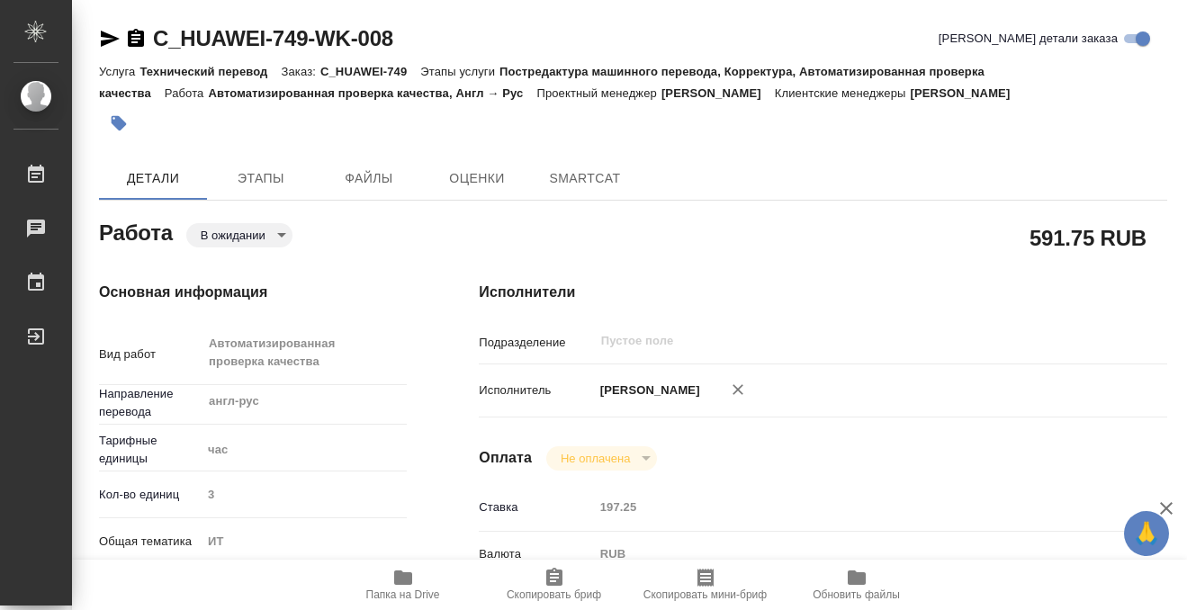
scroll to position [448, 0]
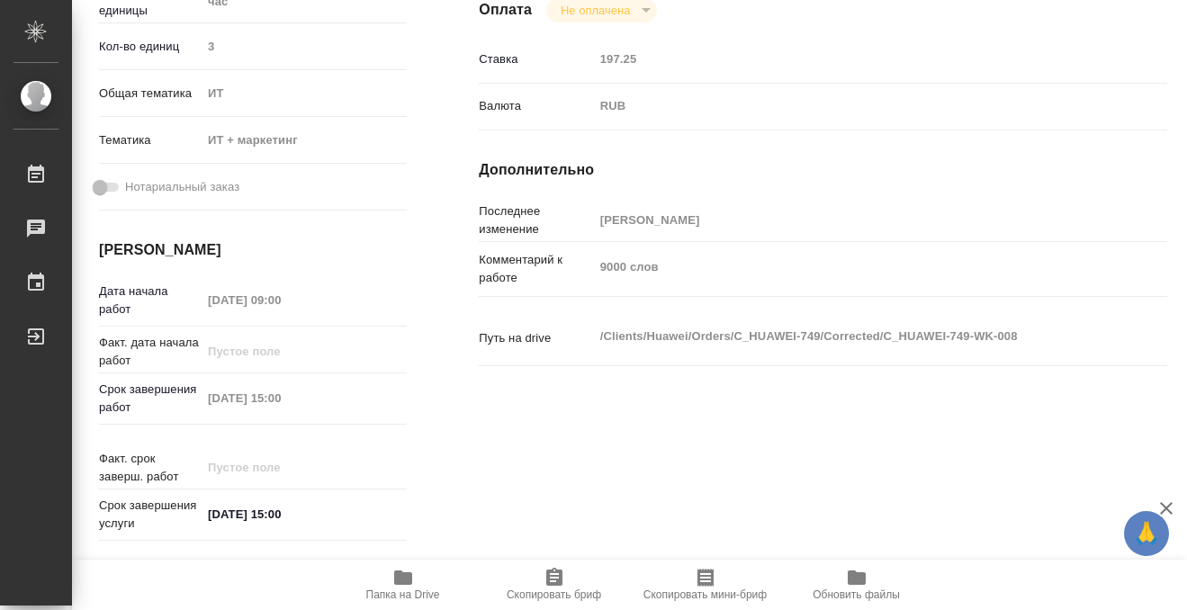
type textarea "x"
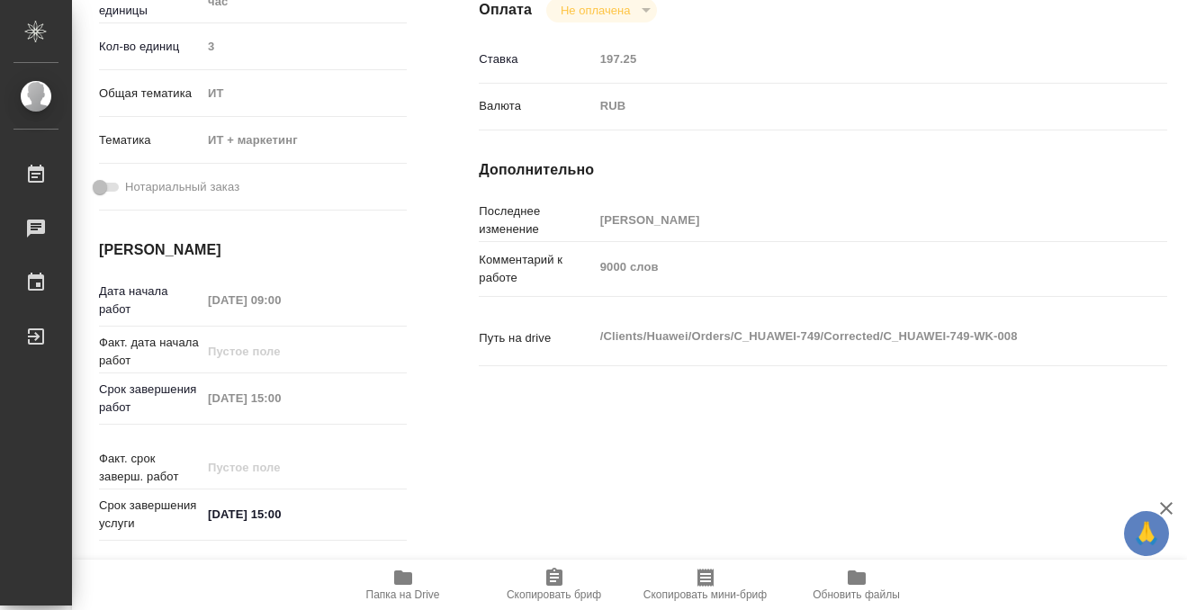
scroll to position [0, 0]
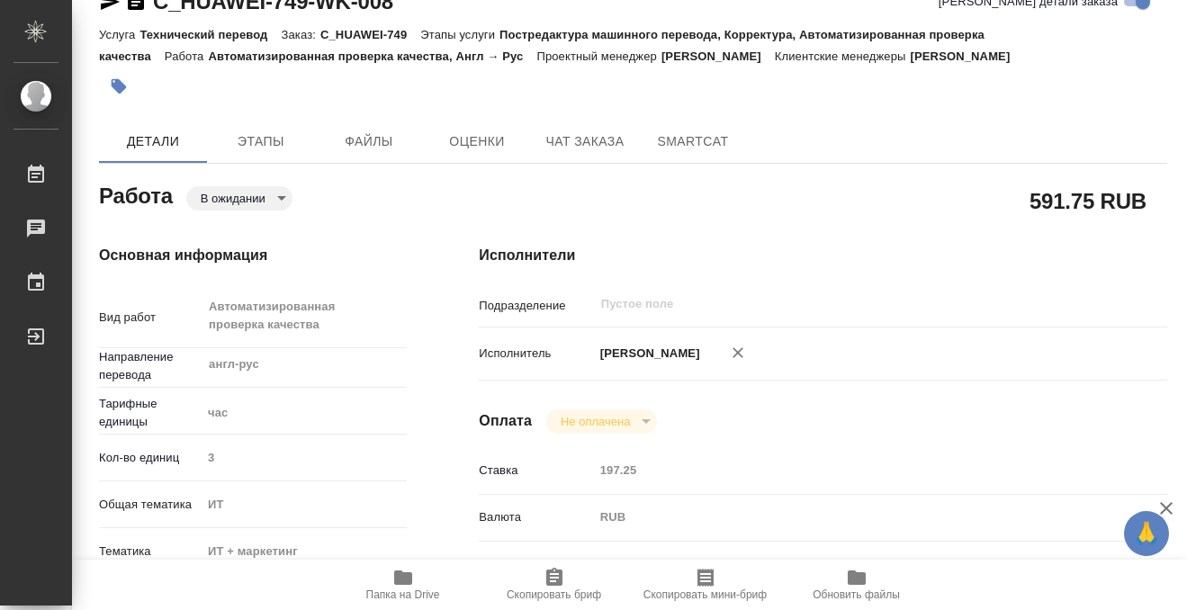
type textarea "x"
